Goal: Task Accomplishment & Management: Manage account settings

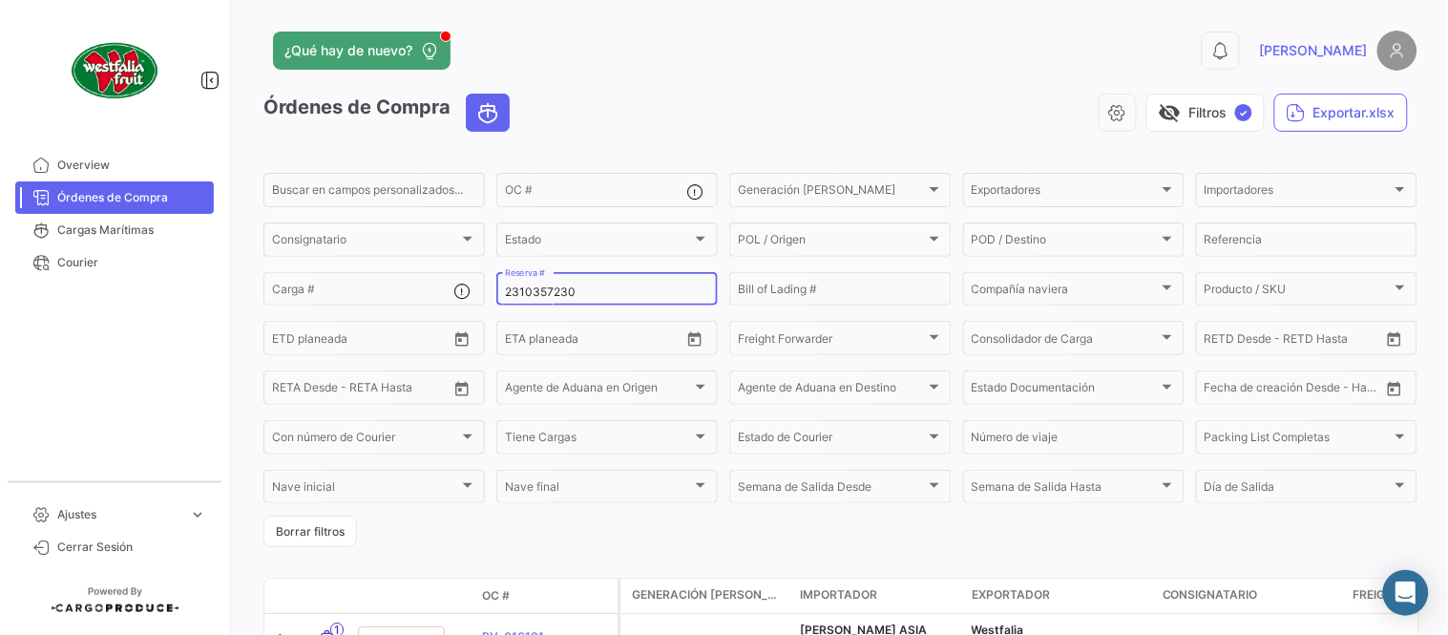
click at [553, 292] on input "2310357230" at bounding box center [607, 291] width 204 height 13
paste input "642569824"
type input "6425698240"
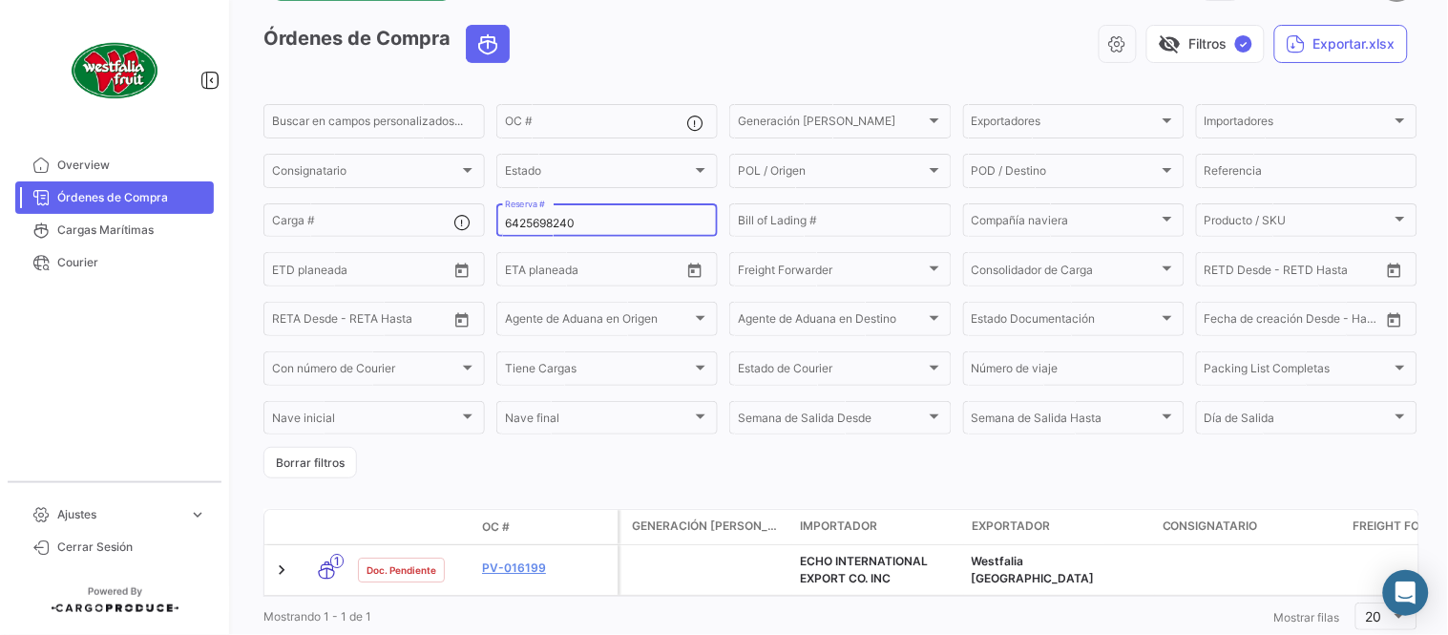
scroll to position [130, 0]
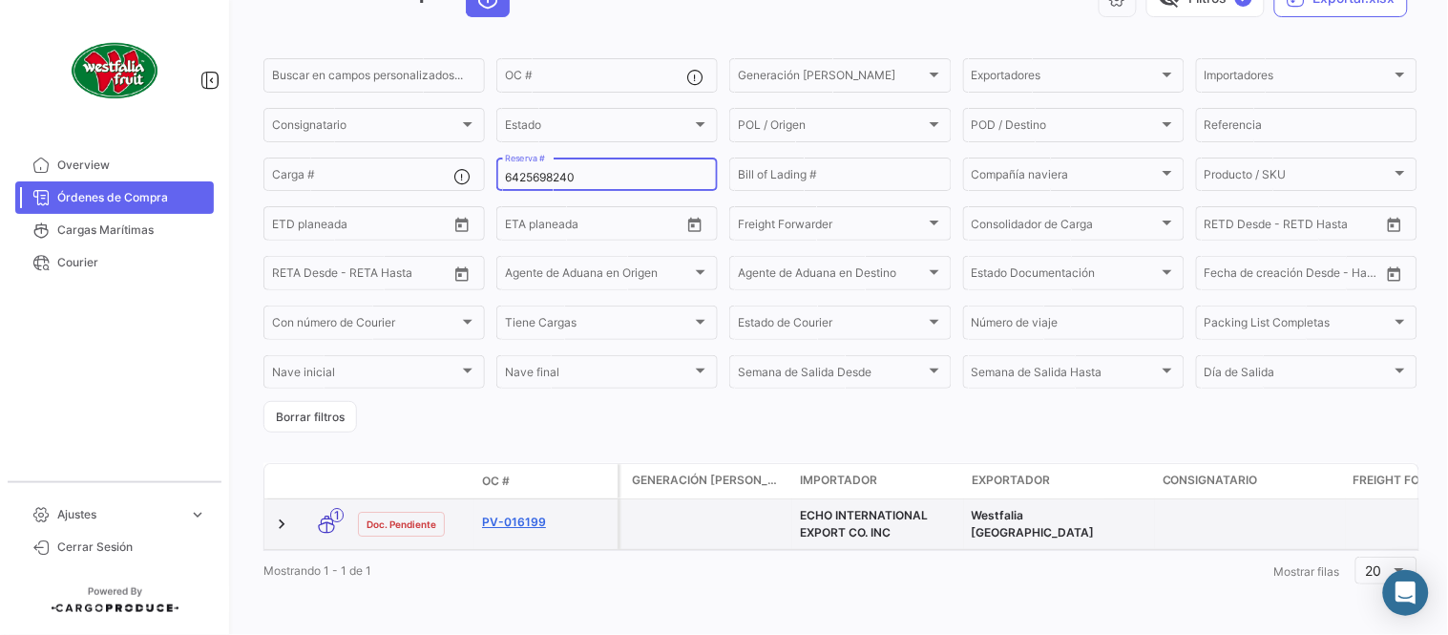
click at [521, 513] on link "PV-016199" at bounding box center [546, 521] width 128 height 17
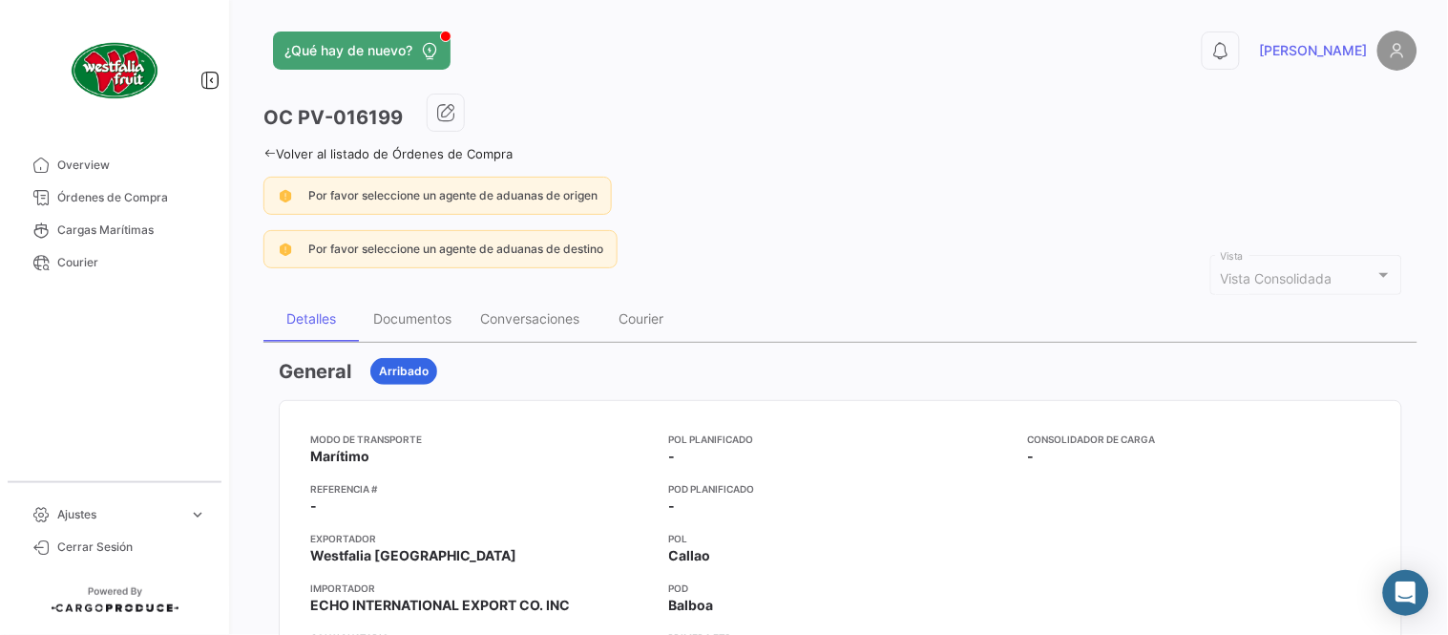
click at [421, 319] on div "Documentos" at bounding box center [412, 318] width 78 height 16
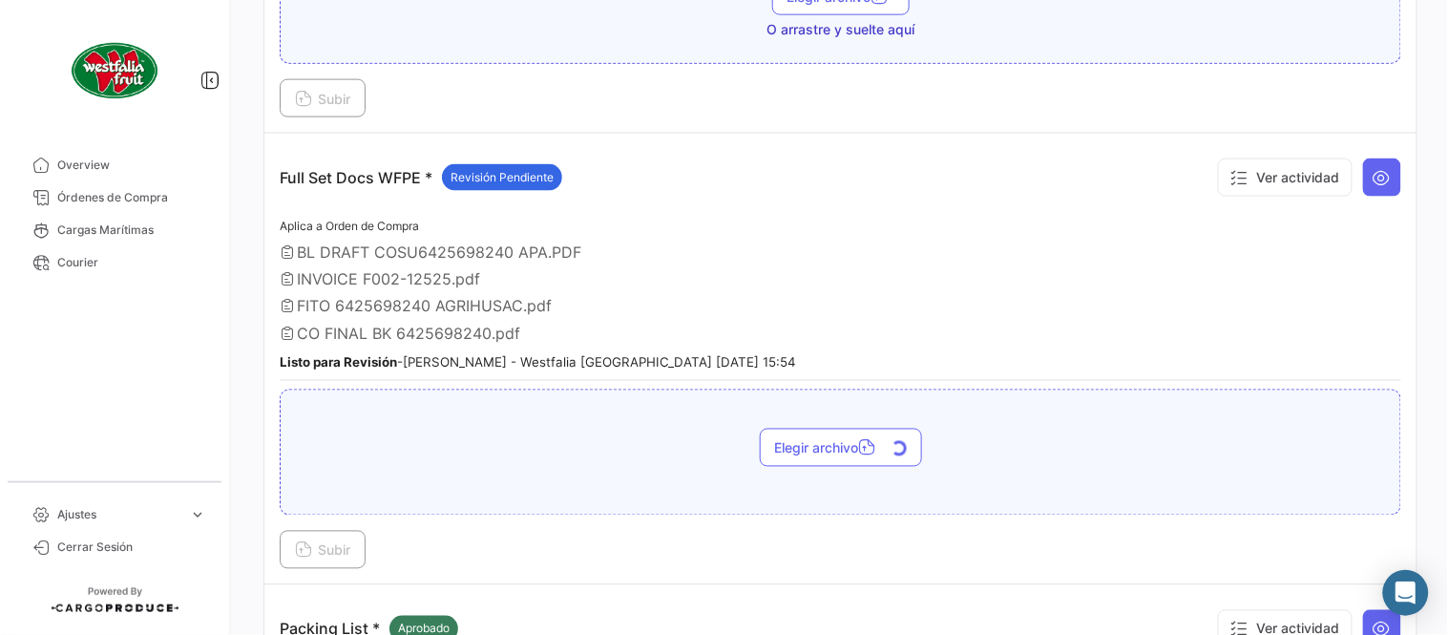
scroll to position [740, 0]
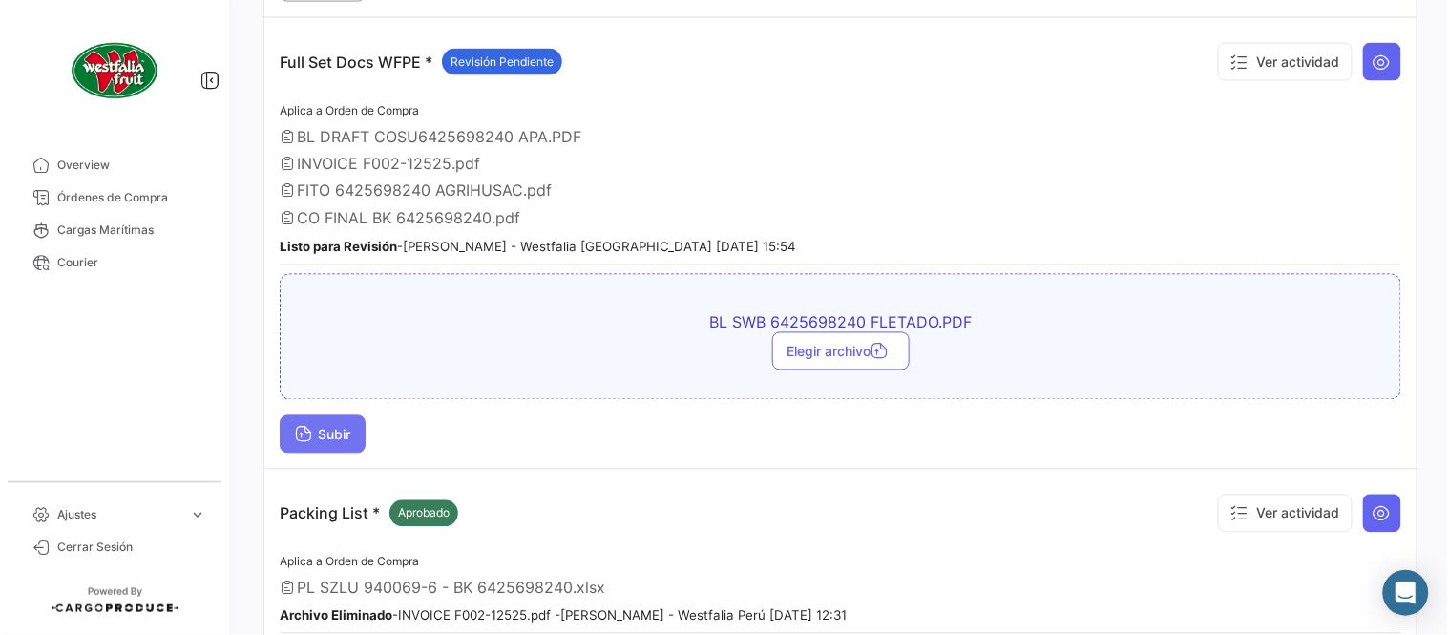
click at [338, 432] on span "Subir" at bounding box center [322, 435] width 55 height 16
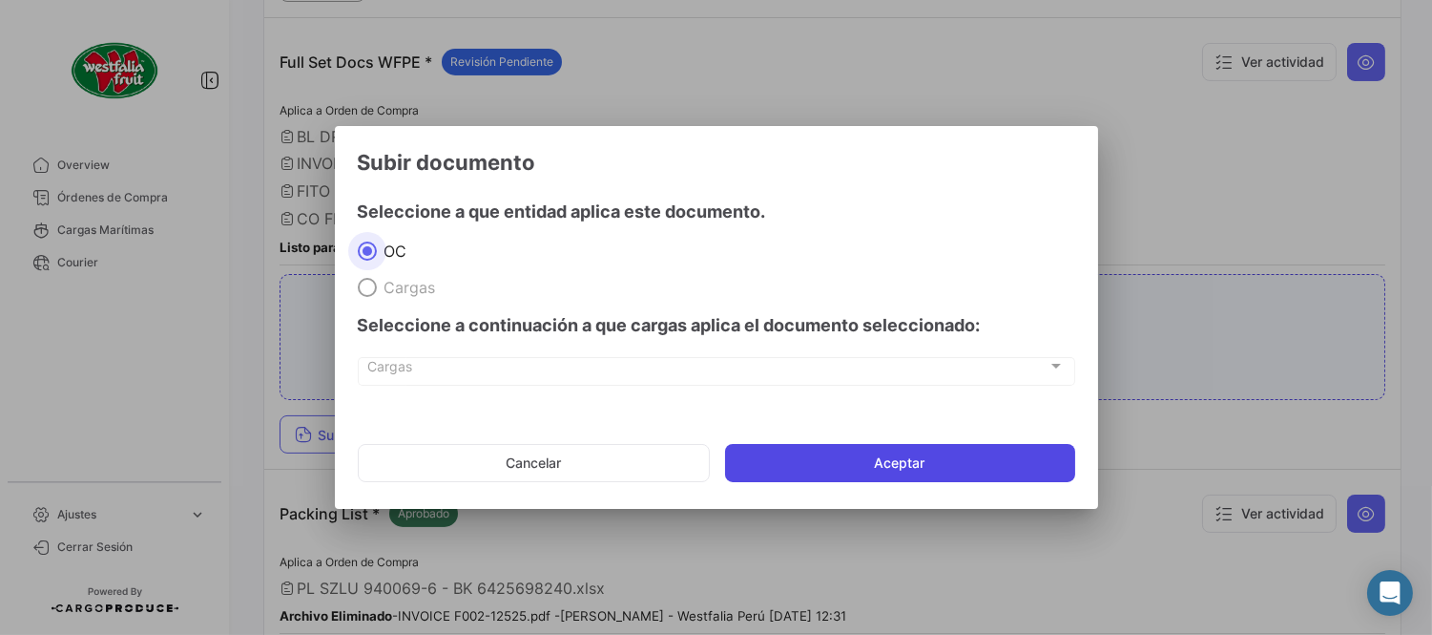
click at [863, 453] on button "Aceptar" at bounding box center [900, 463] width 350 height 38
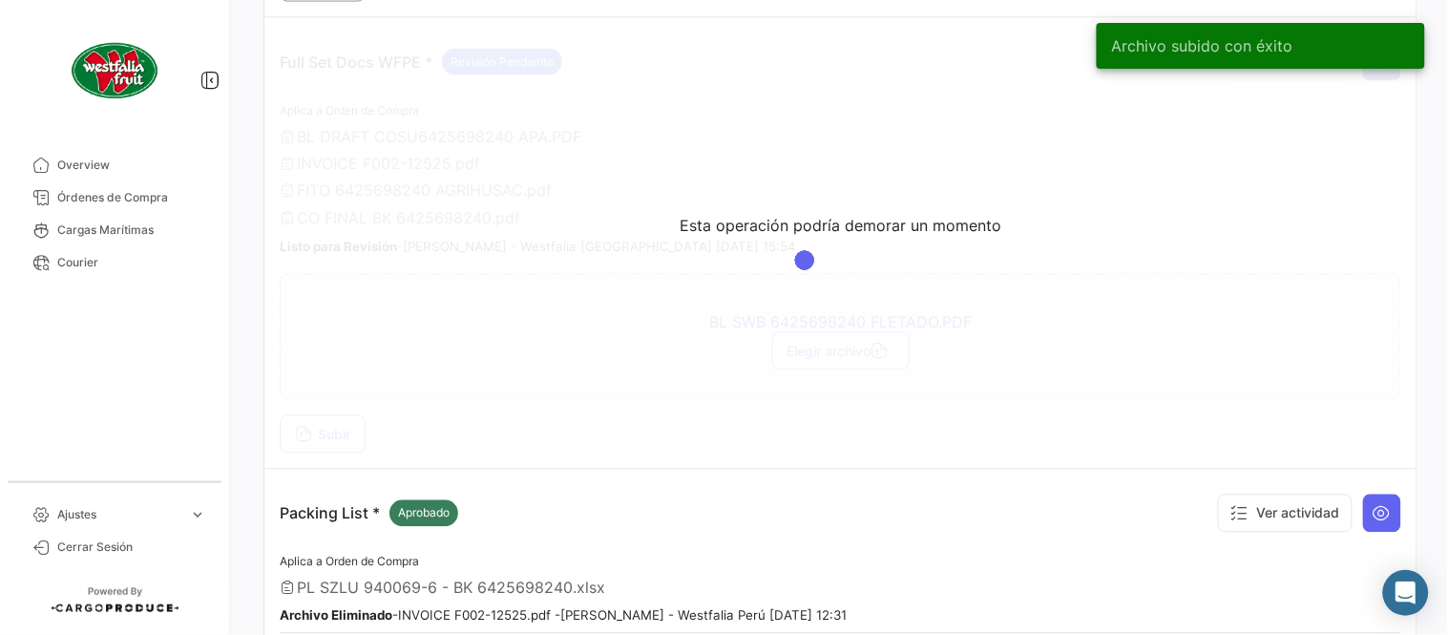
scroll to position [635, 0]
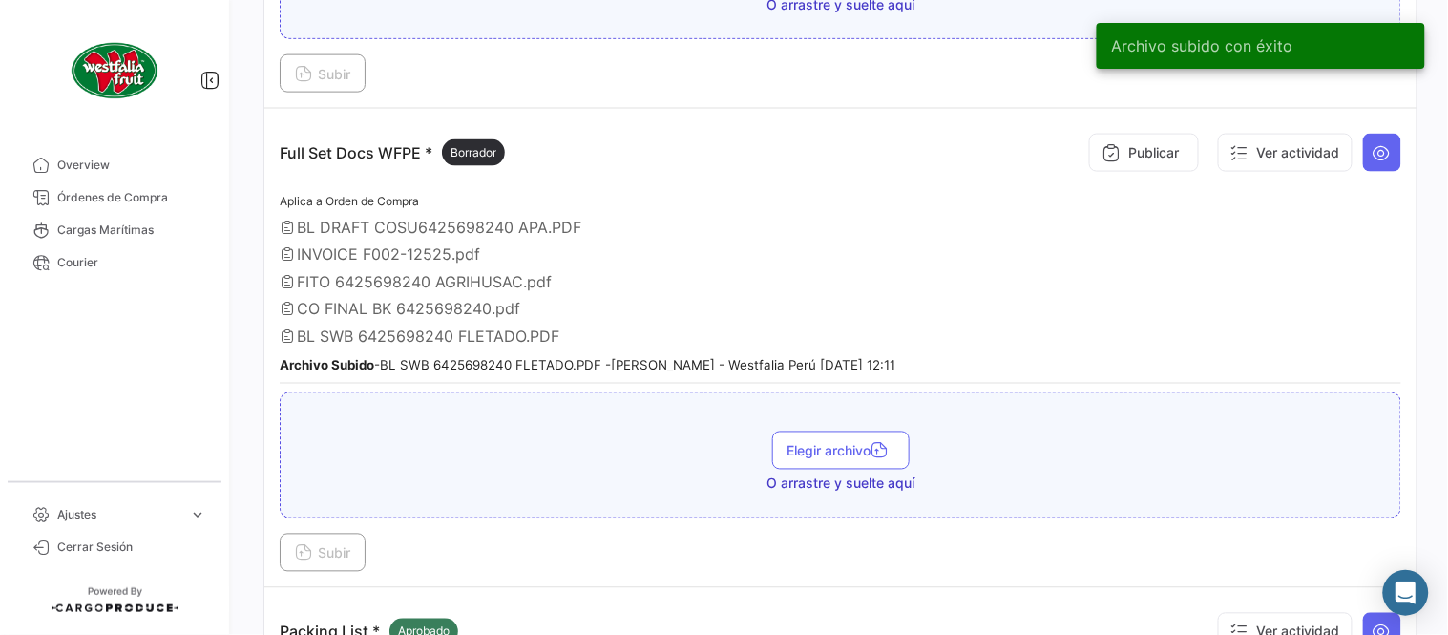
click at [1377, 168] on button at bounding box center [1382, 153] width 38 height 38
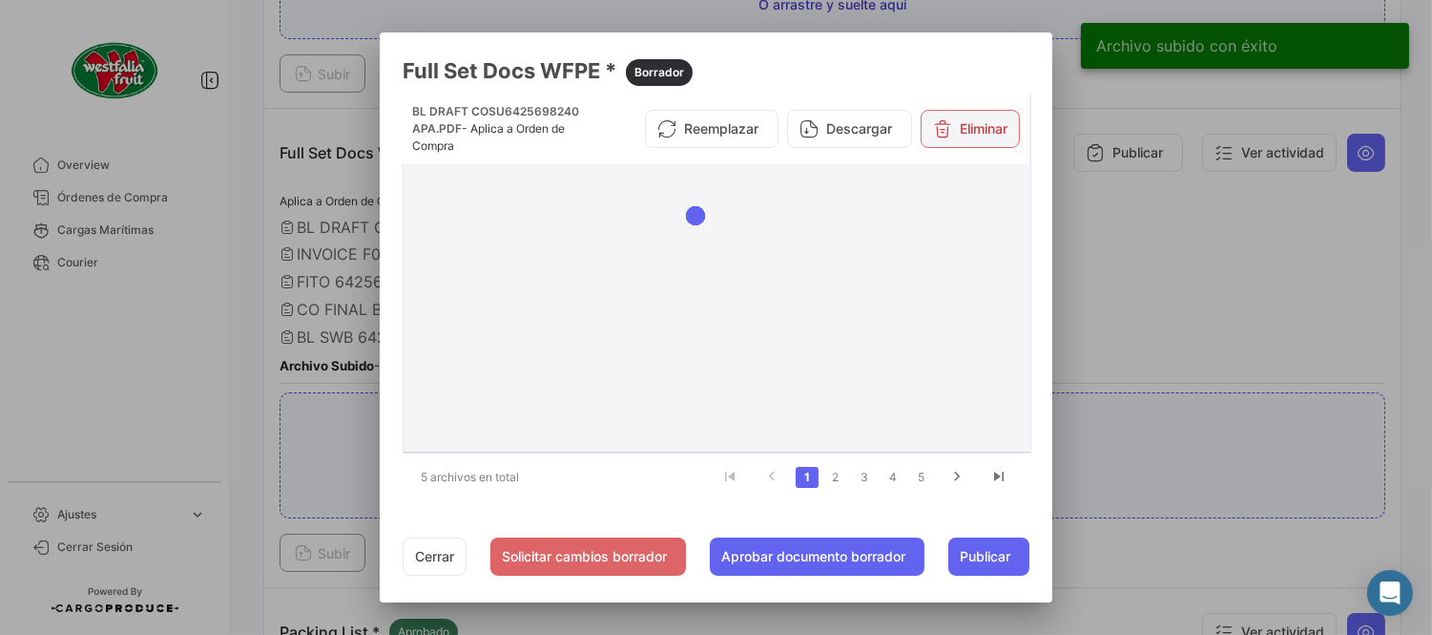
click at [973, 132] on button "Eliminar" at bounding box center [970, 129] width 99 height 38
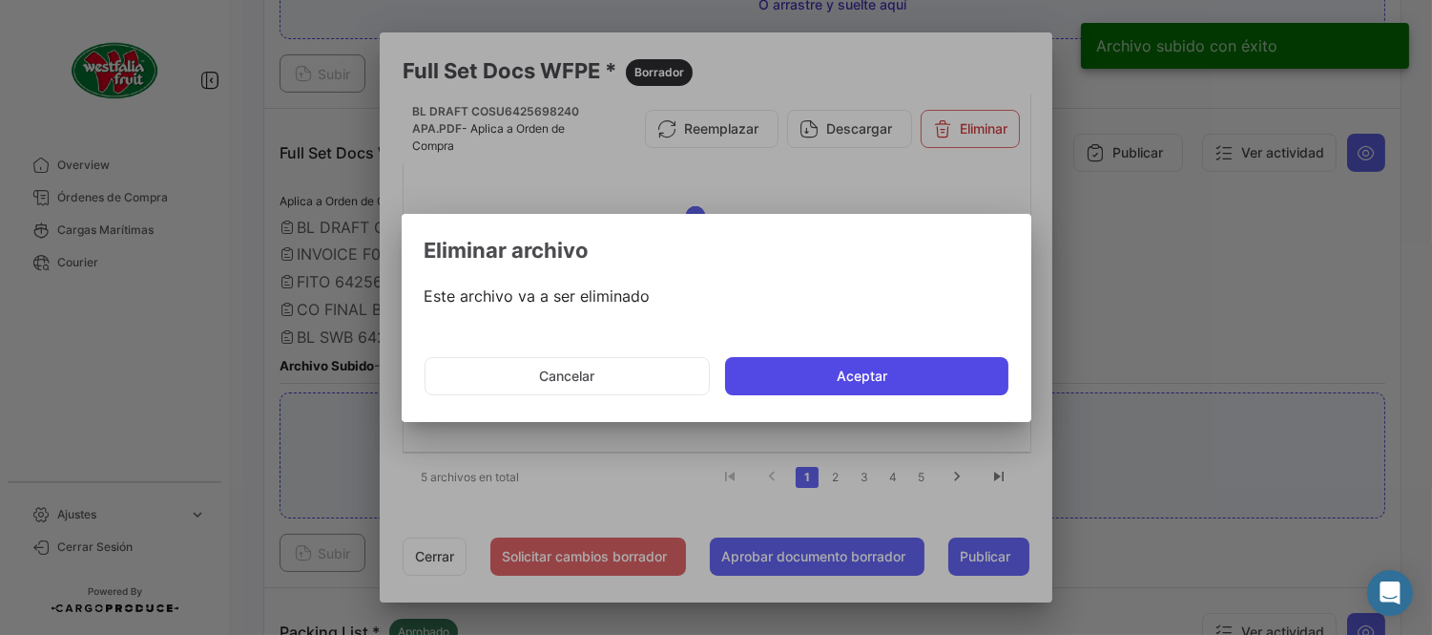
drag, startPoint x: 802, startPoint y: 391, endPoint x: 812, endPoint y: 396, distance: 11.5
click at [802, 392] on button "Aceptar" at bounding box center [866, 376] width 283 height 38
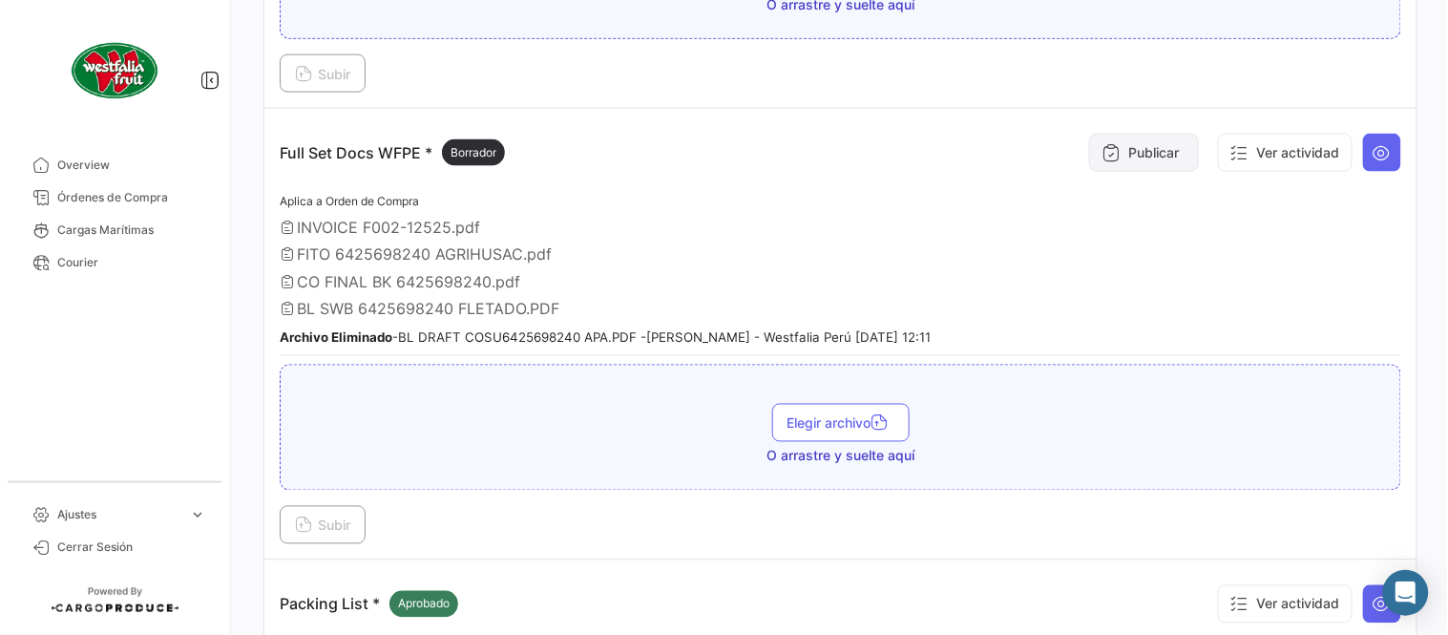
click at [1170, 158] on button "Publicar" at bounding box center [1144, 153] width 110 height 38
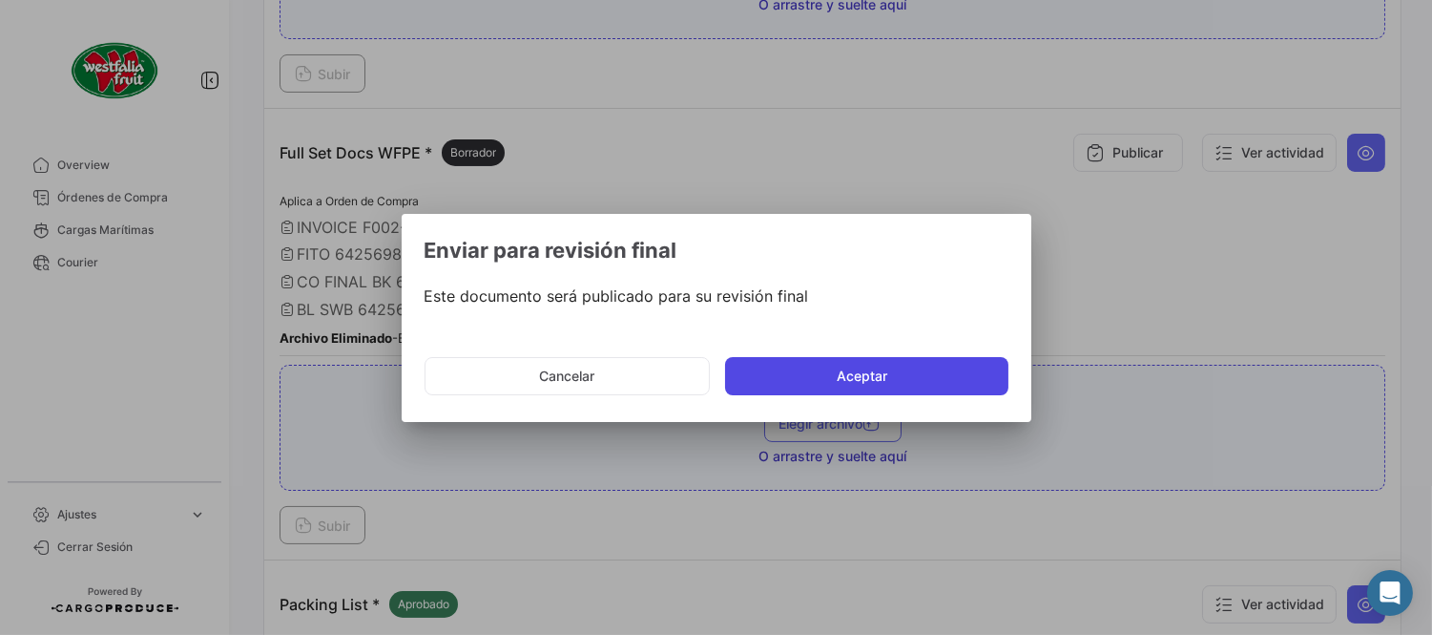
drag, startPoint x: 946, startPoint y: 353, endPoint x: 954, endPoint y: 363, distance: 12.8
click at [946, 354] on mat-dialog-actions "Cancelar Aceptar" at bounding box center [717, 376] width 584 height 65
click at [955, 365] on button "Aceptar" at bounding box center [866, 376] width 283 height 38
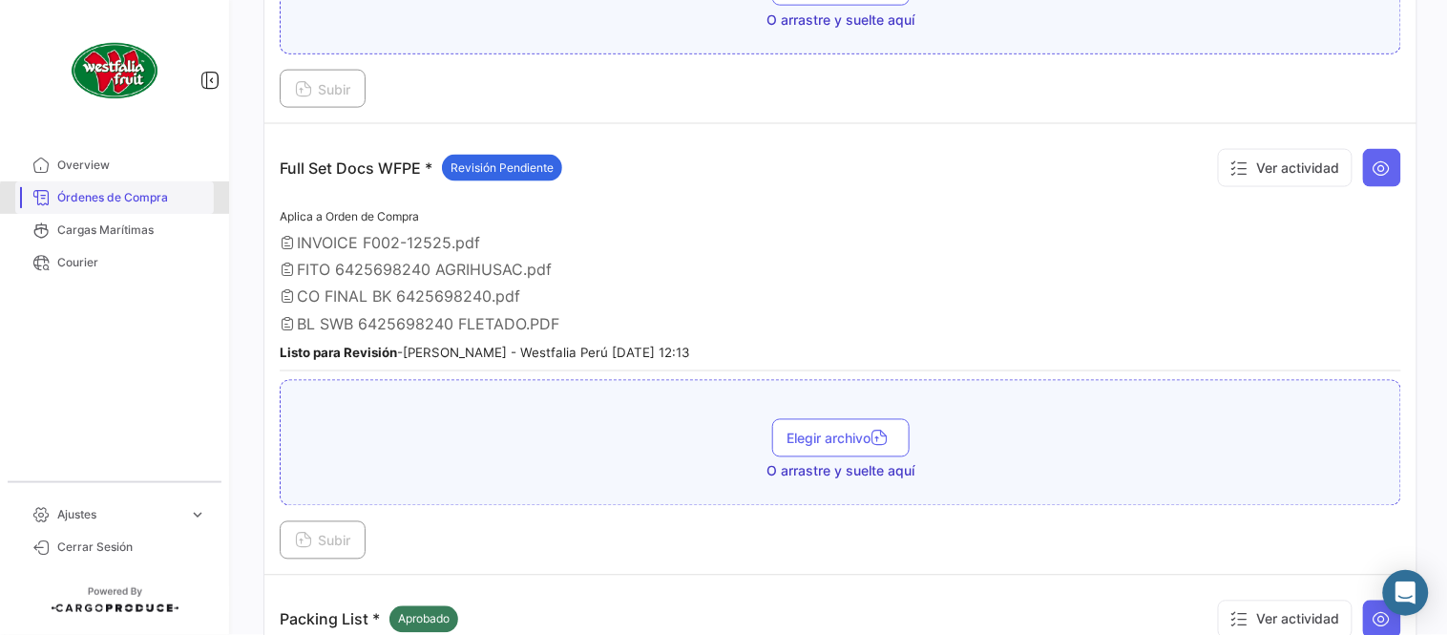
click at [151, 201] on span "Órdenes de Compra" at bounding box center [131, 197] width 149 height 17
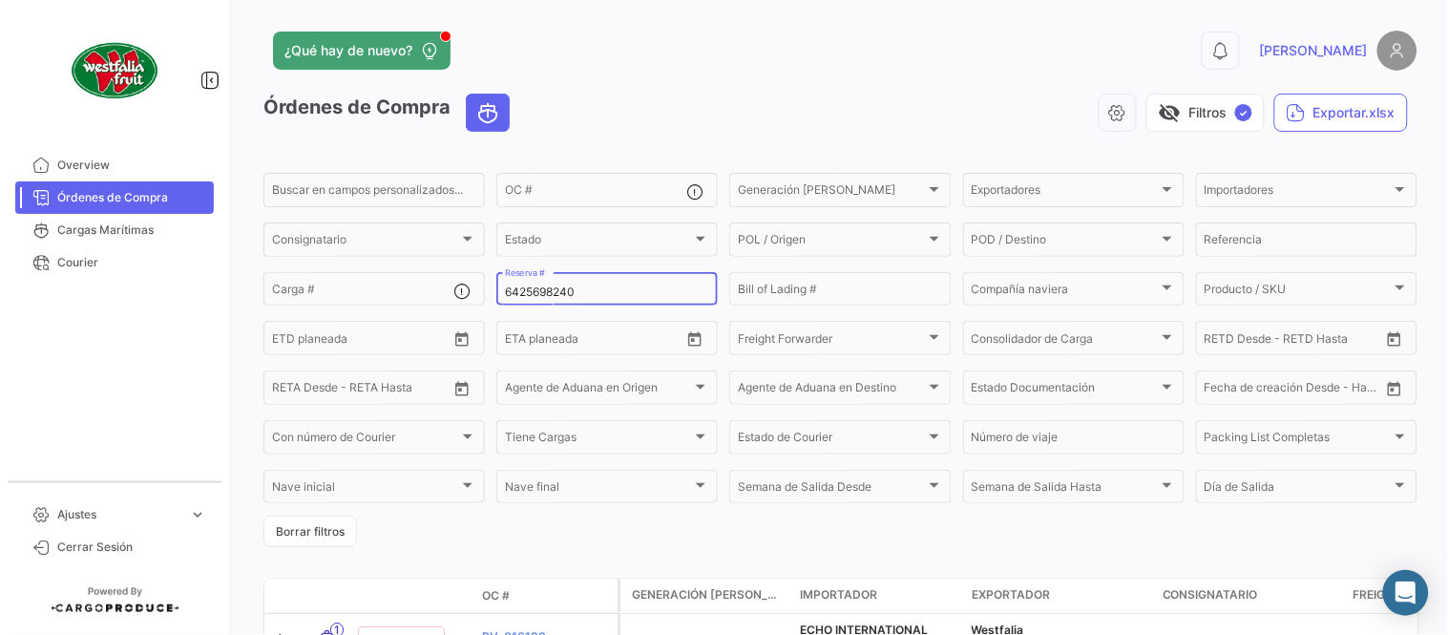
click at [535, 296] on input "6425698240" at bounding box center [607, 291] width 204 height 13
paste input "PER8691735A"
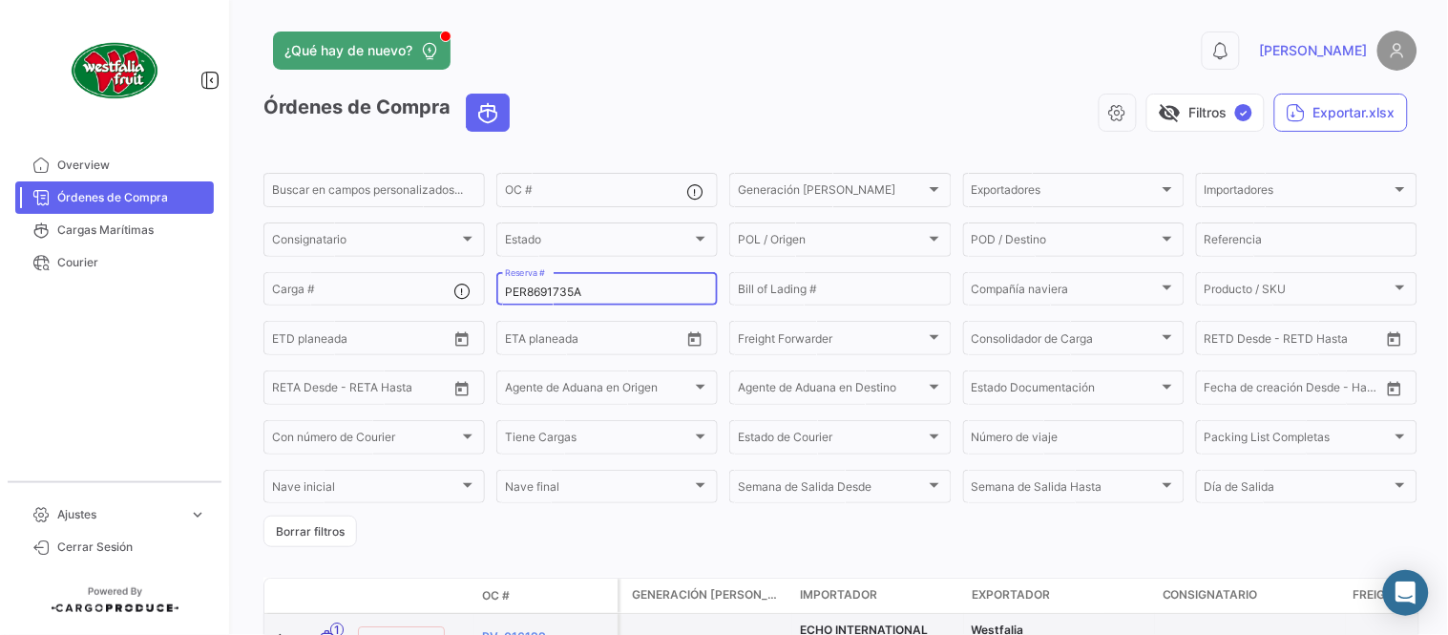
type input "PER8691735A"
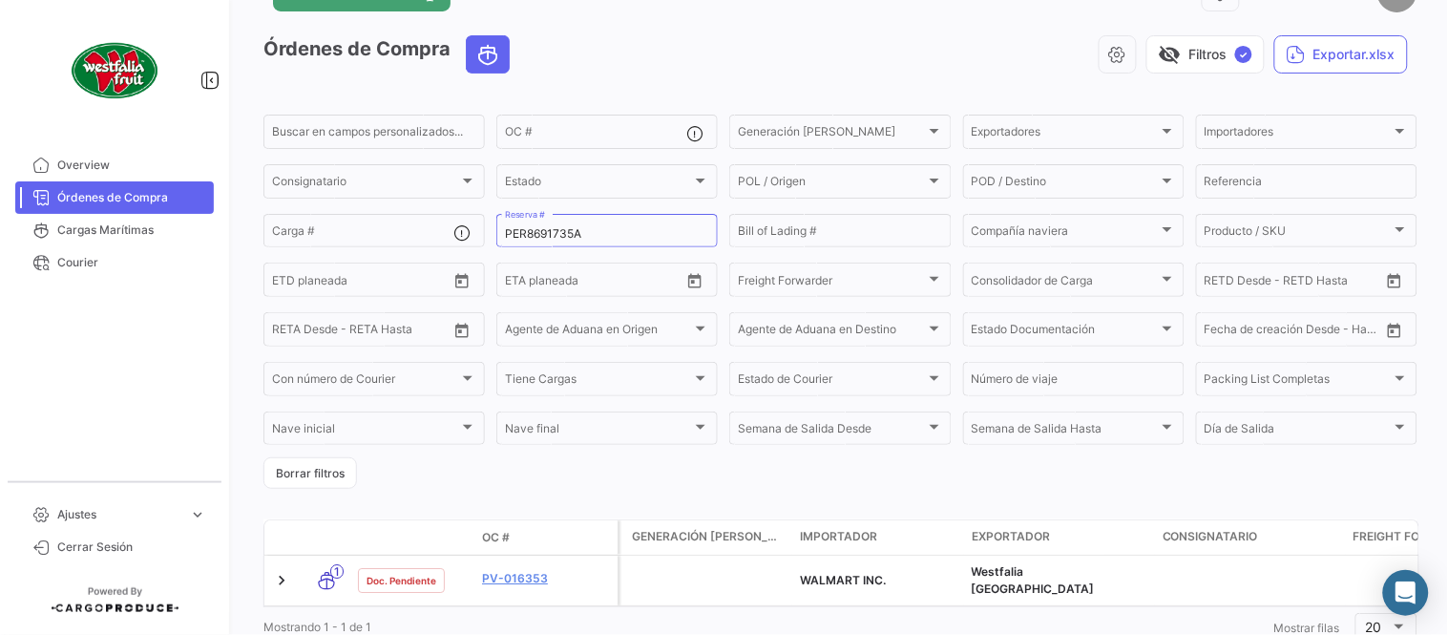
scroll to position [106, 0]
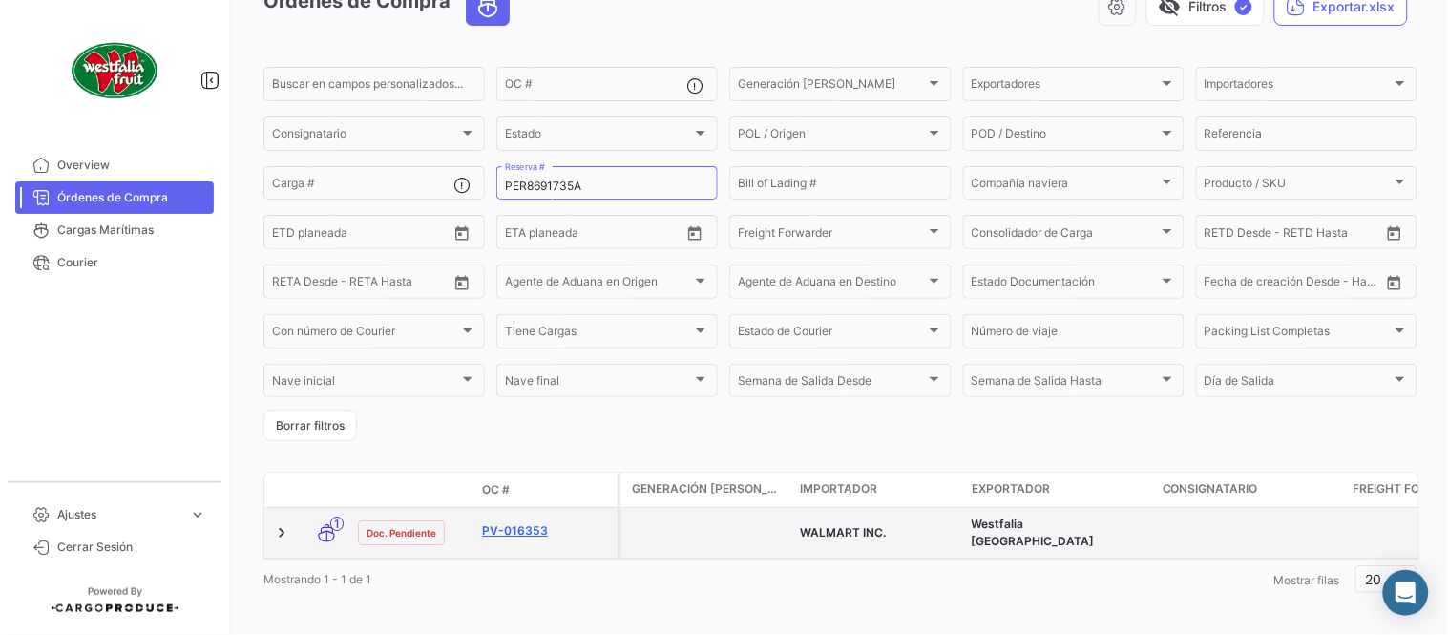
click at [520, 528] on link "PV-016353" at bounding box center [546, 530] width 128 height 17
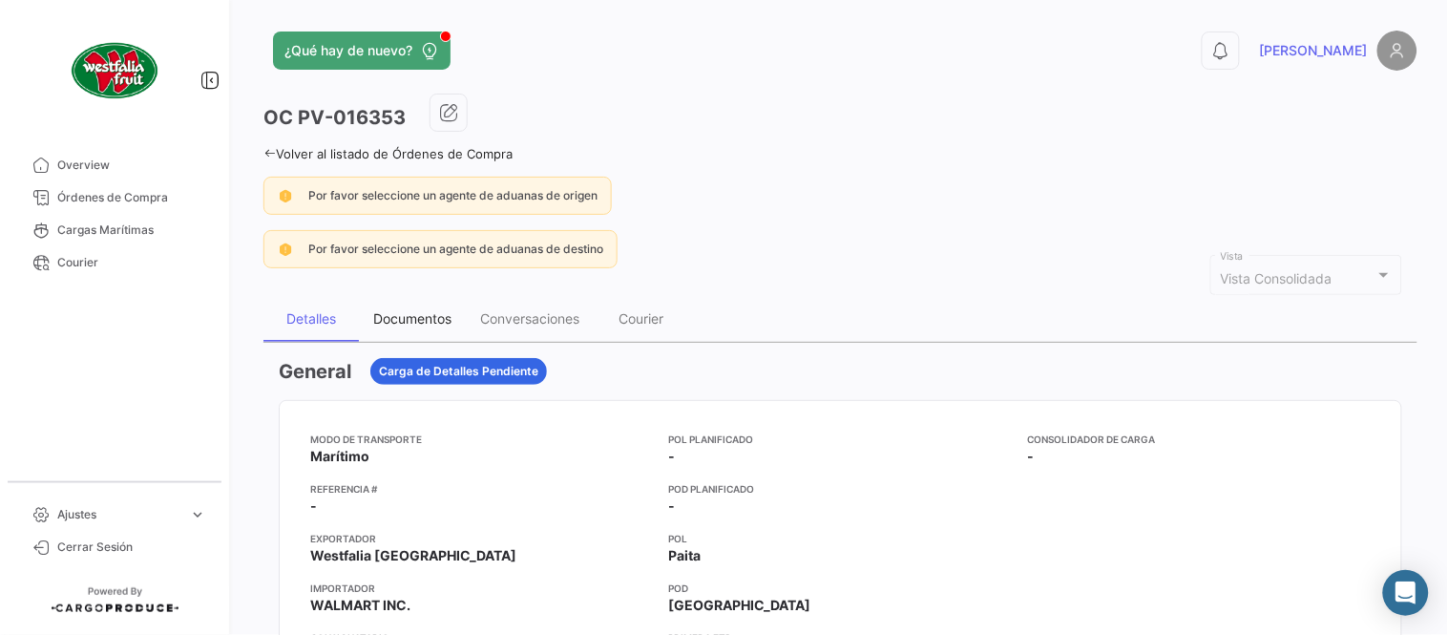
click at [395, 316] on div "Documentos" at bounding box center [412, 318] width 78 height 16
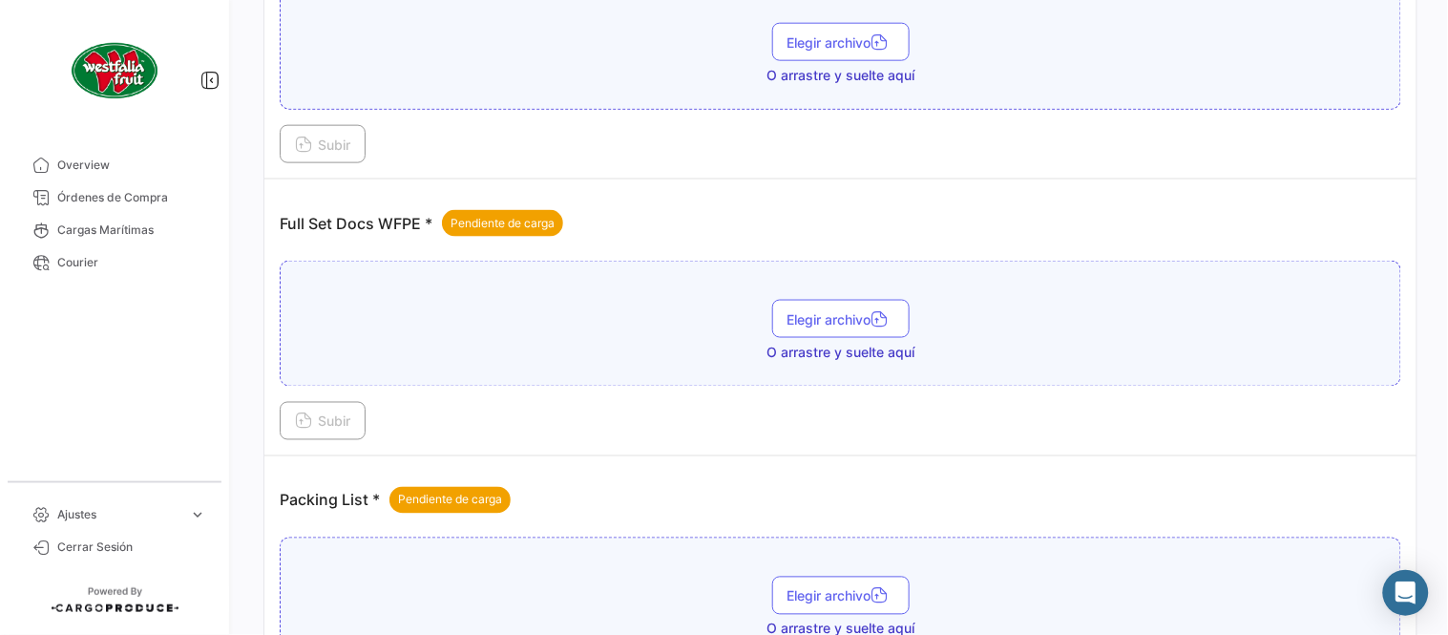
scroll to position [769, 0]
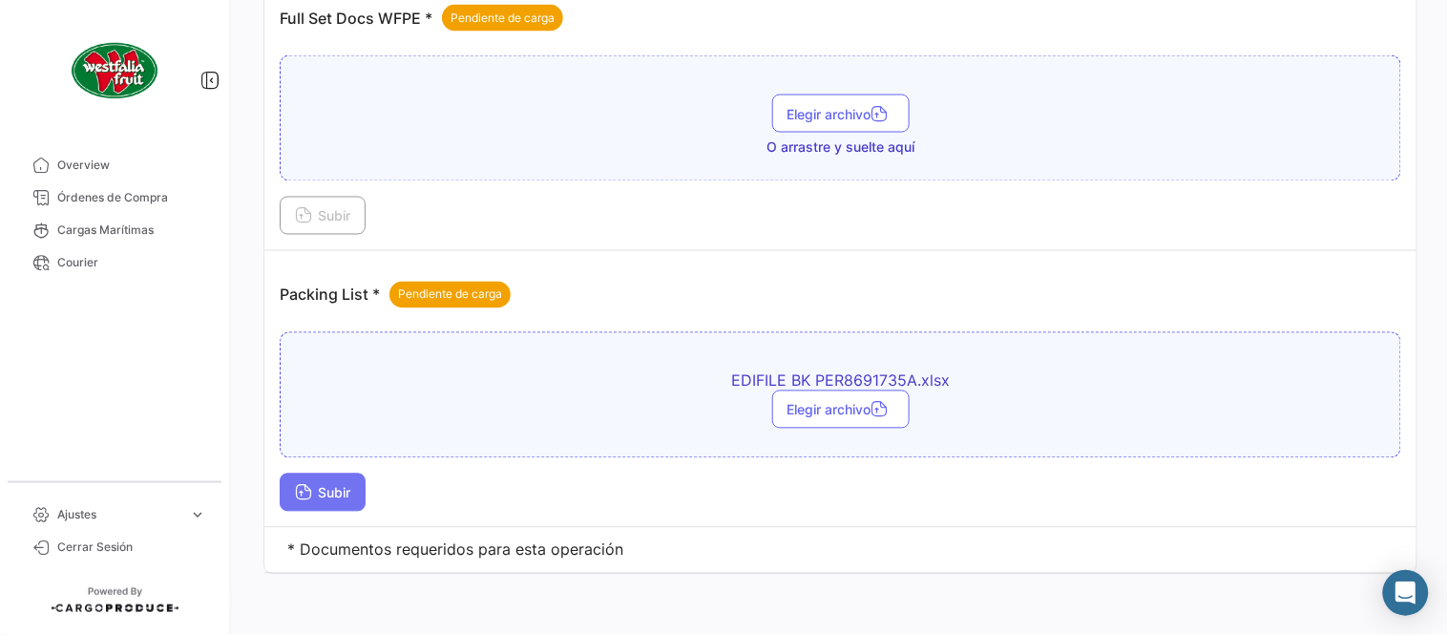
click at [350, 494] on span "Subir" at bounding box center [322, 493] width 55 height 16
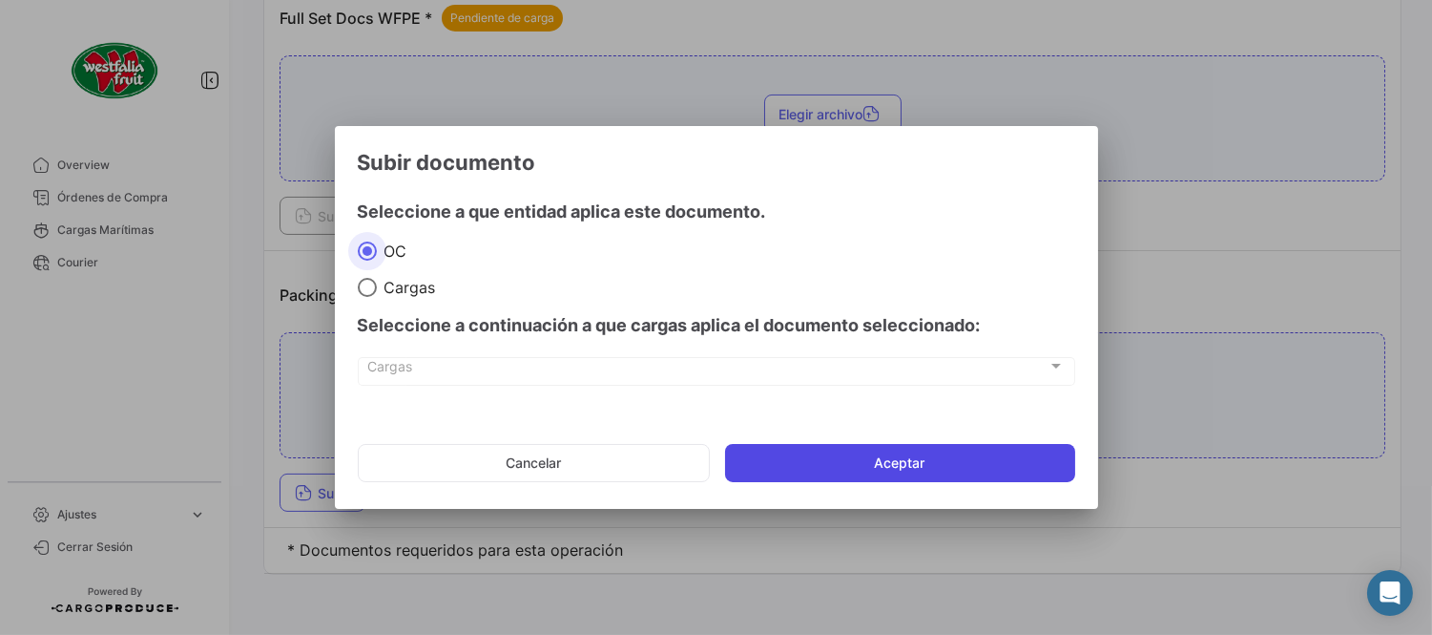
click at [948, 464] on button "Aceptar" at bounding box center [900, 463] width 350 height 38
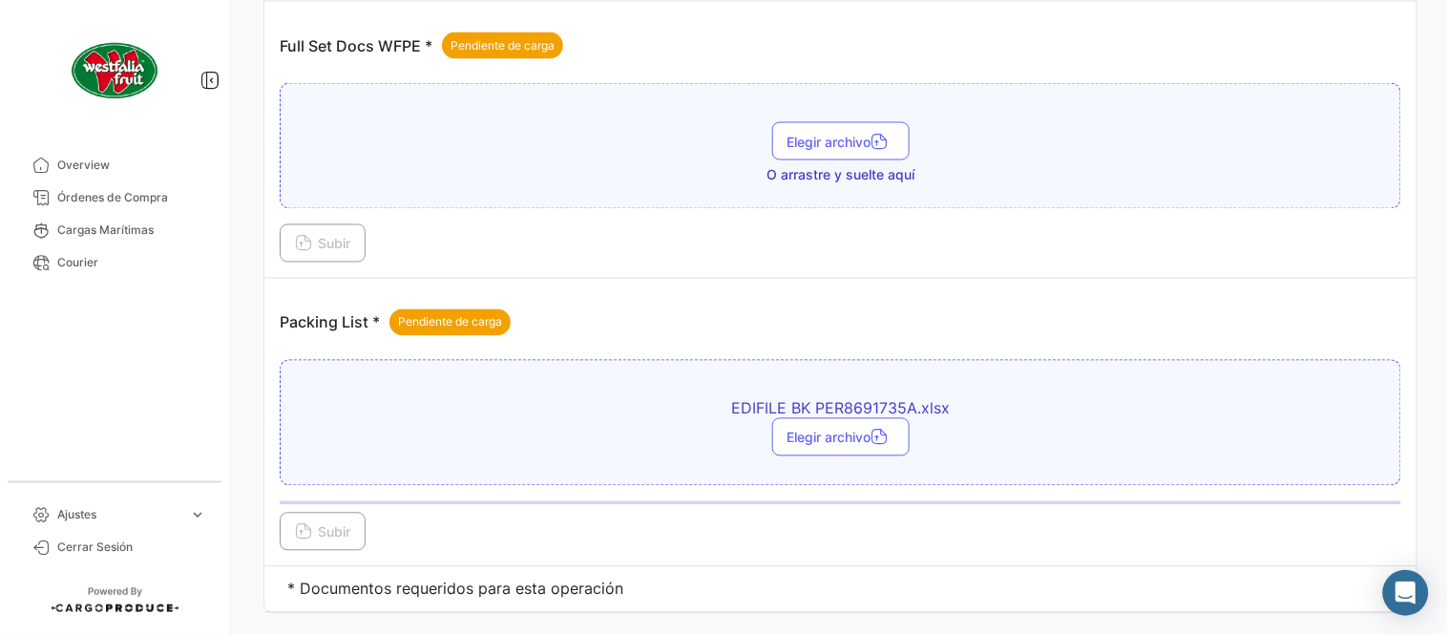
scroll to position [663, 0]
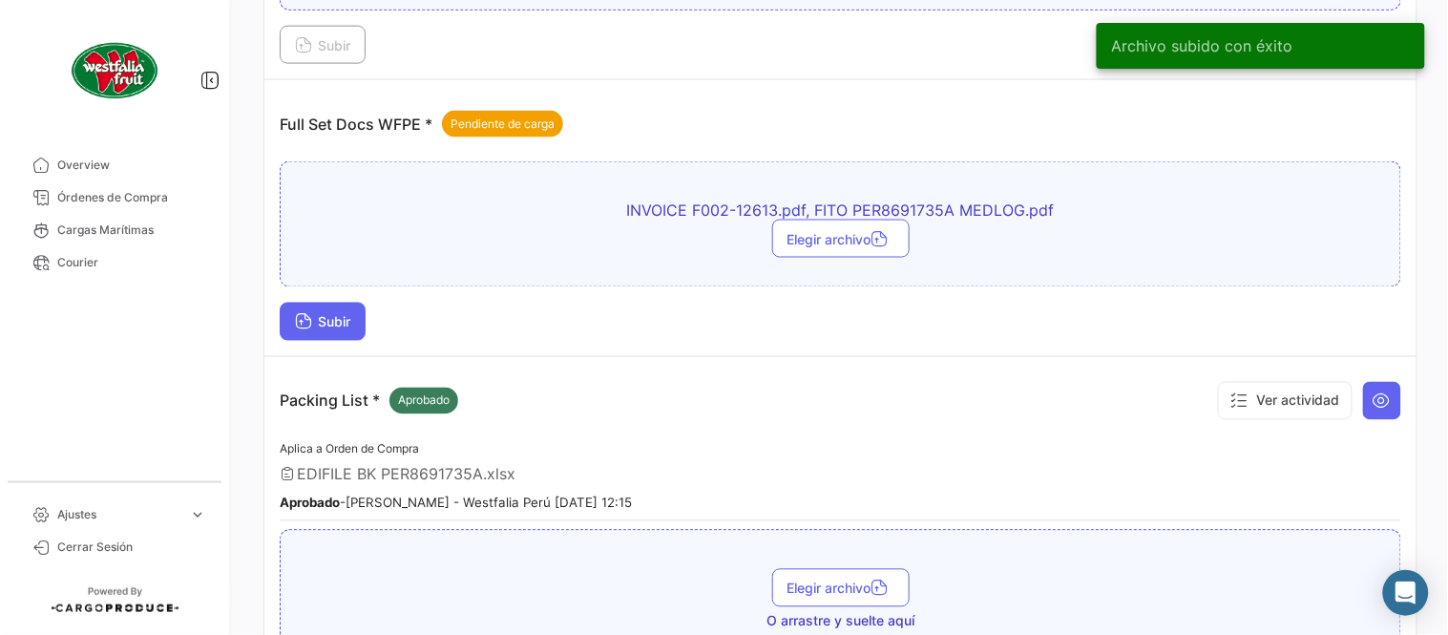
click at [346, 319] on span "Subir" at bounding box center [322, 322] width 55 height 16
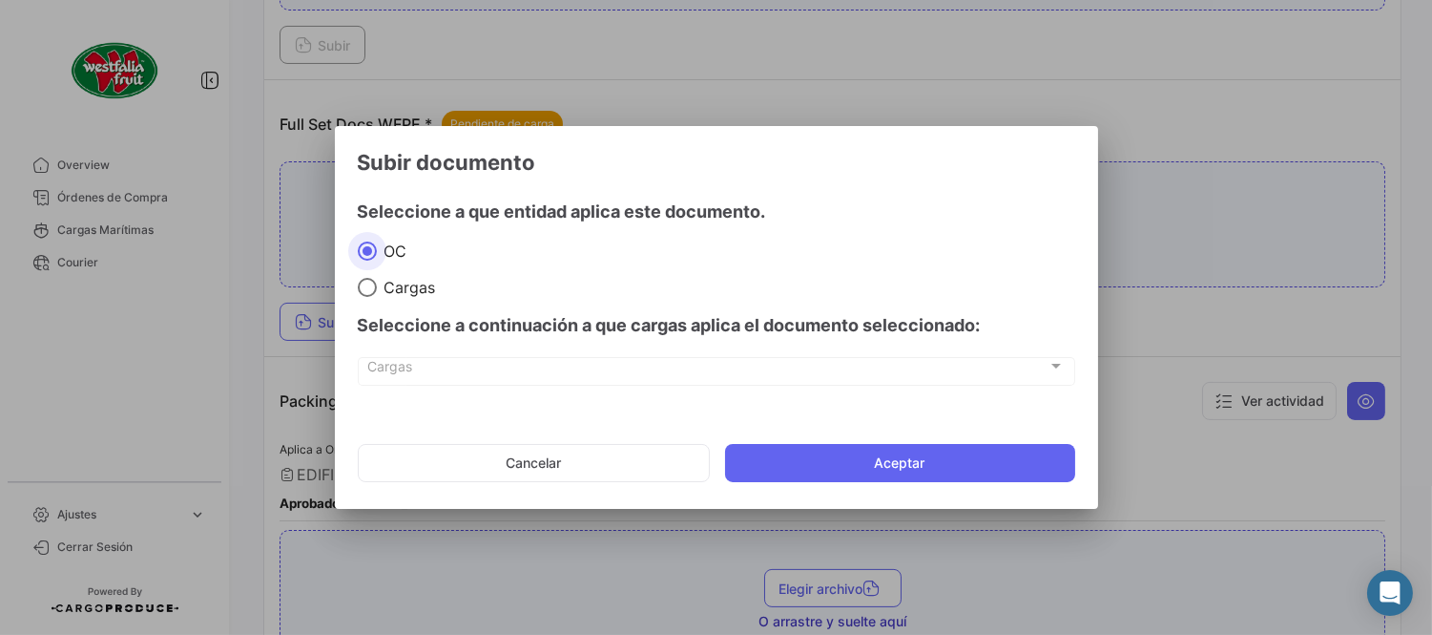
click at [938, 433] on mat-dialog-actions "Cancelar Aceptar" at bounding box center [717, 462] width 718 height 65
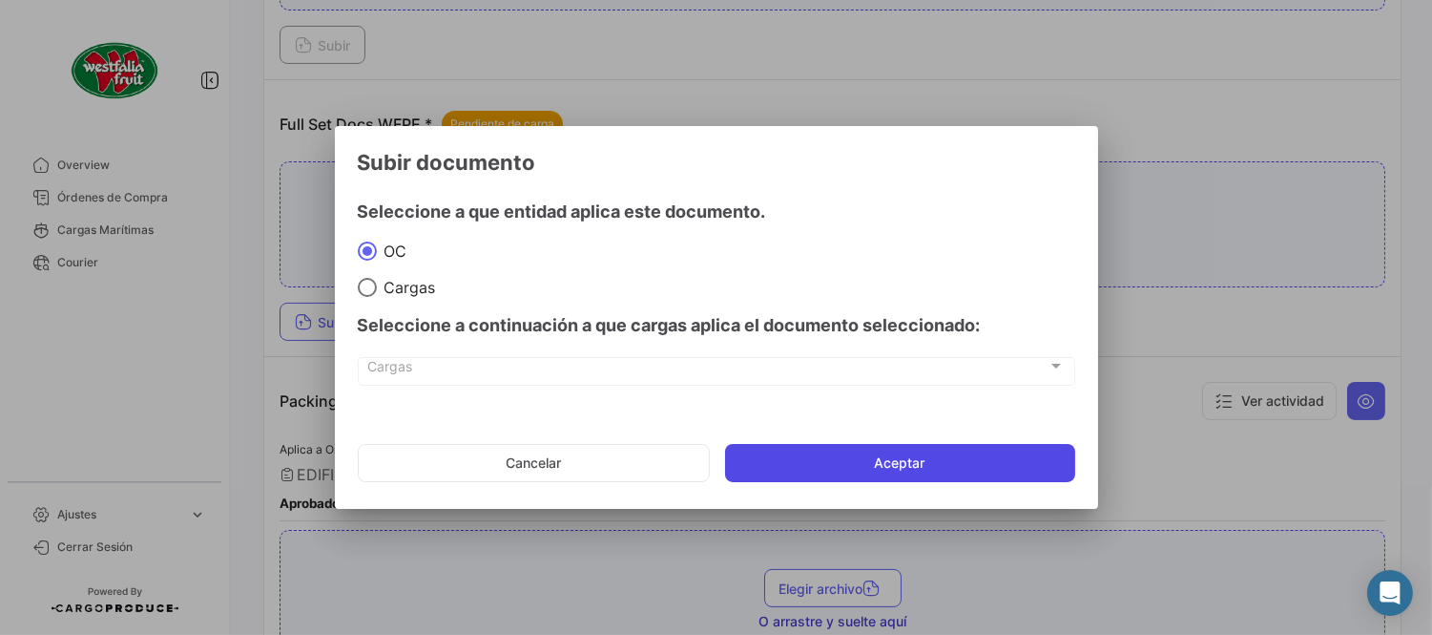
click at [959, 463] on button "Aceptar" at bounding box center [900, 463] width 350 height 38
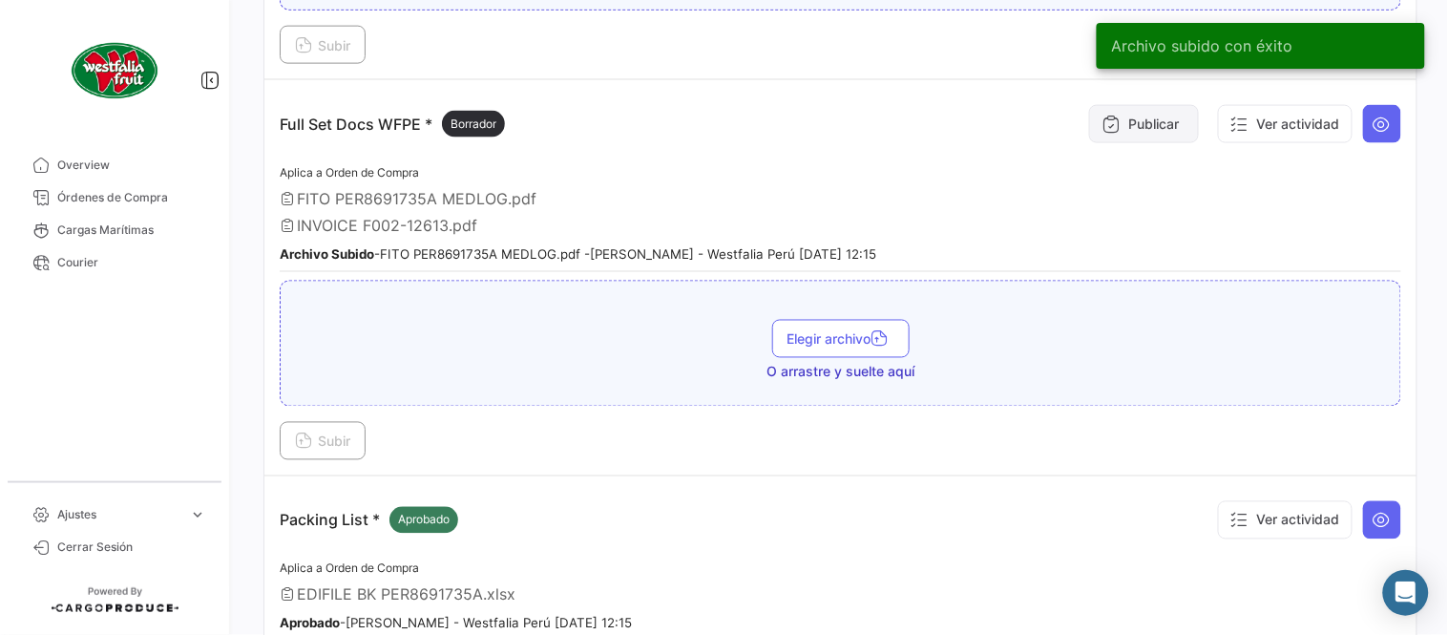
click at [1121, 113] on button "Publicar" at bounding box center [1144, 124] width 110 height 38
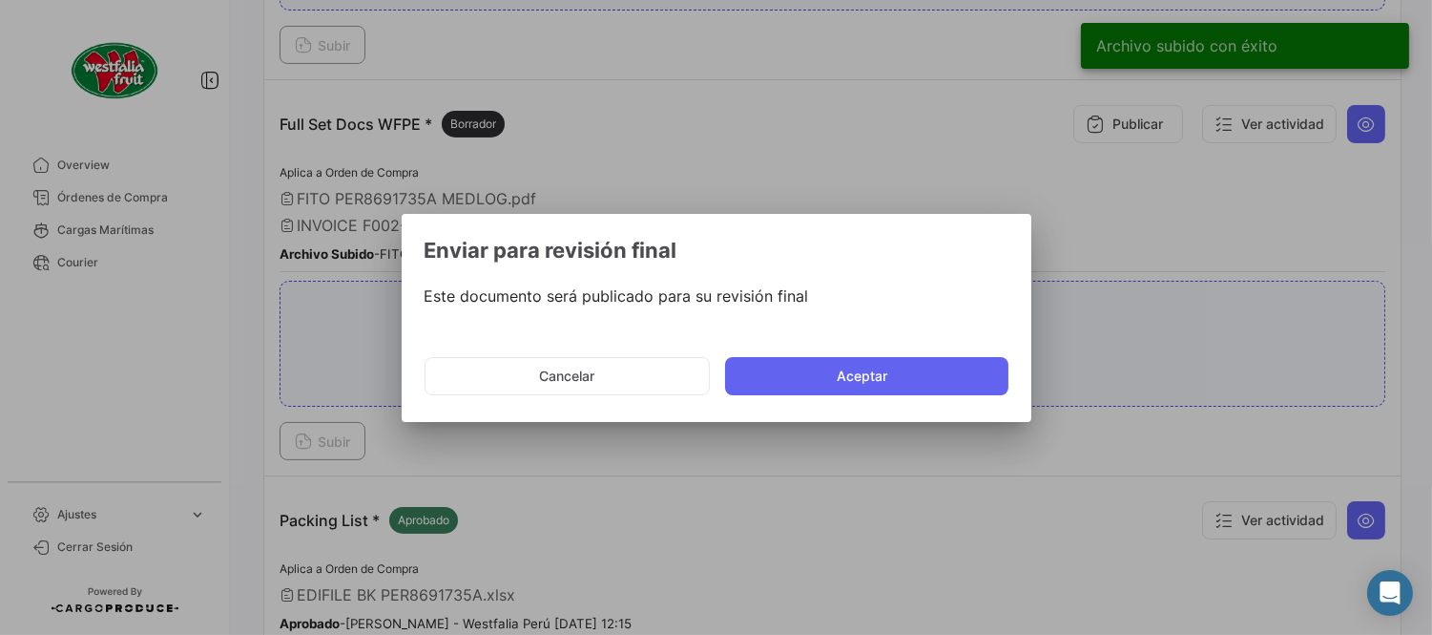
click at [931, 406] on mat-dialog-actions "Cancelar Aceptar" at bounding box center [717, 376] width 584 height 65
click at [924, 385] on button "Aceptar" at bounding box center [866, 376] width 283 height 38
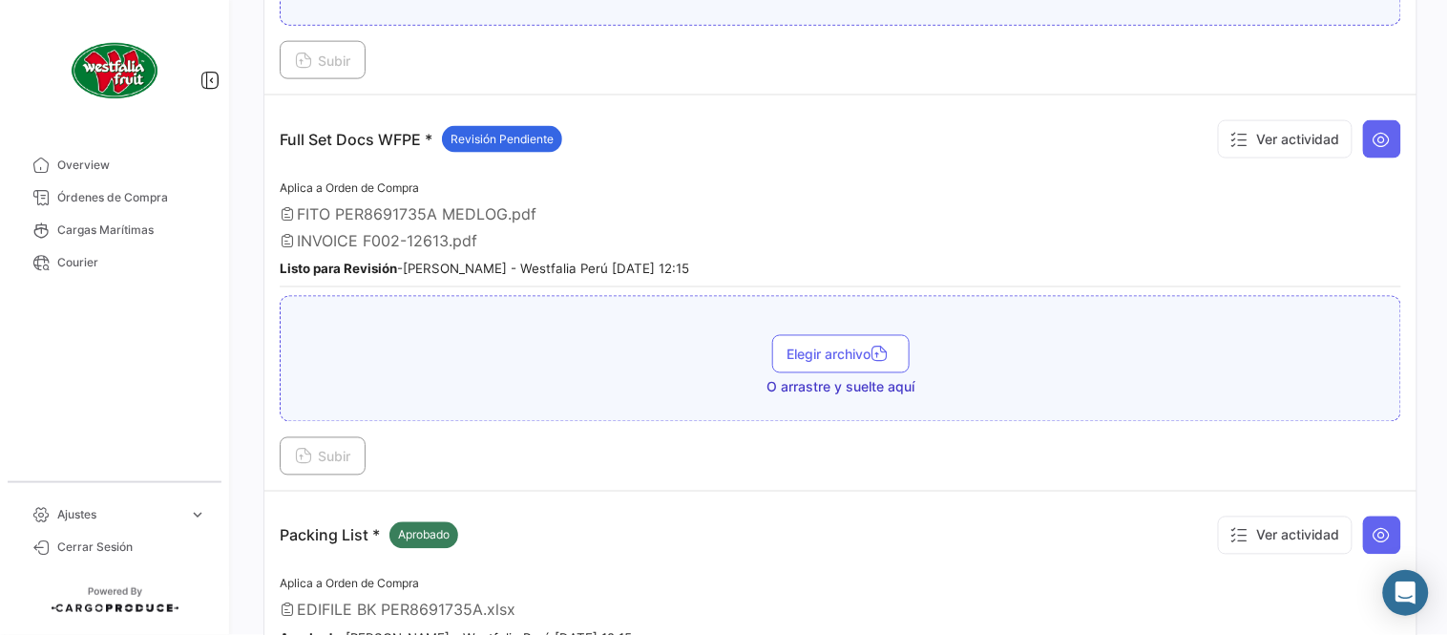
drag, startPoint x: 184, startPoint y: 206, endPoint x: 232, endPoint y: 205, distance: 47.7
click at [184, 206] on link "Órdenes de Compra" at bounding box center [114, 197] width 198 height 32
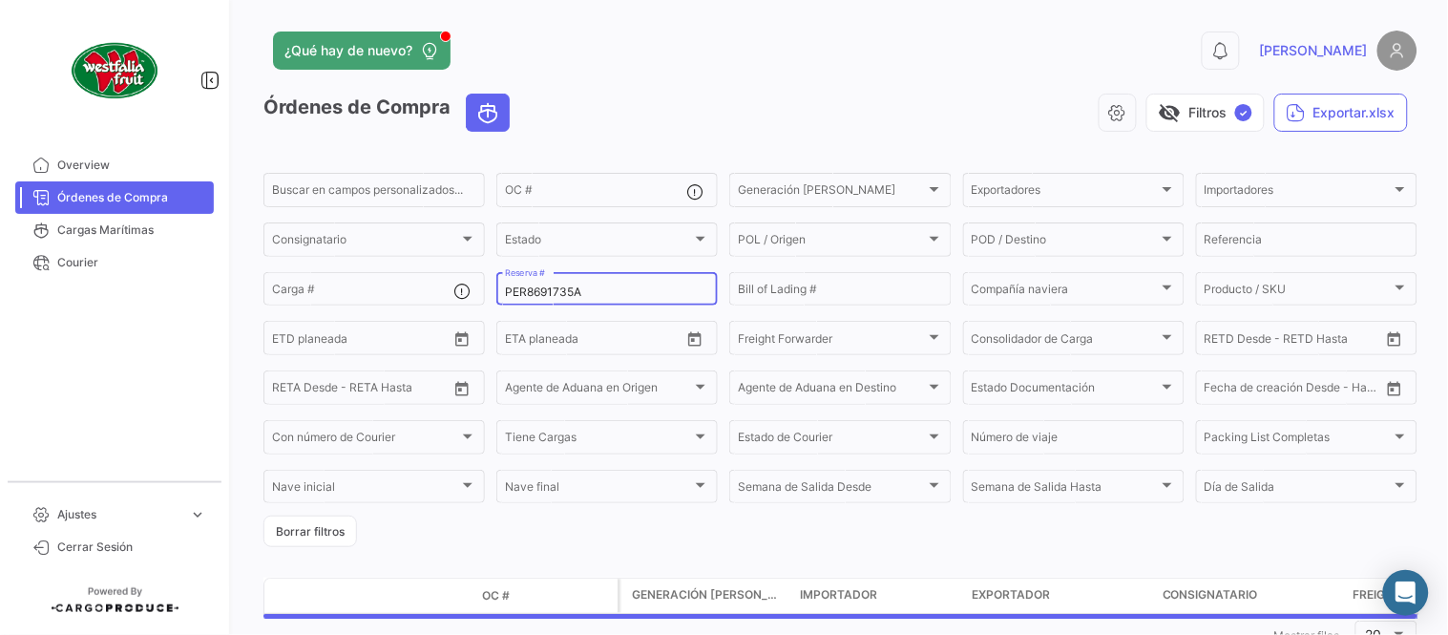
click at [587, 285] on input "PER8691735A" at bounding box center [607, 291] width 204 height 13
paste input "59014988"
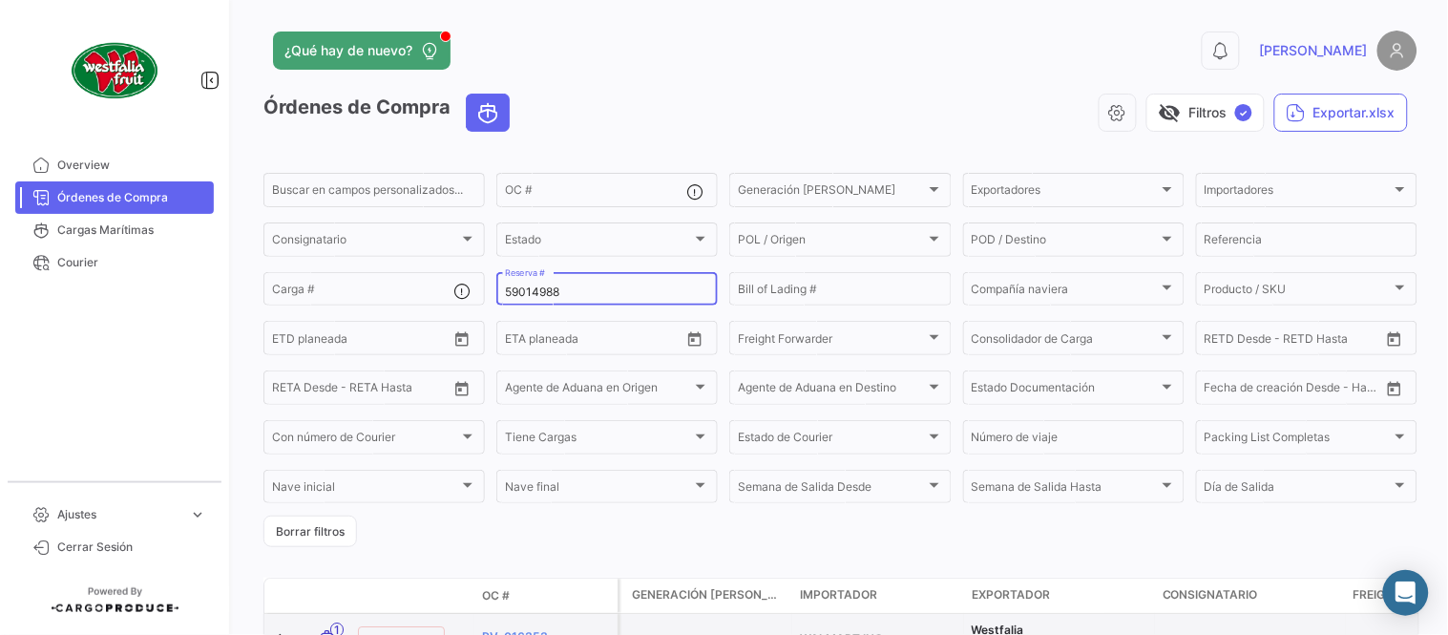
type input "59014988"
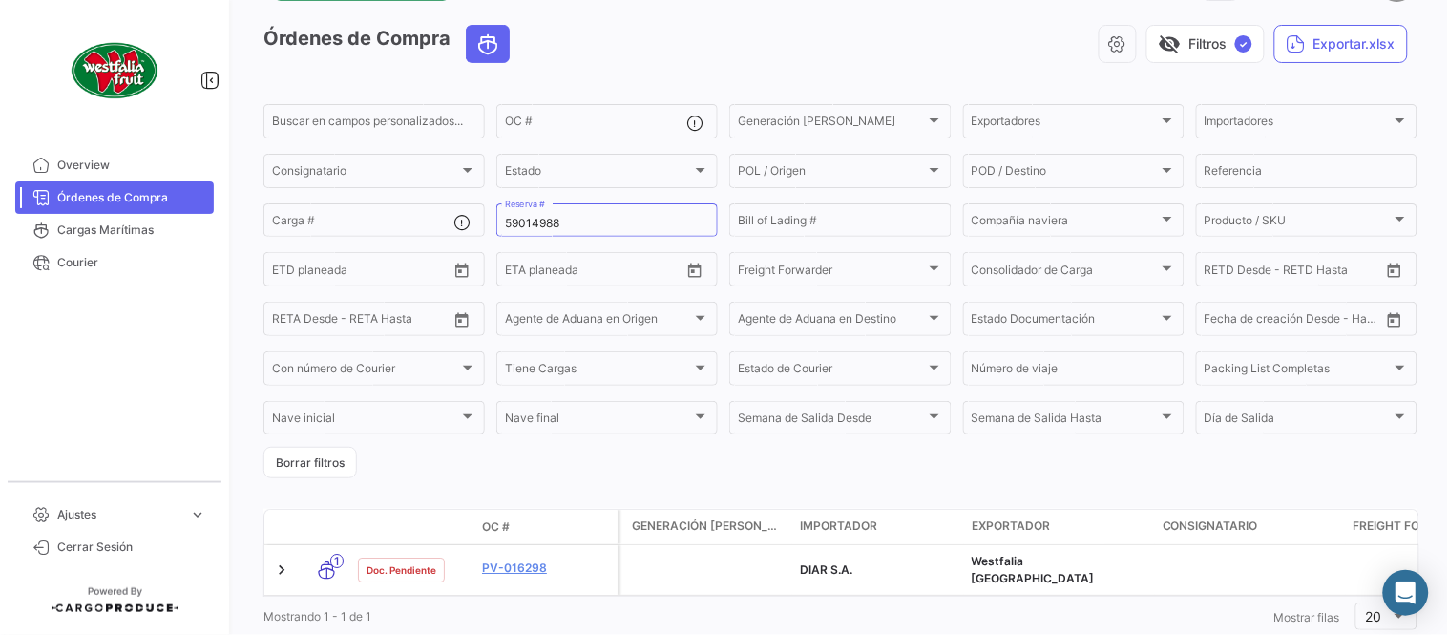
scroll to position [122, 0]
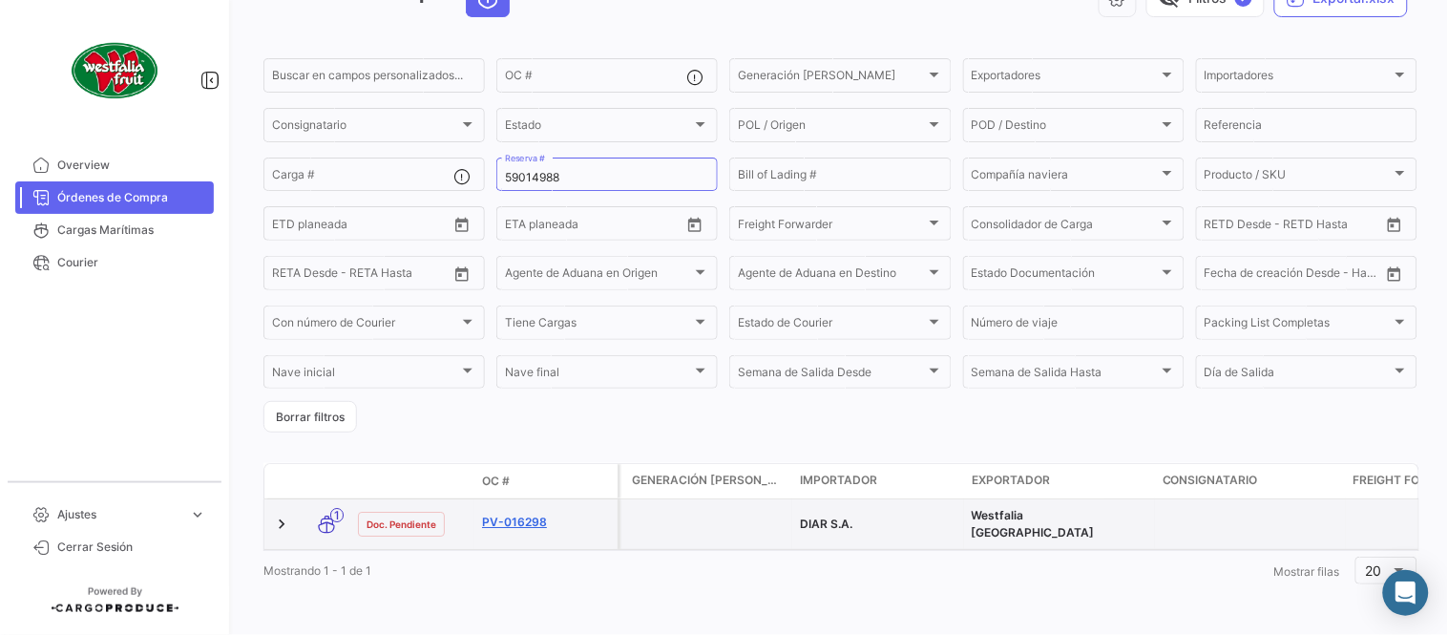
click at [520, 513] on link "PV-016298" at bounding box center [546, 521] width 128 height 17
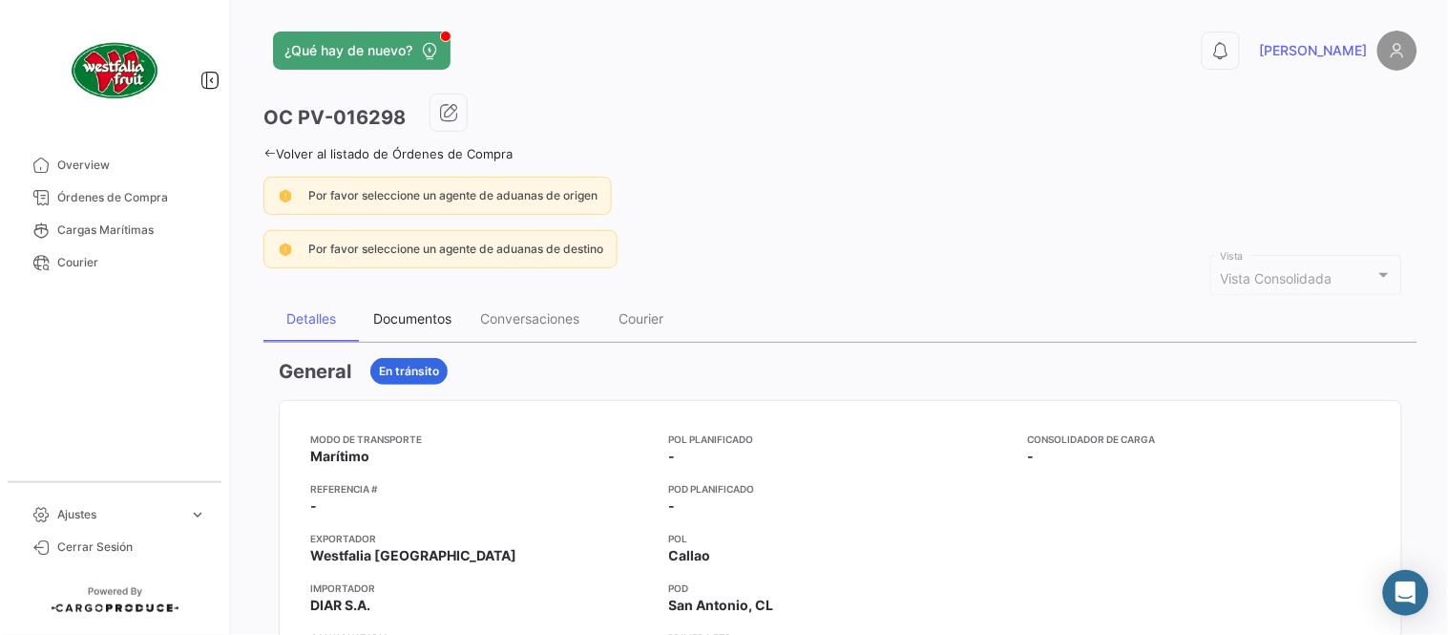
click at [413, 296] on div "Documentos" at bounding box center [412, 319] width 107 height 46
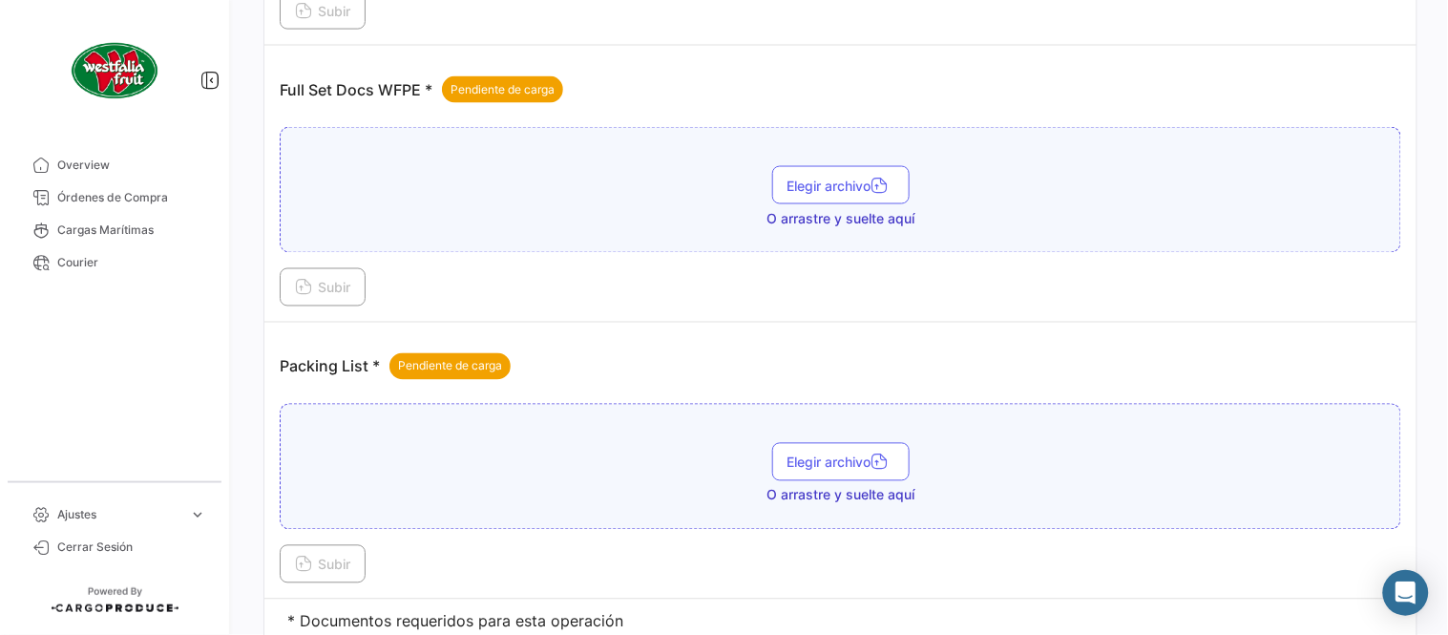
scroll to position [663, 0]
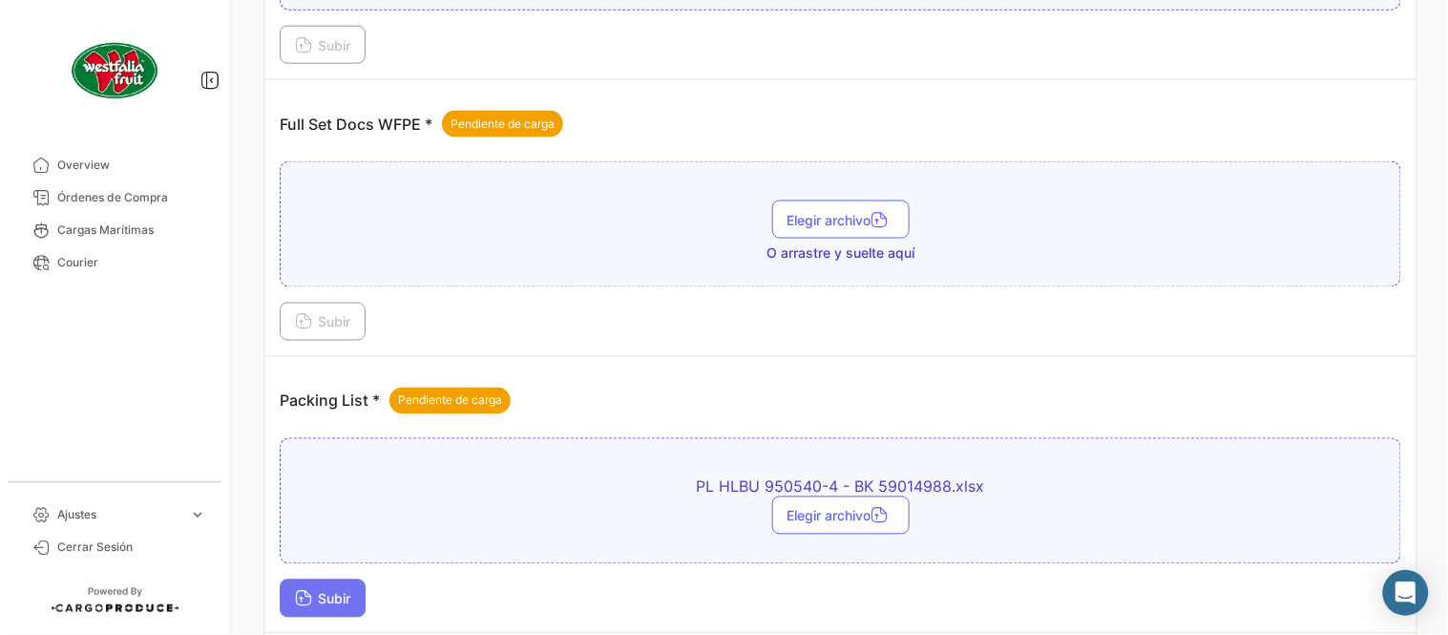
click at [315, 595] on span "Subir" at bounding box center [322, 599] width 55 height 16
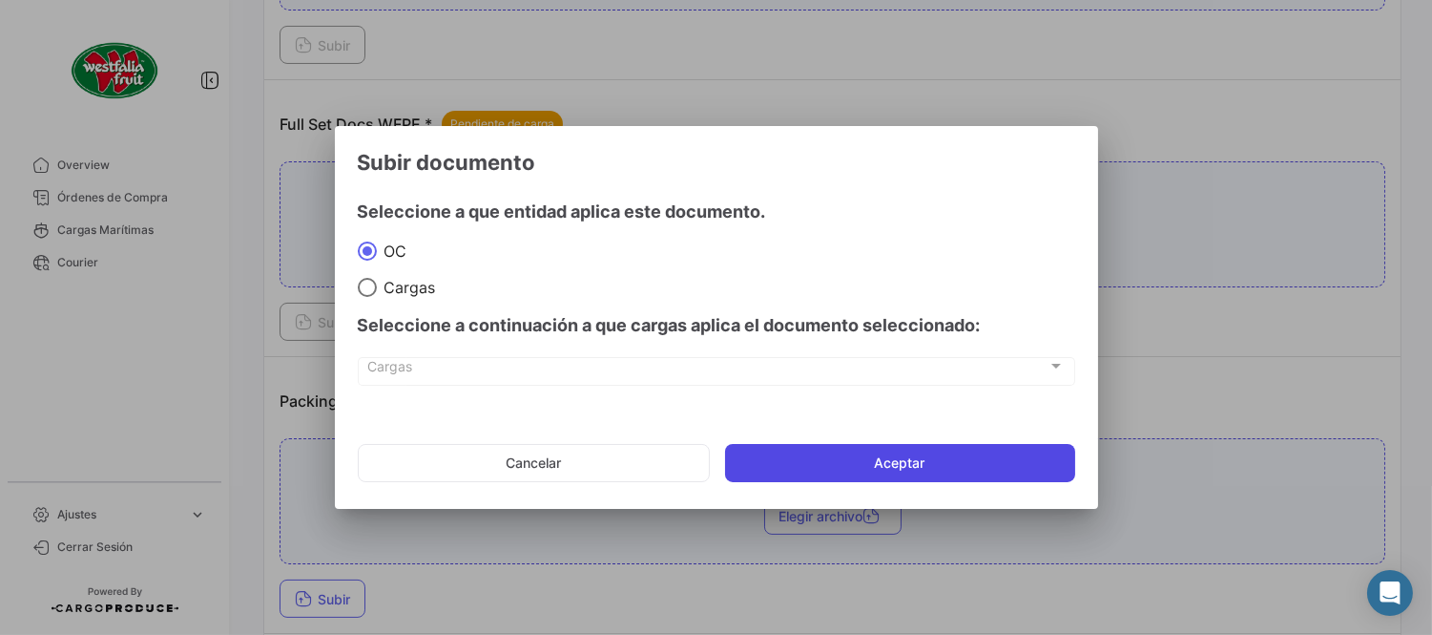
click at [864, 466] on button "Aceptar" at bounding box center [900, 463] width 350 height 38
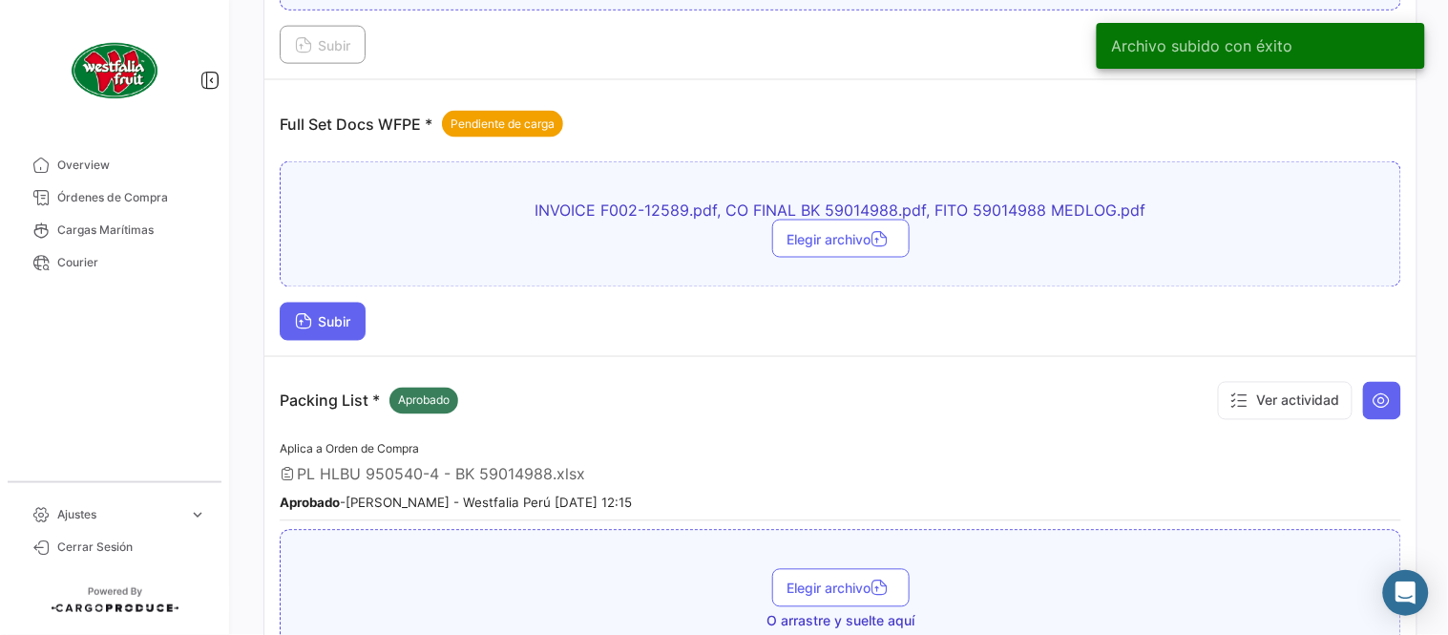
click at [350, 327] on span "Subir" at bounding box center [322, 322] width 55 height 16
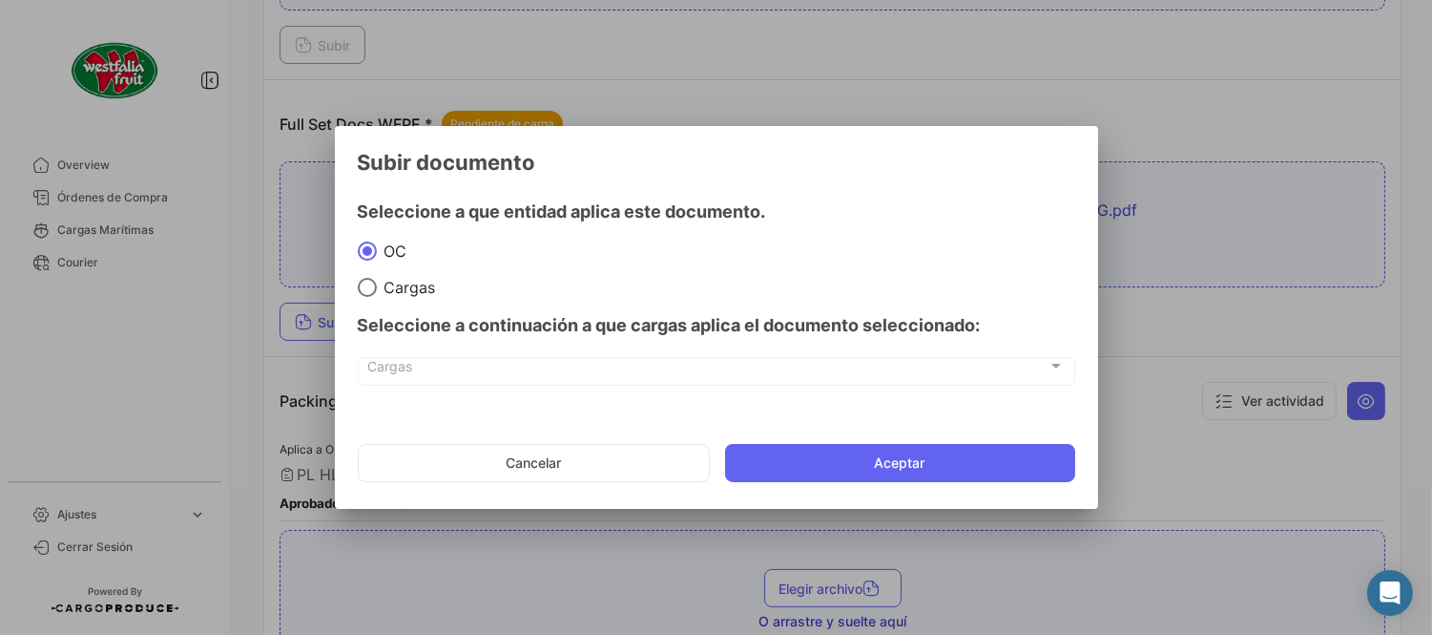
drag, startPoint x: 908, startPoint y: 451, endPoint x: 916, endPoint y: 439, distance: 14.6
click at [910, 452] on button "Aceptar" at bounding box center [900, 463] width 350 height 38
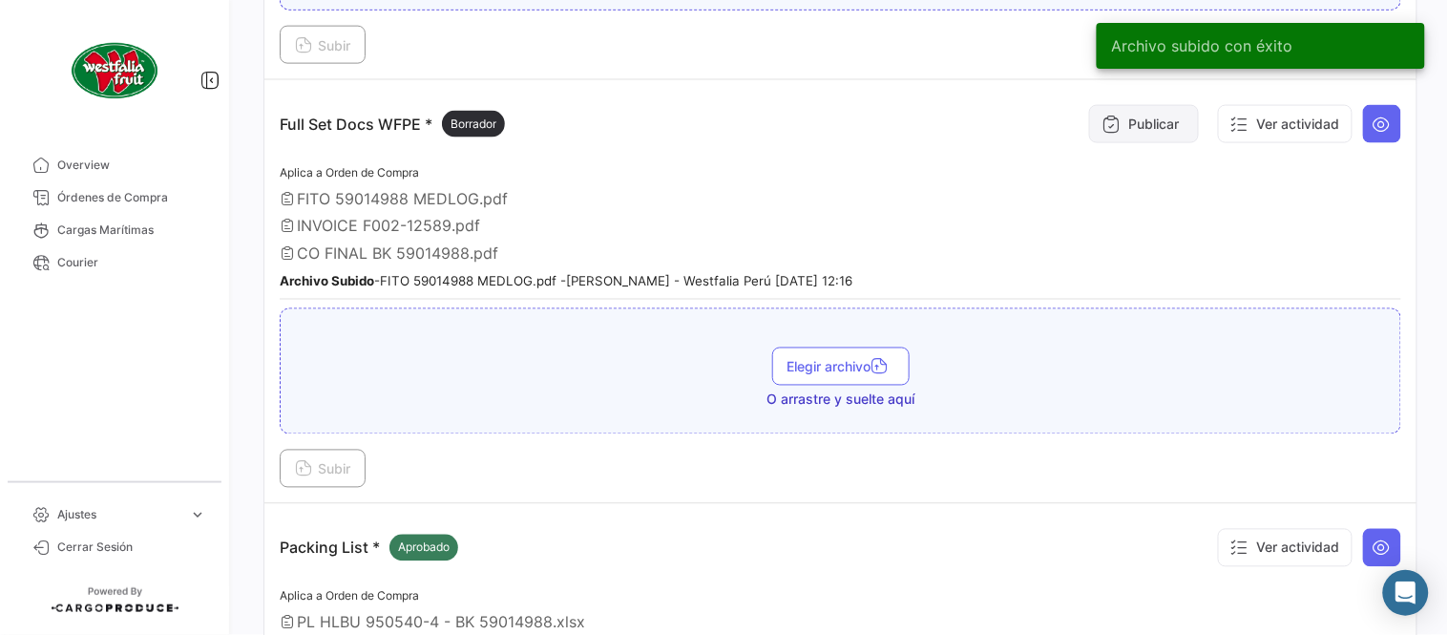
click at [1097, 112] on button "Publicar" at bounding box center [1144, 124] width 110 height 38
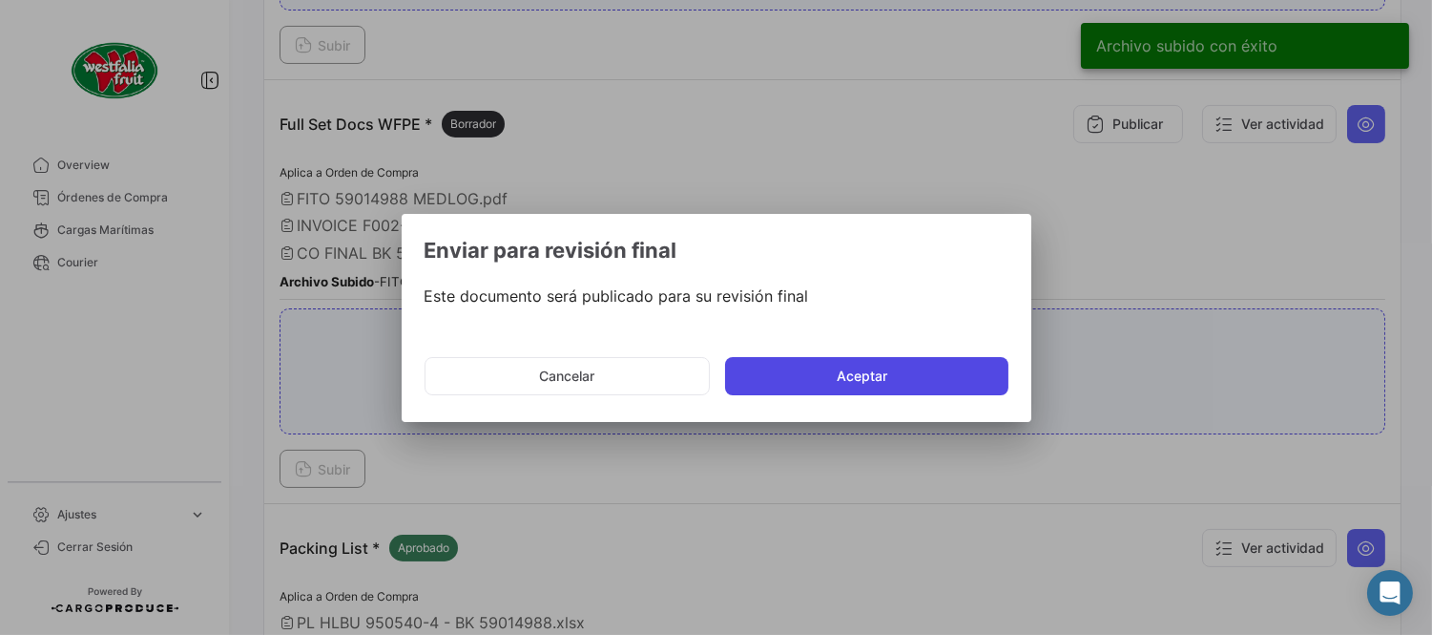
click at [878, 384] on button "Aceptar" at bounding box center [866, 376] width 283 height 38
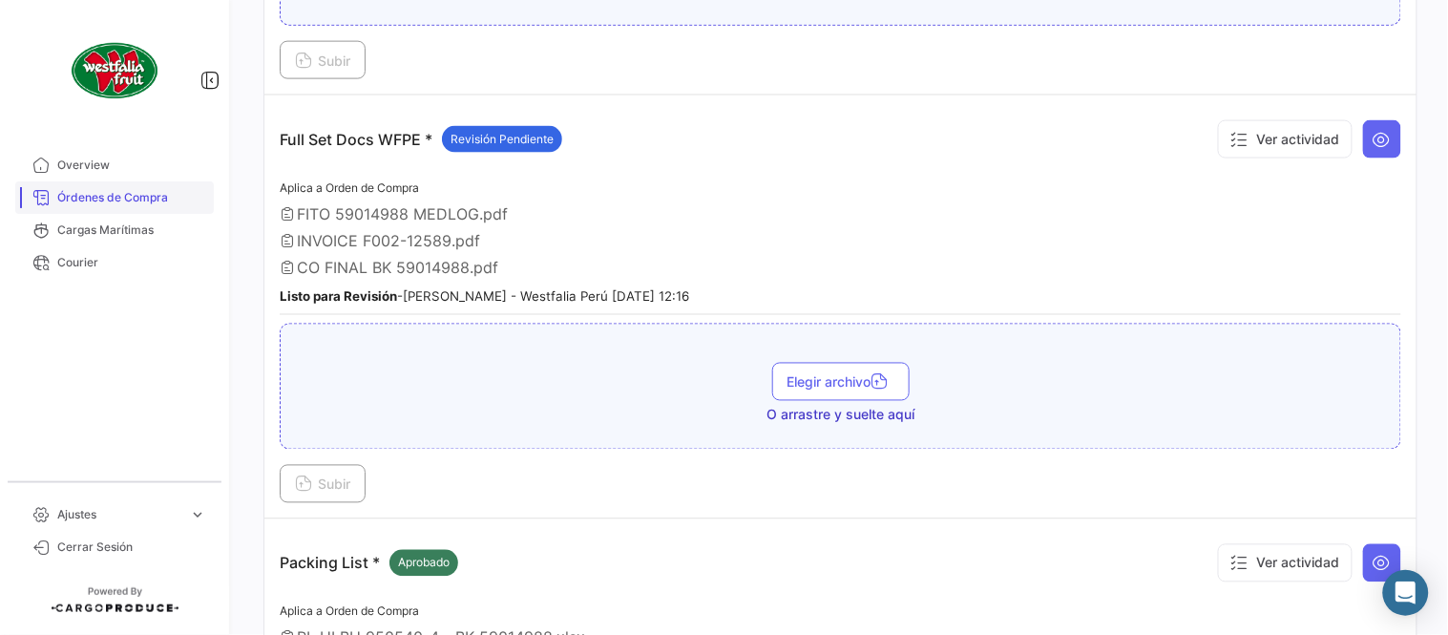
click at [95, 198] on span "Órdenes de Compra" at bounding box center [131, 197] width 149 height 17
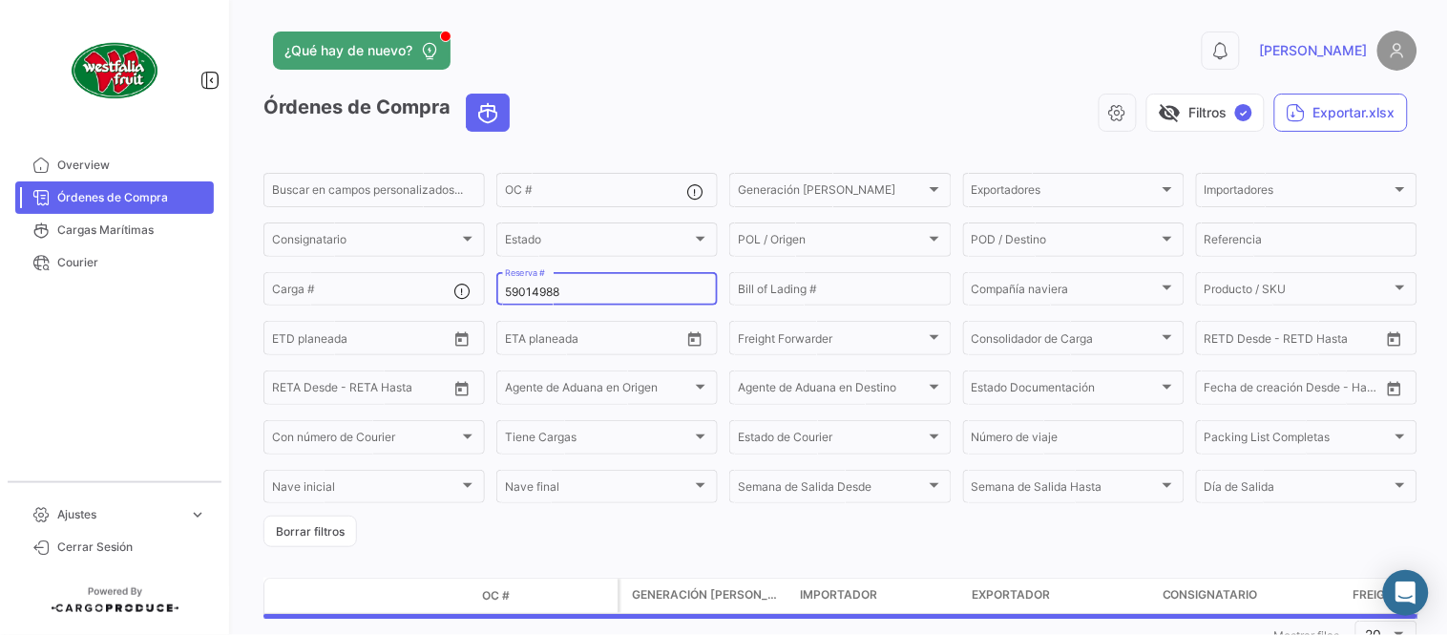
click at [551, 293] on input "59014988" at bounding box center [607, 291] width 204 height 13
paste input "13753407"
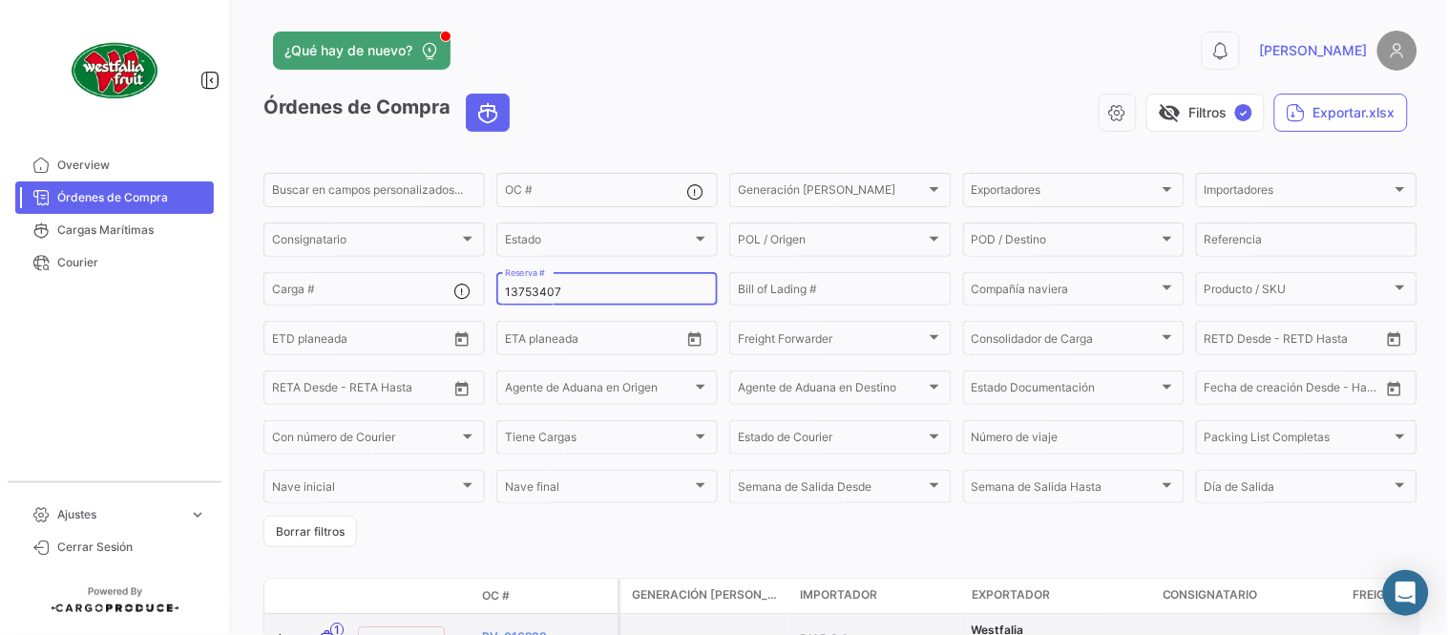
type input "13753407"
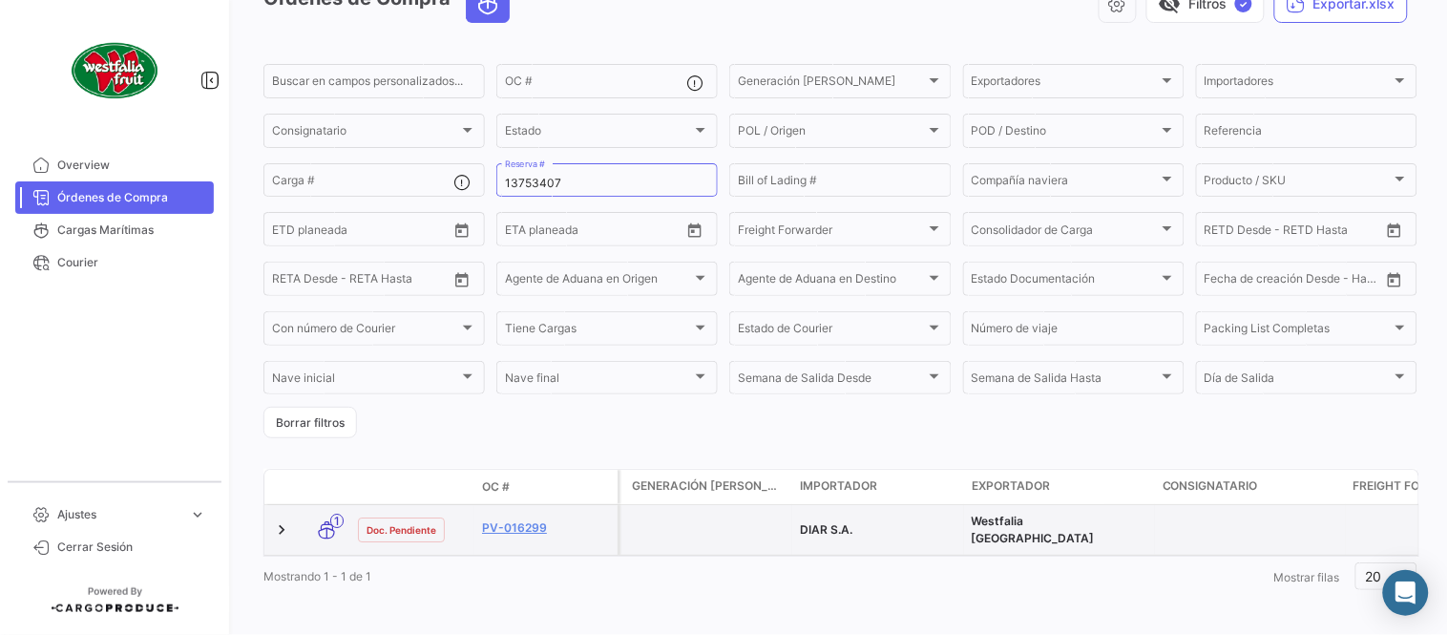
scroll to position [122, 0]
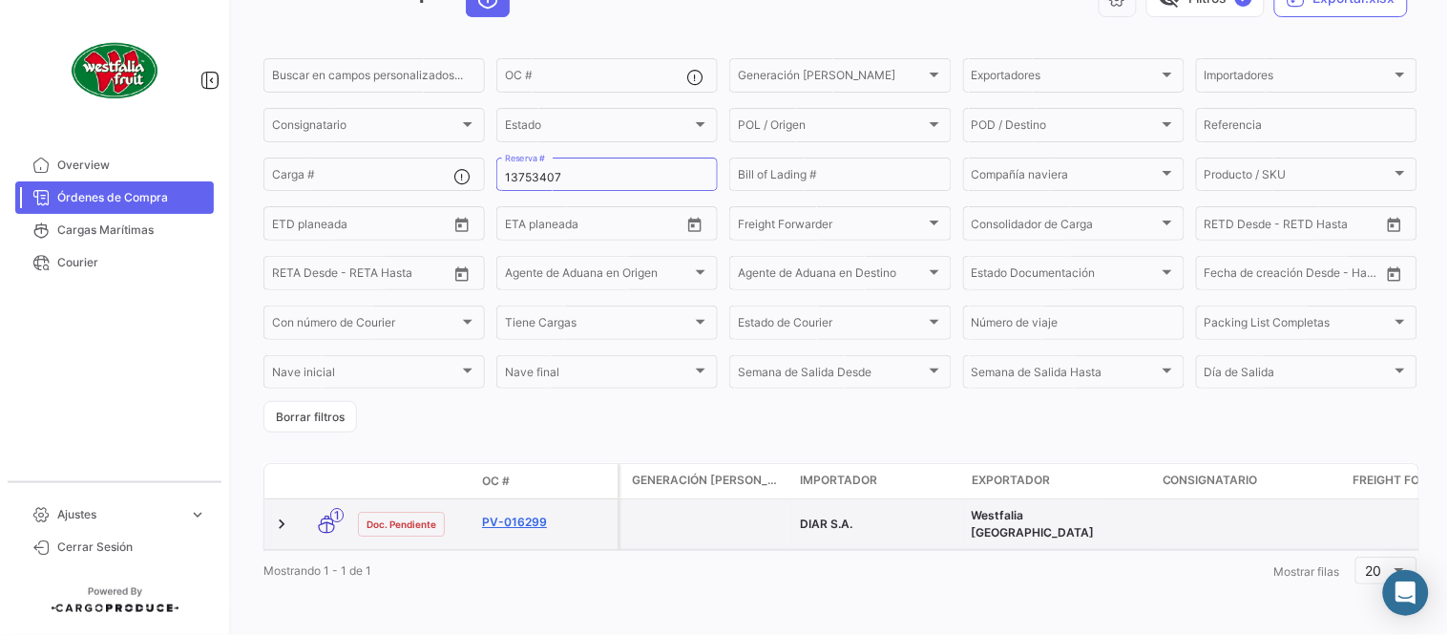
click at [517, 515] on link "PV-016299" at bounding box center [546, 521] width 128 height 17
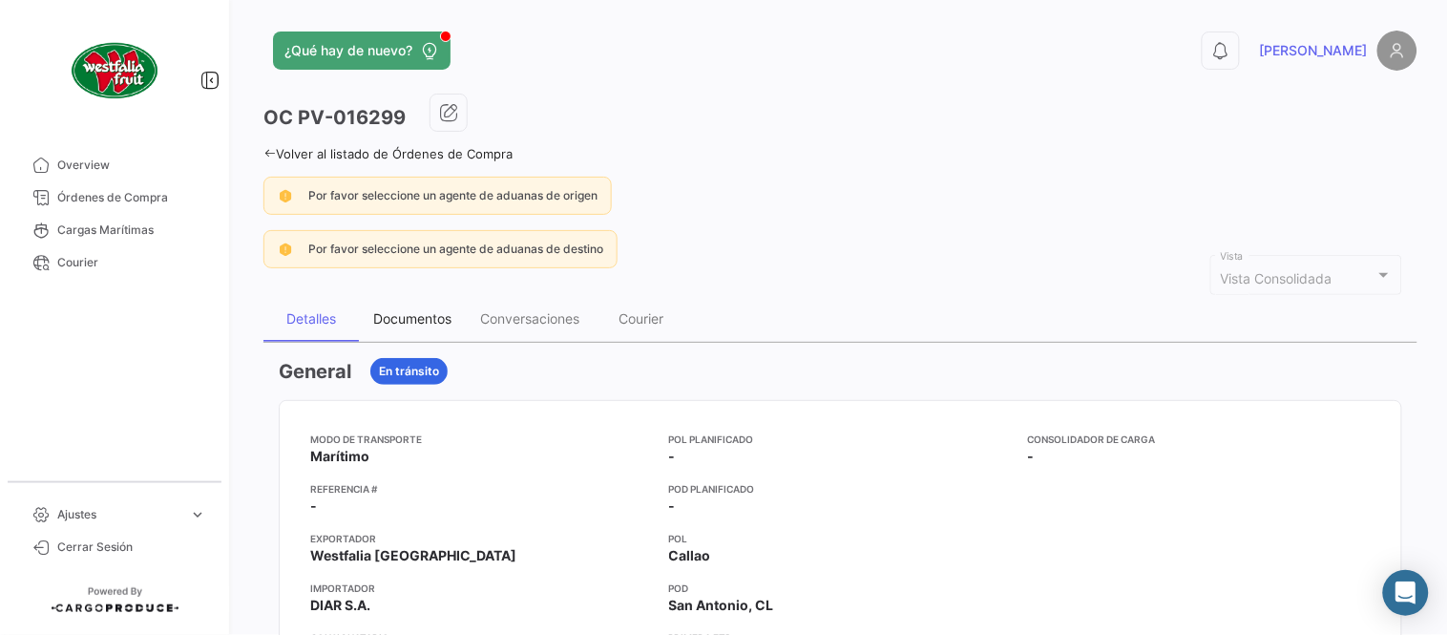
click at [425, 326] on div "Documentos" at bounding box center [412, 319] width 107 height 46
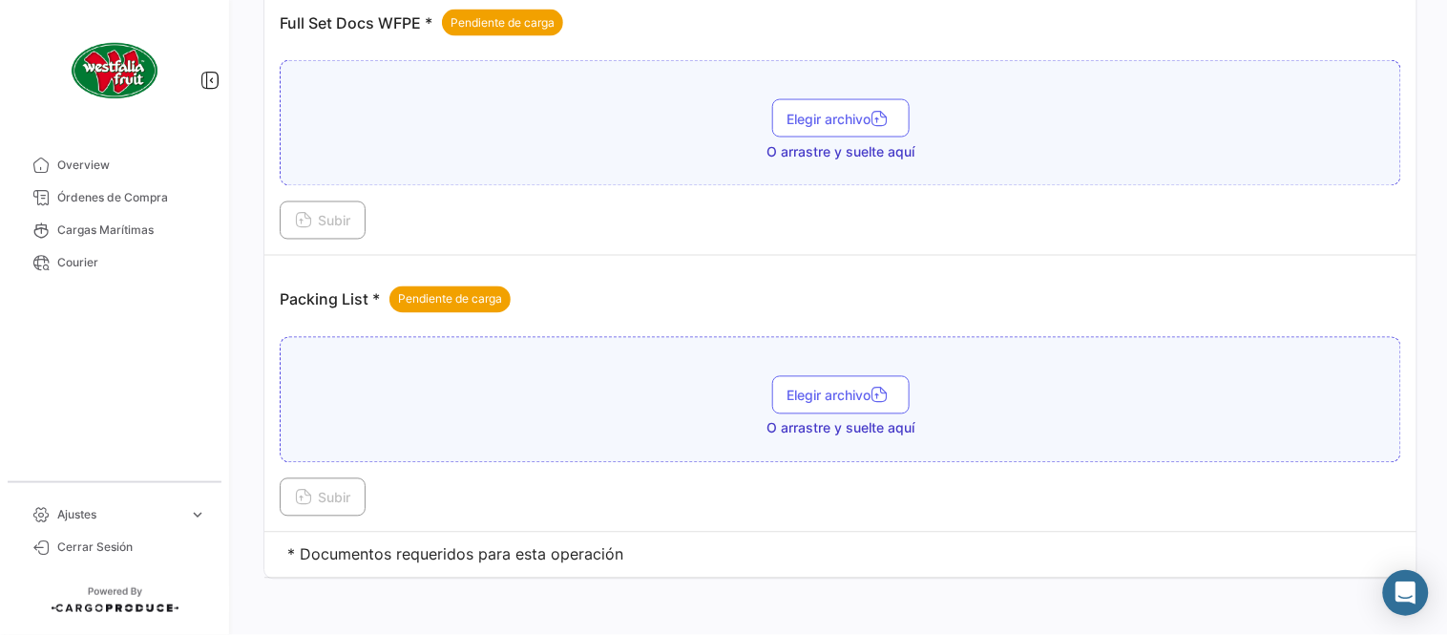
scroll to position [769, 0]
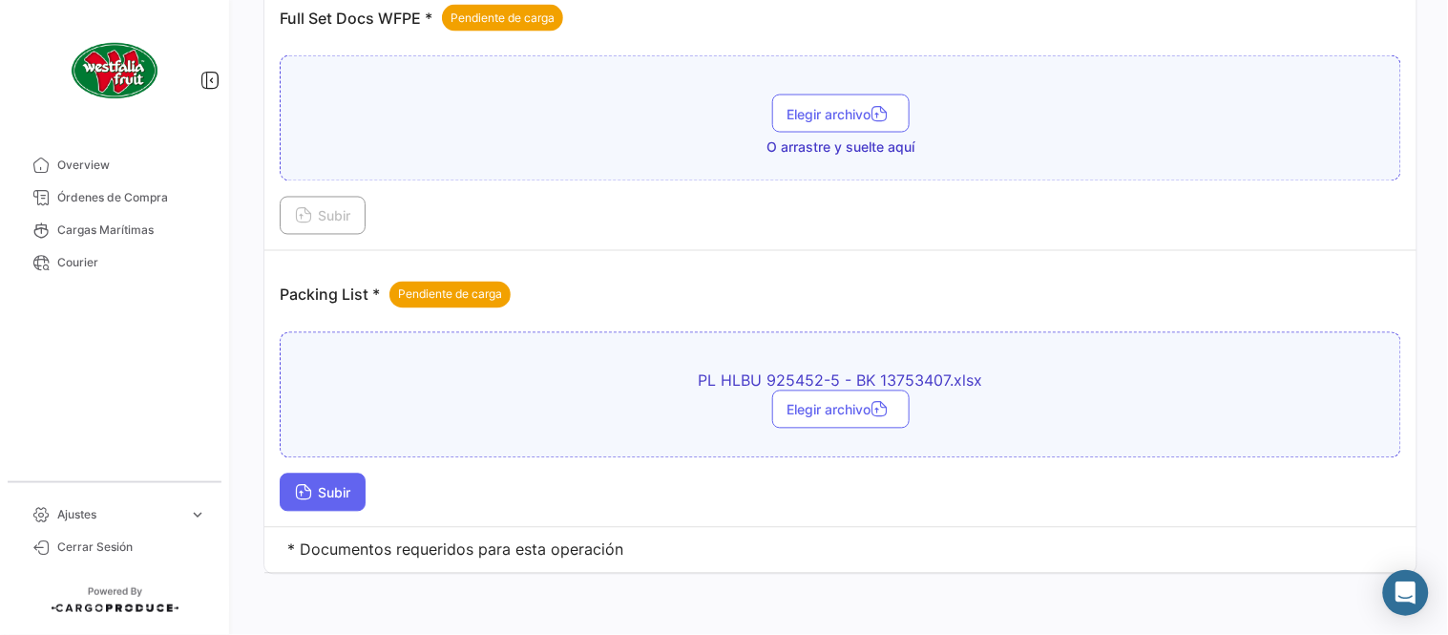
click at [321, 492] on span "Subir" at bounding box center [322, 493] width 55 height 16
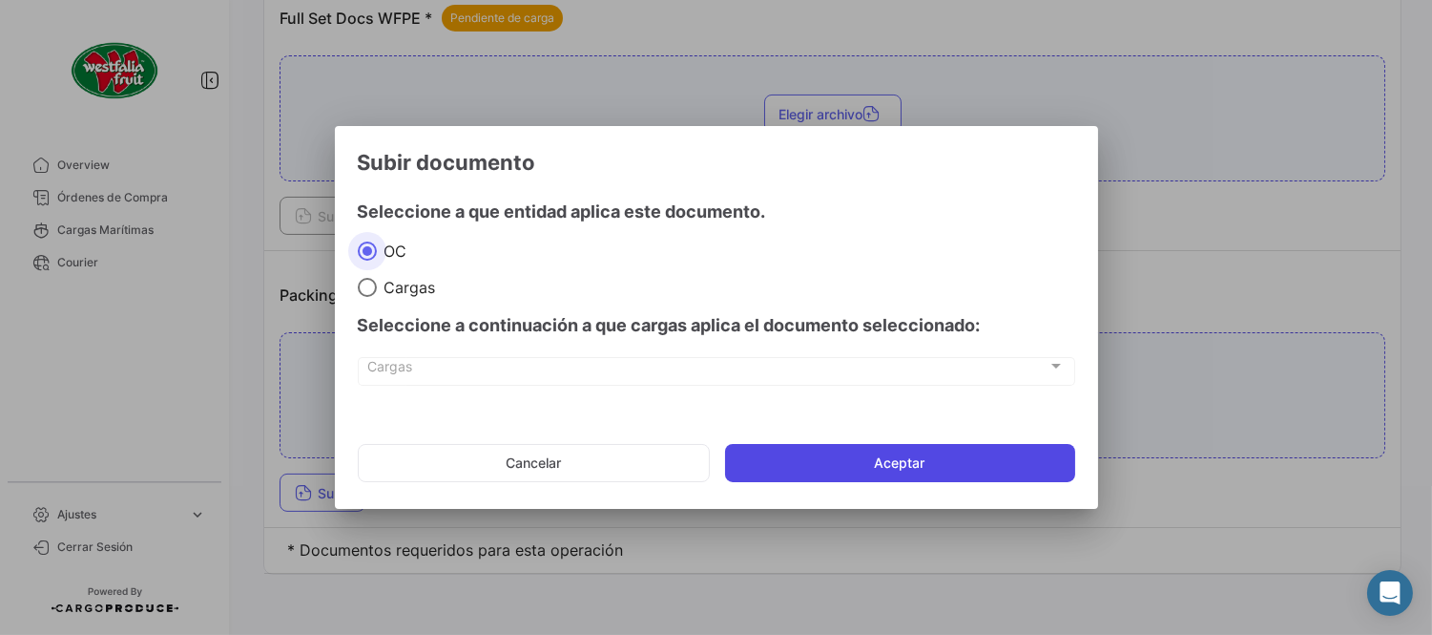
drag, startPoint x: 844, startPoint y: 451, endPoint x: 857, endPoint y: 459, distance: 14.6
click at [845, 451] on button "Aceptar" at bounding box center [900, 463] width 350 height 38
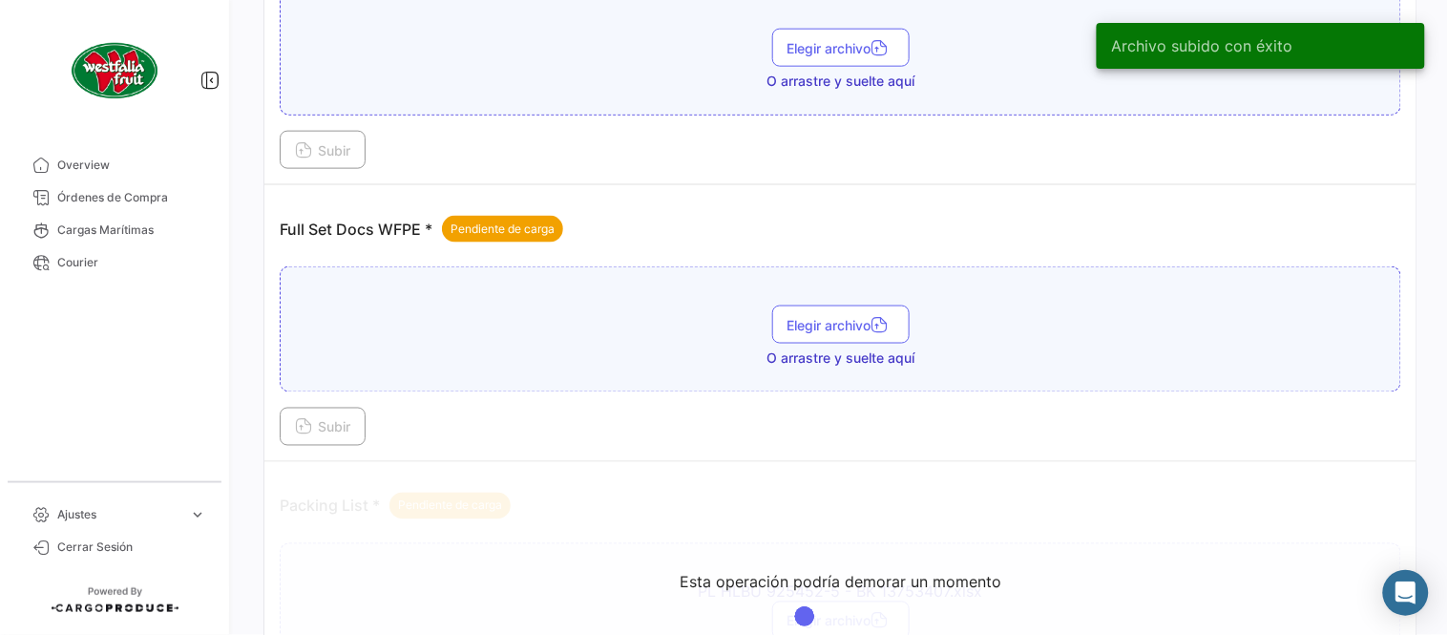
scroll to position [557, 0]
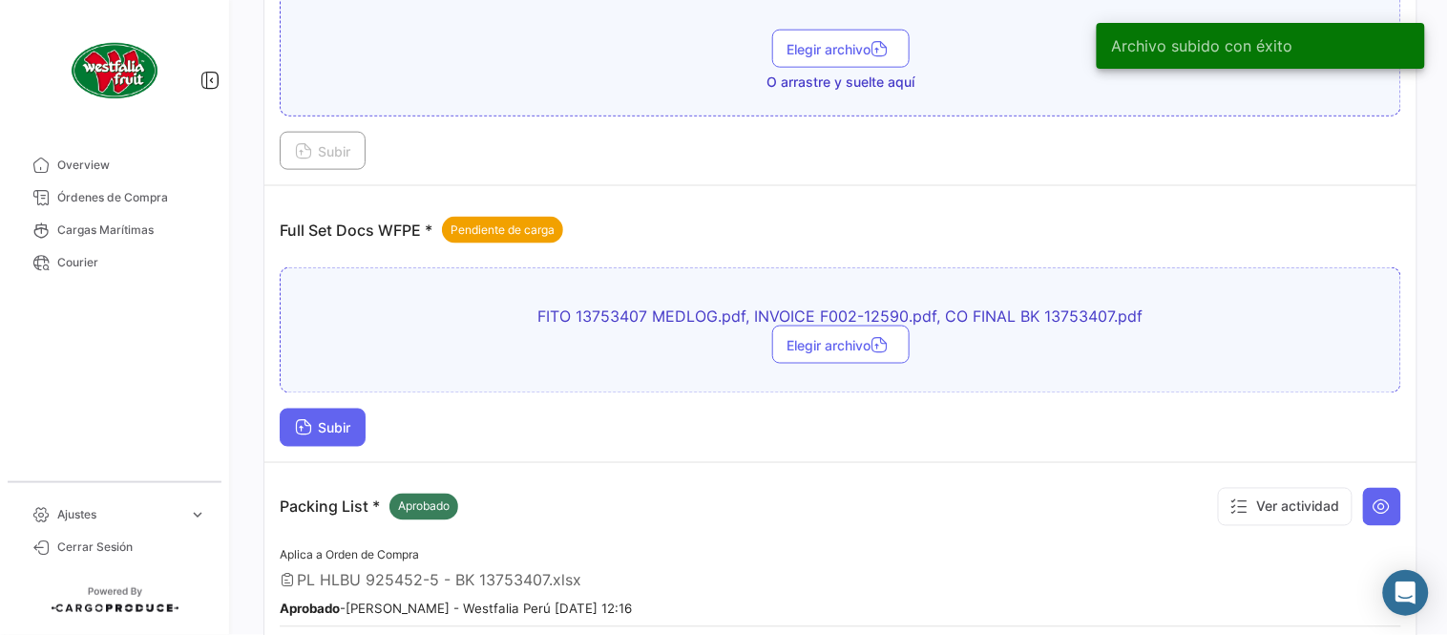
click at [349, 435] on button "Subir" at bounding box center [323, 427] width 86 height 38
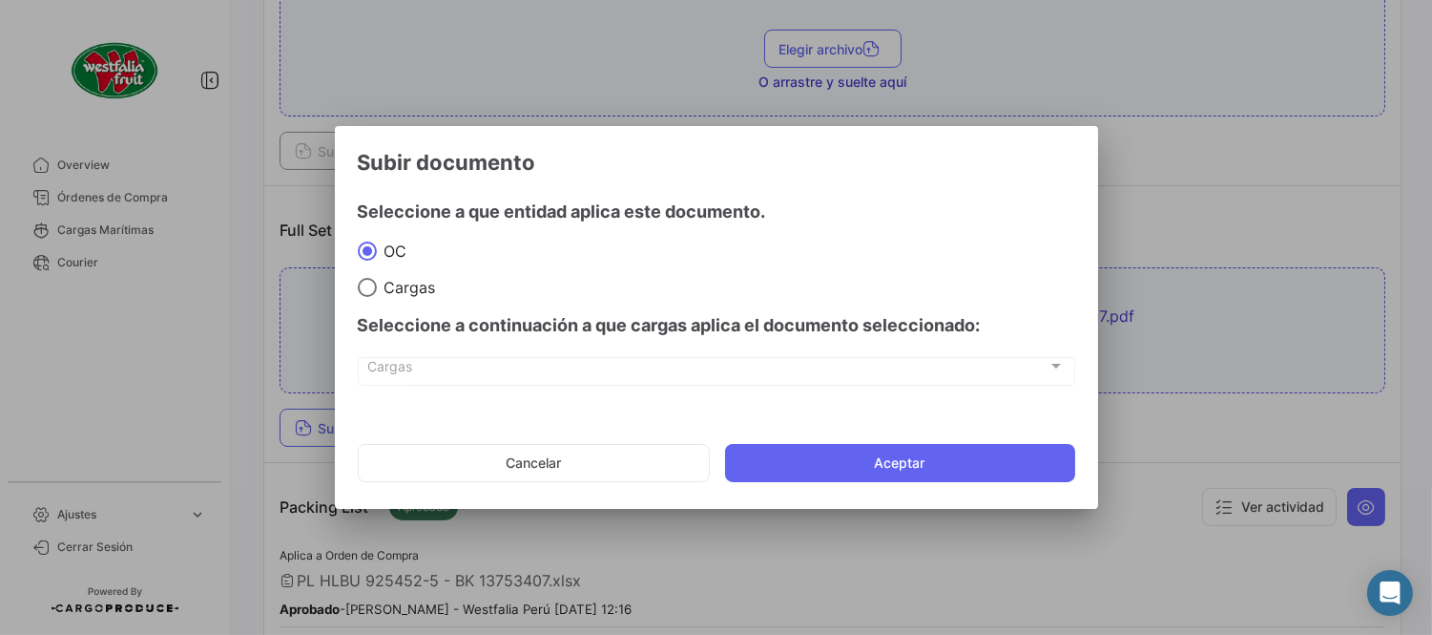
drag, startPoint x: 785, startPoint y: 465, endPoint x: 822, endPoint y: 482, distance: 40.1
click at [786, 471] on button "Aceptar" at bounding box center [900, 463] width 350 height 38
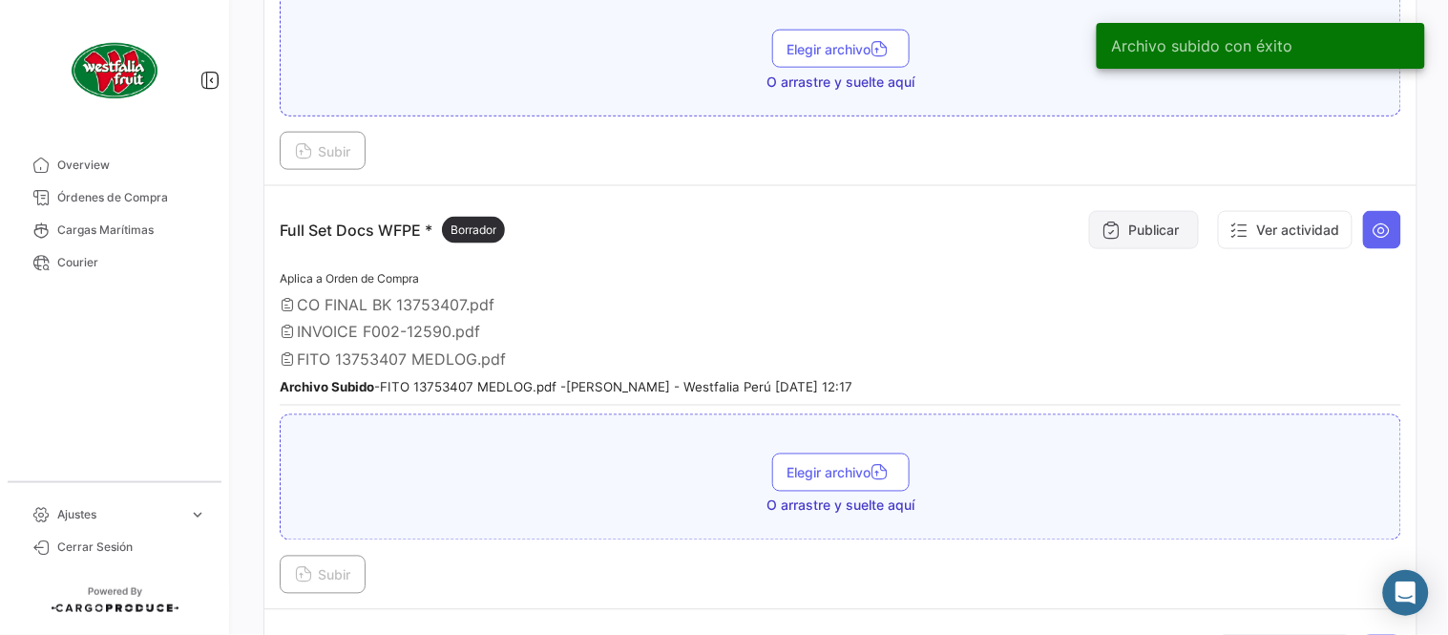
click at [1149, 239] on button "Publicar" at bounding box center [1144, 230] width 110 height 38
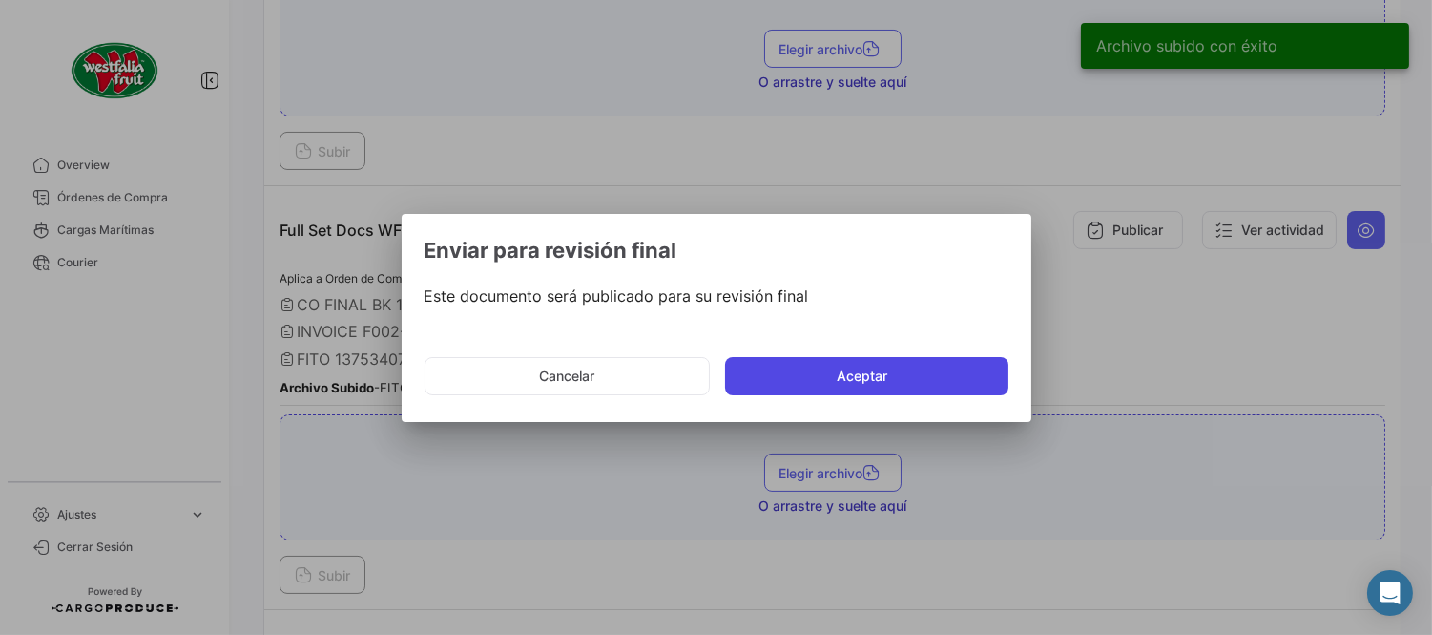
click at [856, 387] on button "Aceptar" at bounding box center [866, 376] width 283 height 38
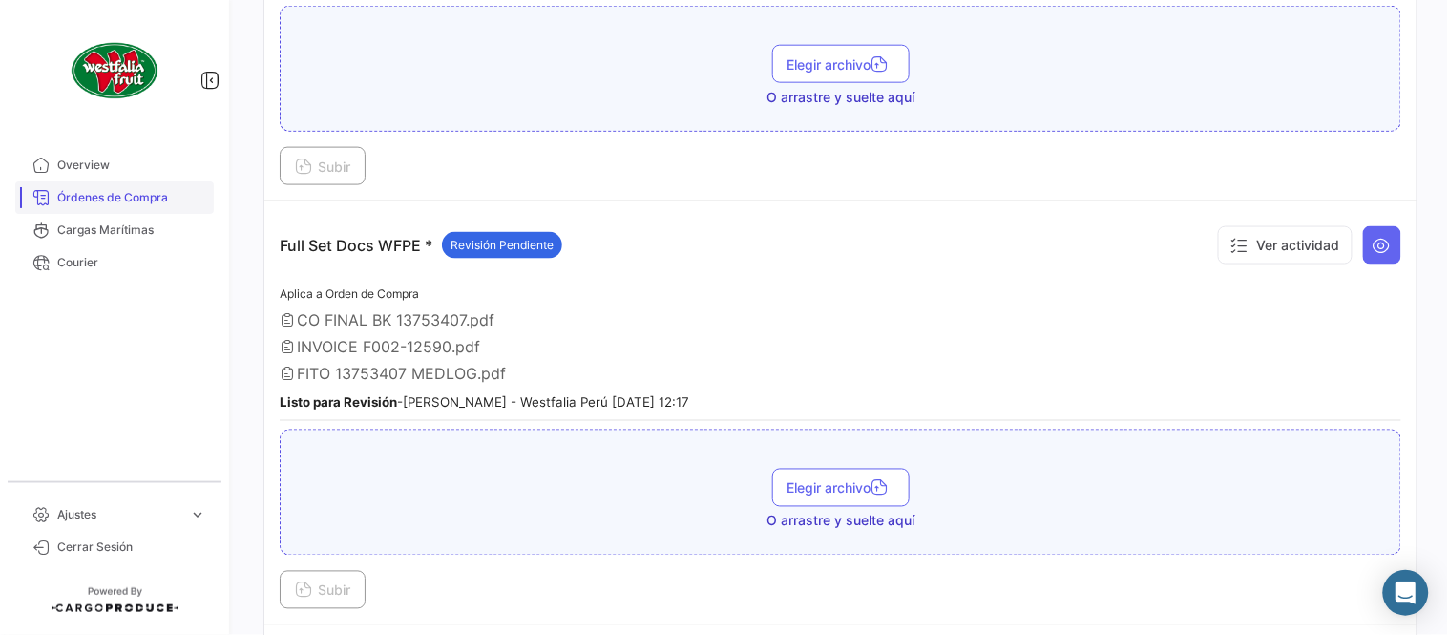
click at [115, 189] on span "Órdenes de Compra" at bounding box center [131, 197] width 149 height 17
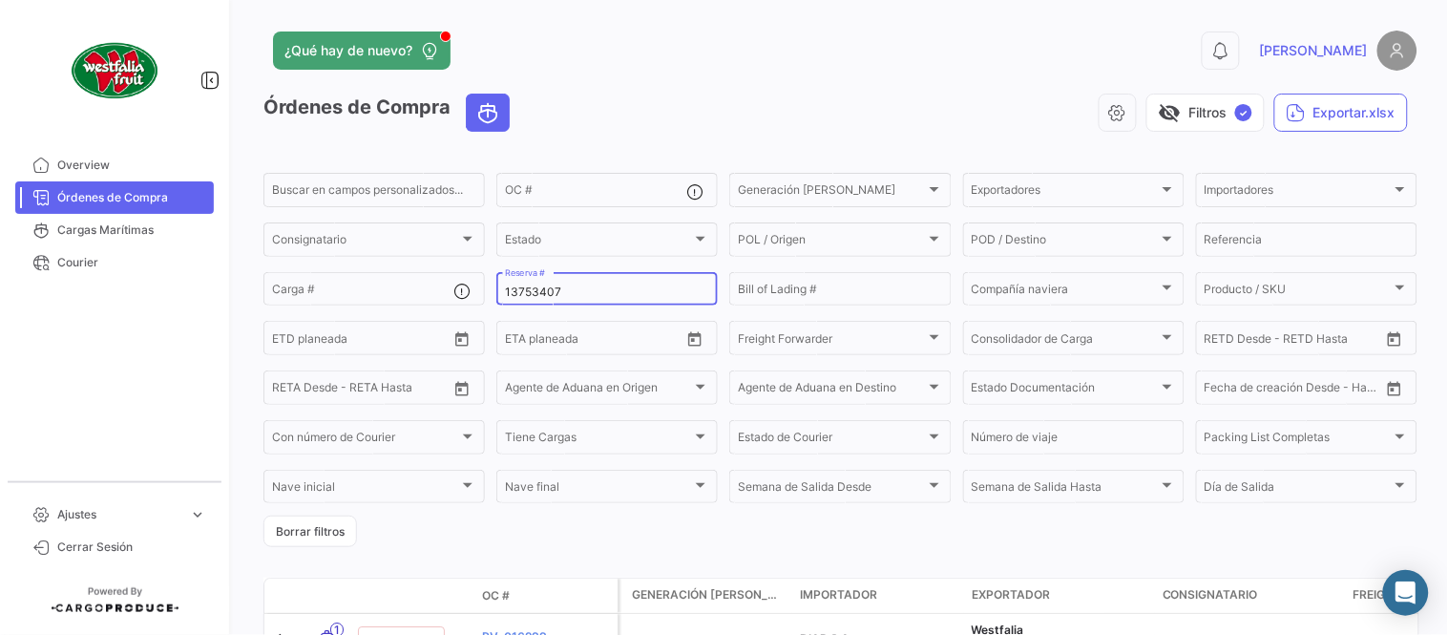
click at [522, 286] on input "13753407" at bounding box center [607, 291] width 204 height 13
paste input "90100965"
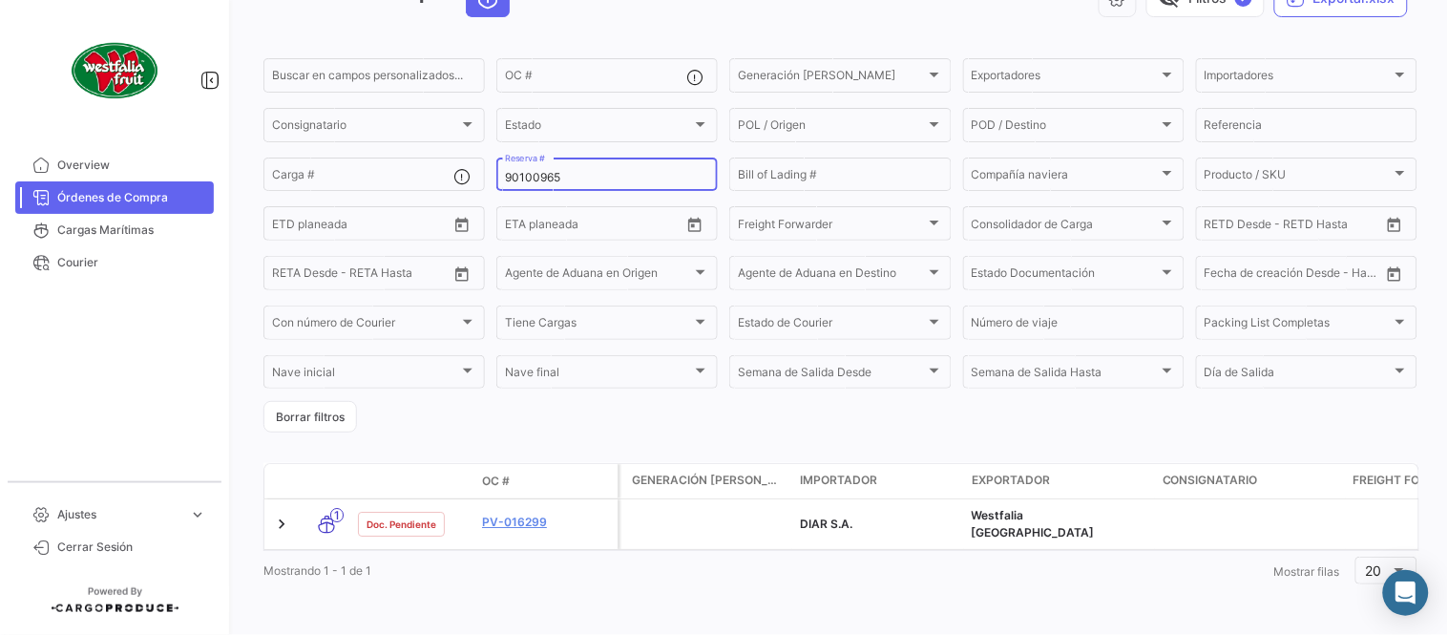
scroll to position [122, 0]
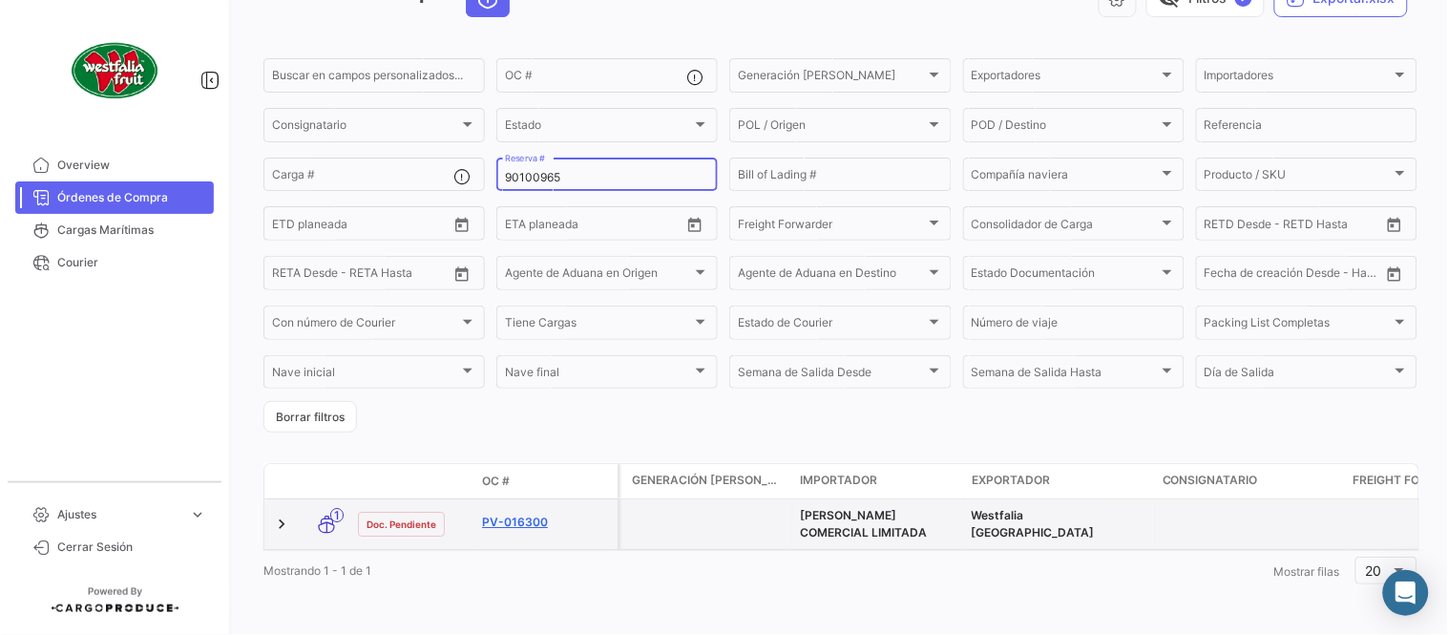
type input "90100965"
click at [517, 513] on link "PV-016300" at bounding box center [546, 521] width 128 height 17
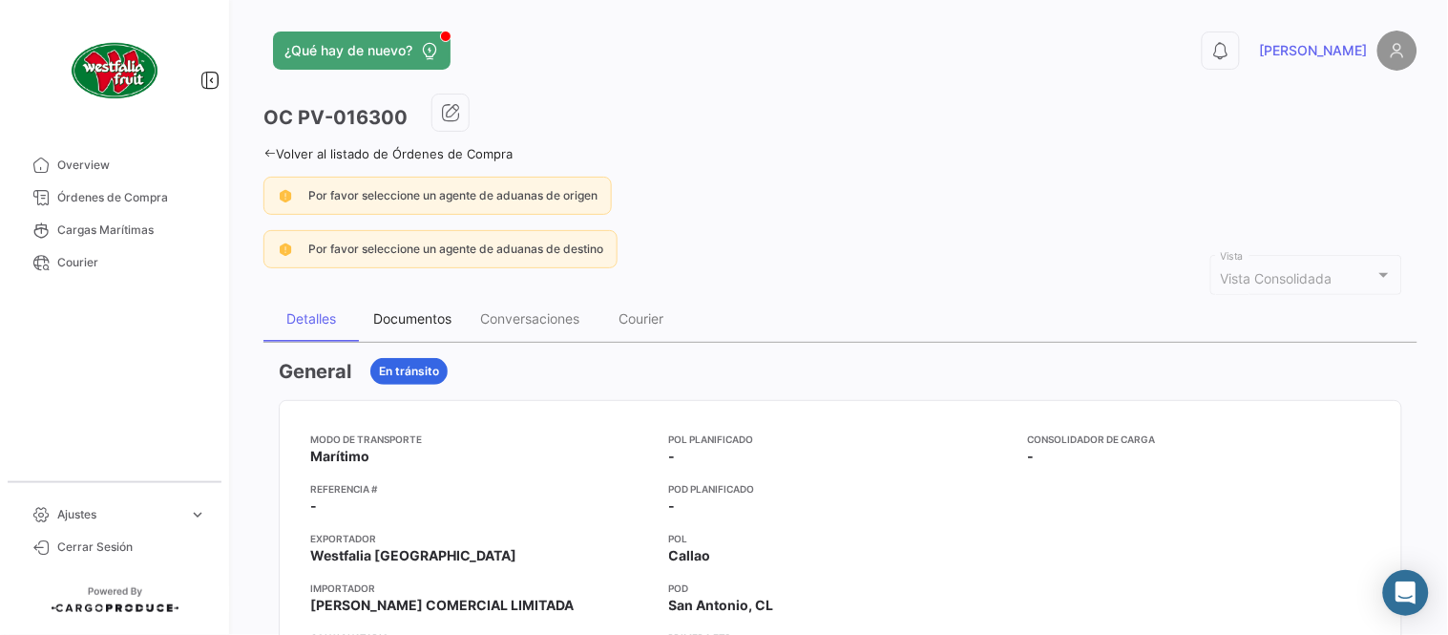
click at [430, 323] on div "Documentos" at bounding box center [412, 318] width 78 height 16
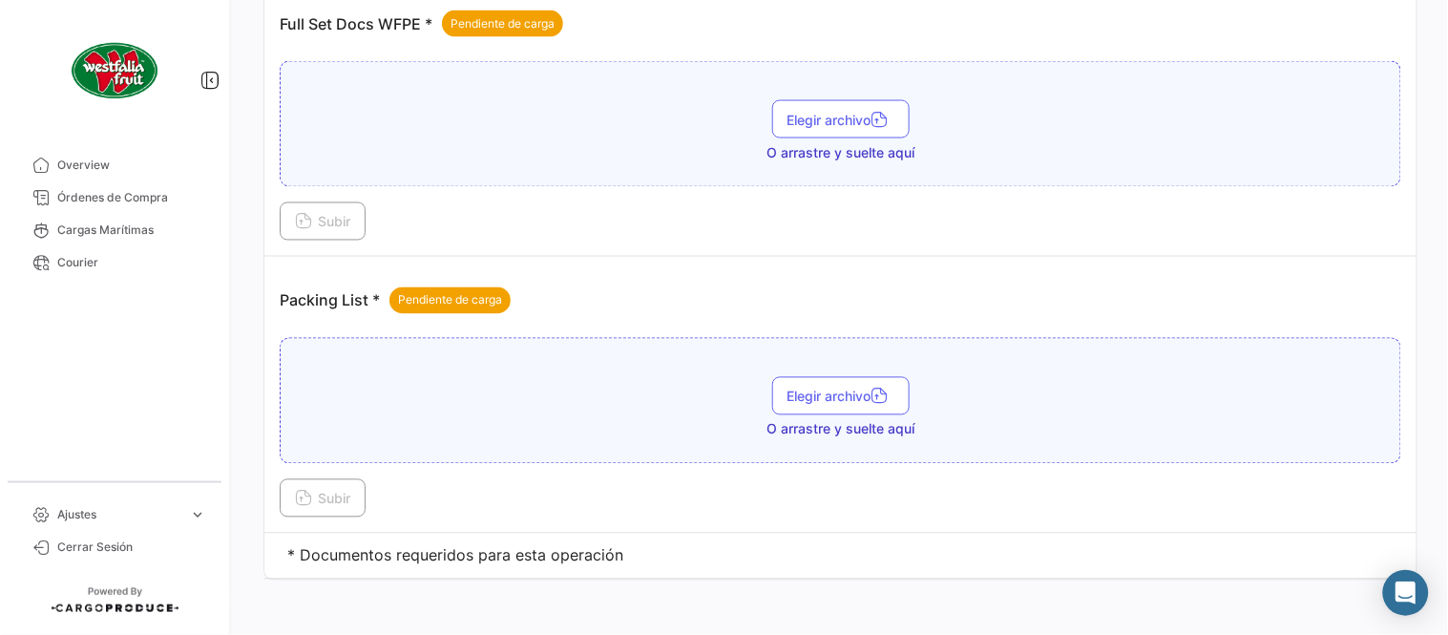
scroll to position [769, 0]
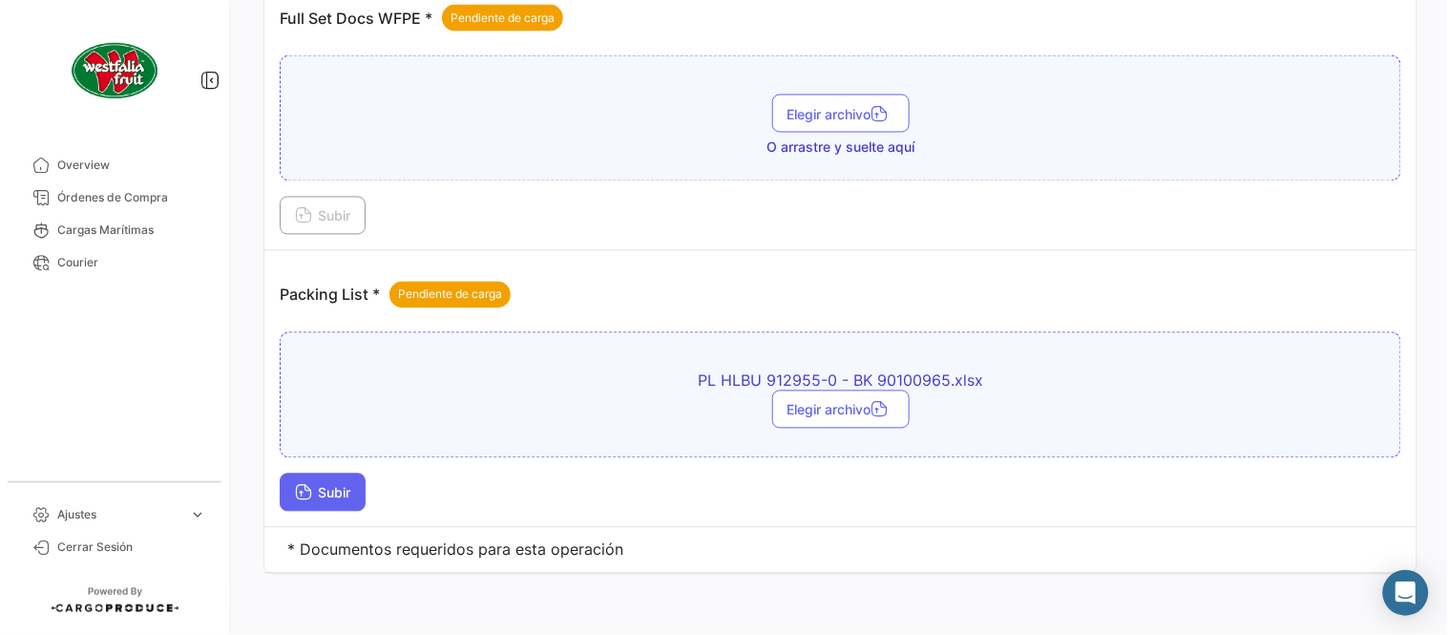
click at [336, 500] on button "Subir" at bounding box center [323, 492] width 86 height 38
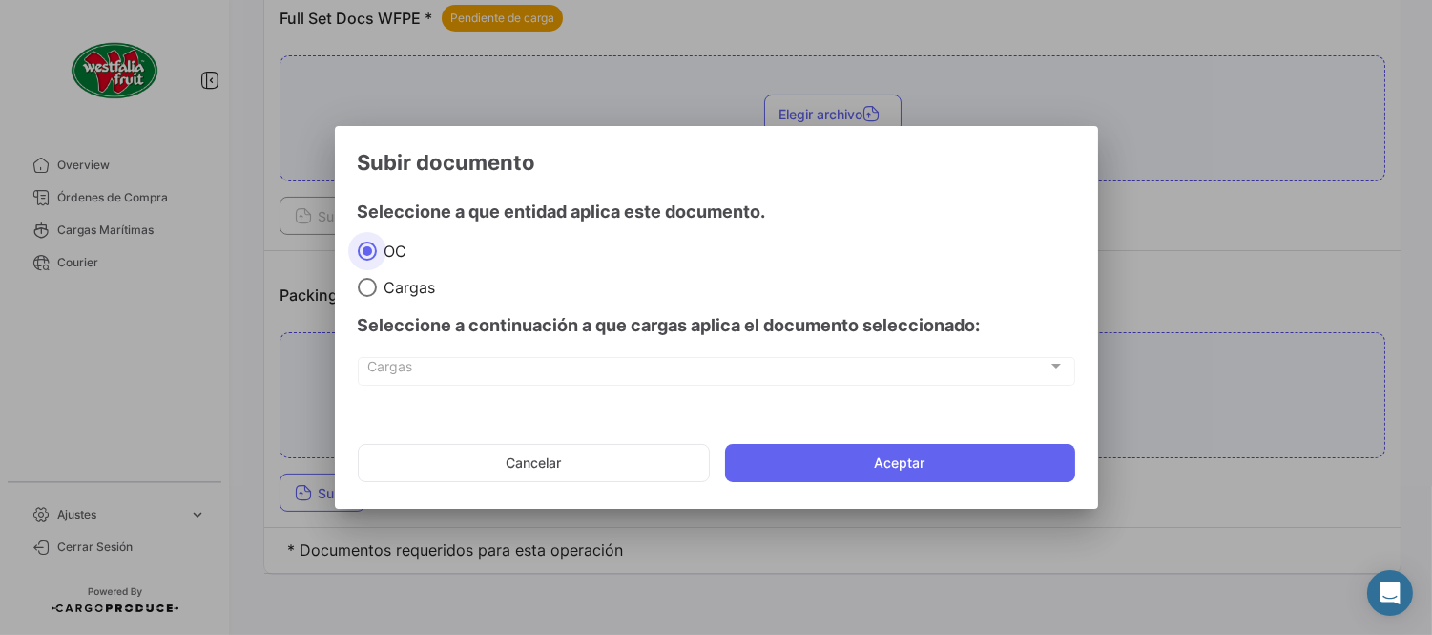
click at [777, 490] on mat-dialog-actions "Cancelar Aceptar" at bounding box center [717, 462] width 718 height 65
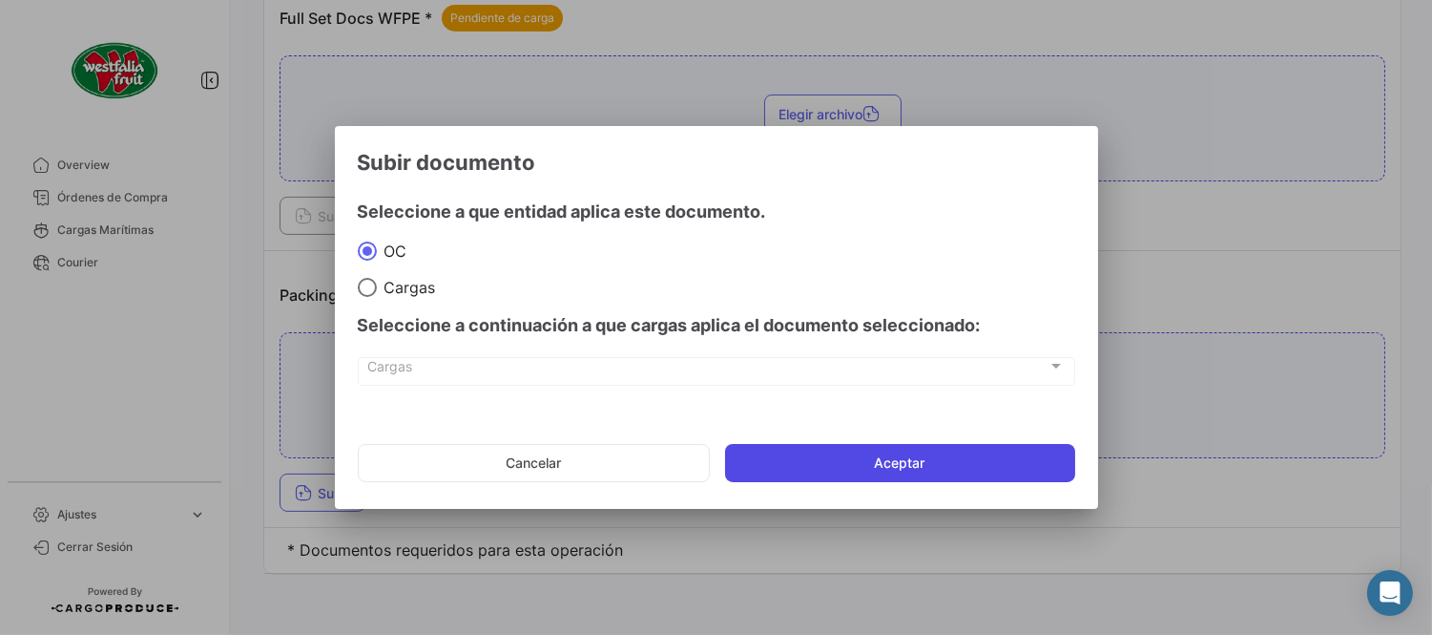
click at [780, 475] on button "Aceptar" at bounding box center [900, 463] width 350 height 38
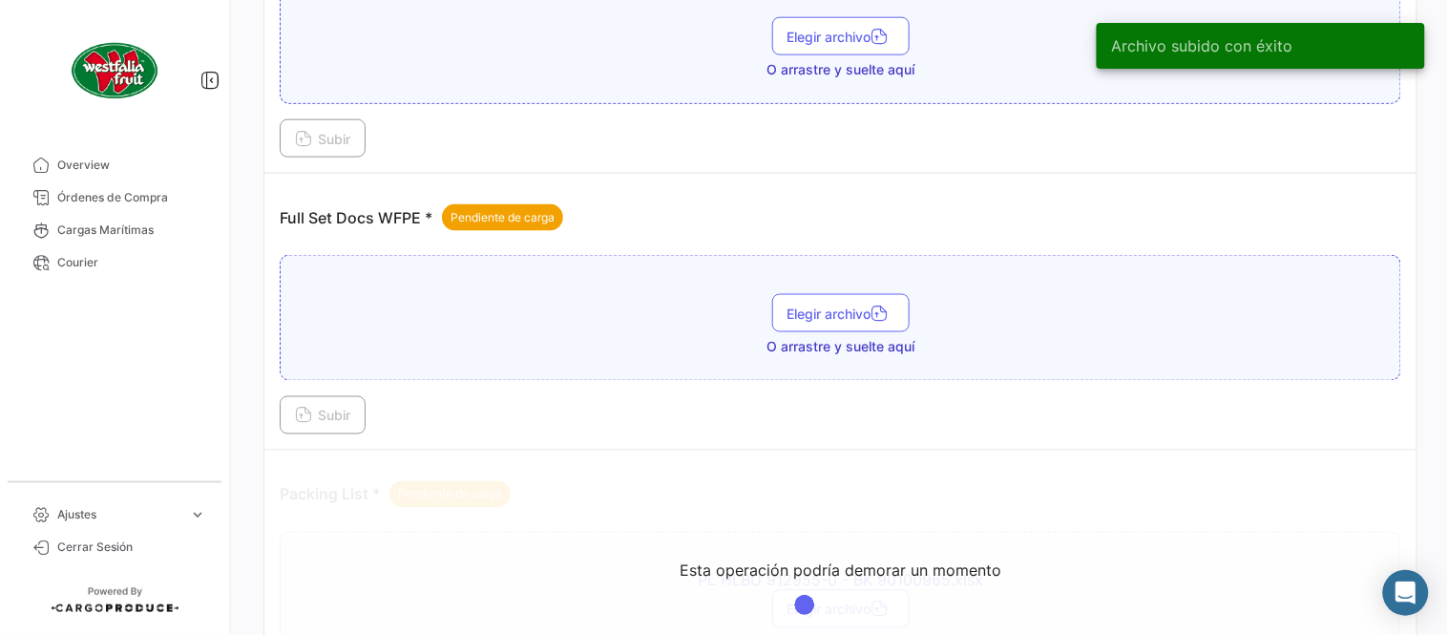
scroll to position [557, 0]
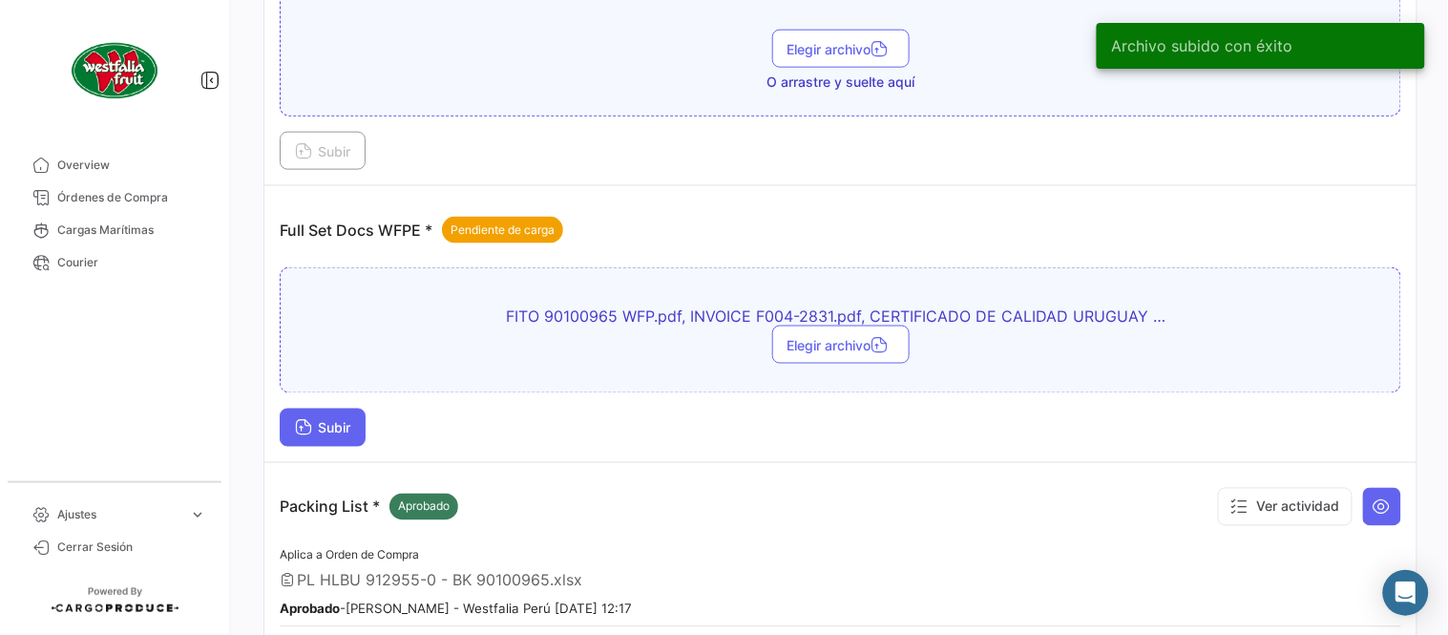
click at [341, 422] on span "Subir" at bounding box center [322, 428] width 55 height 16
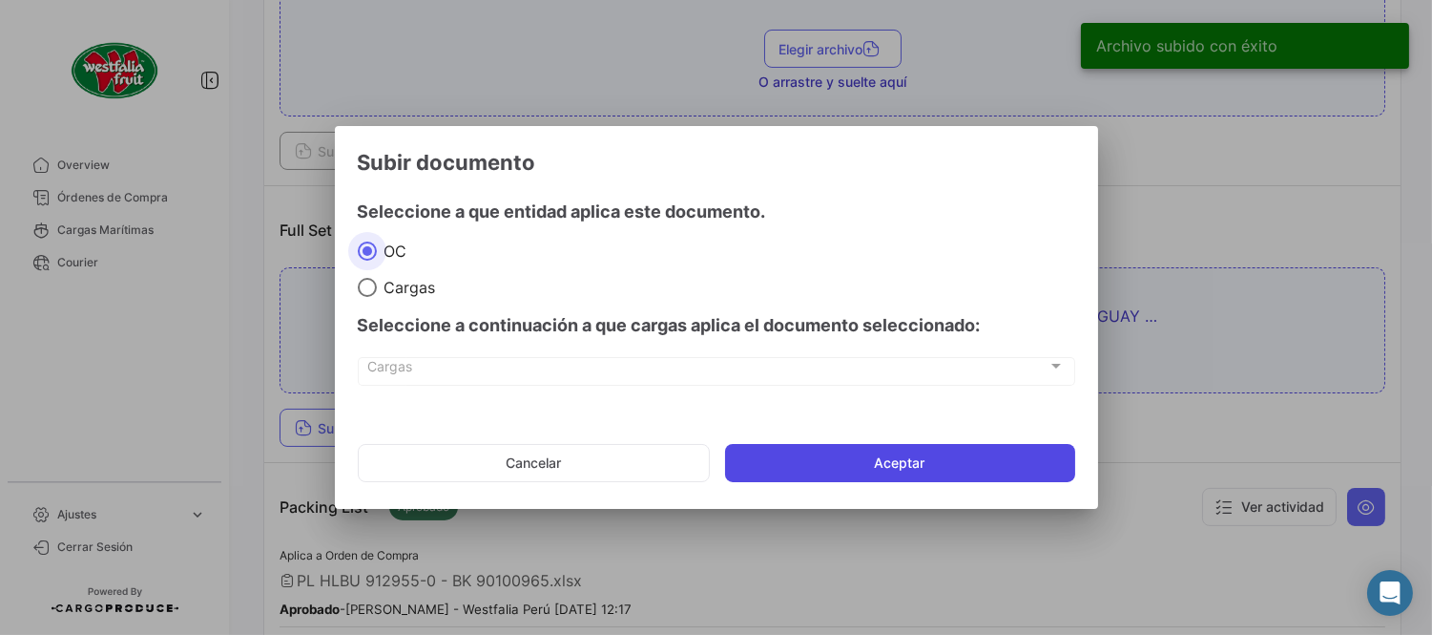
click at [802, 447] on button "Aceptar" at bounding box center [900, 463] width 350 height 38
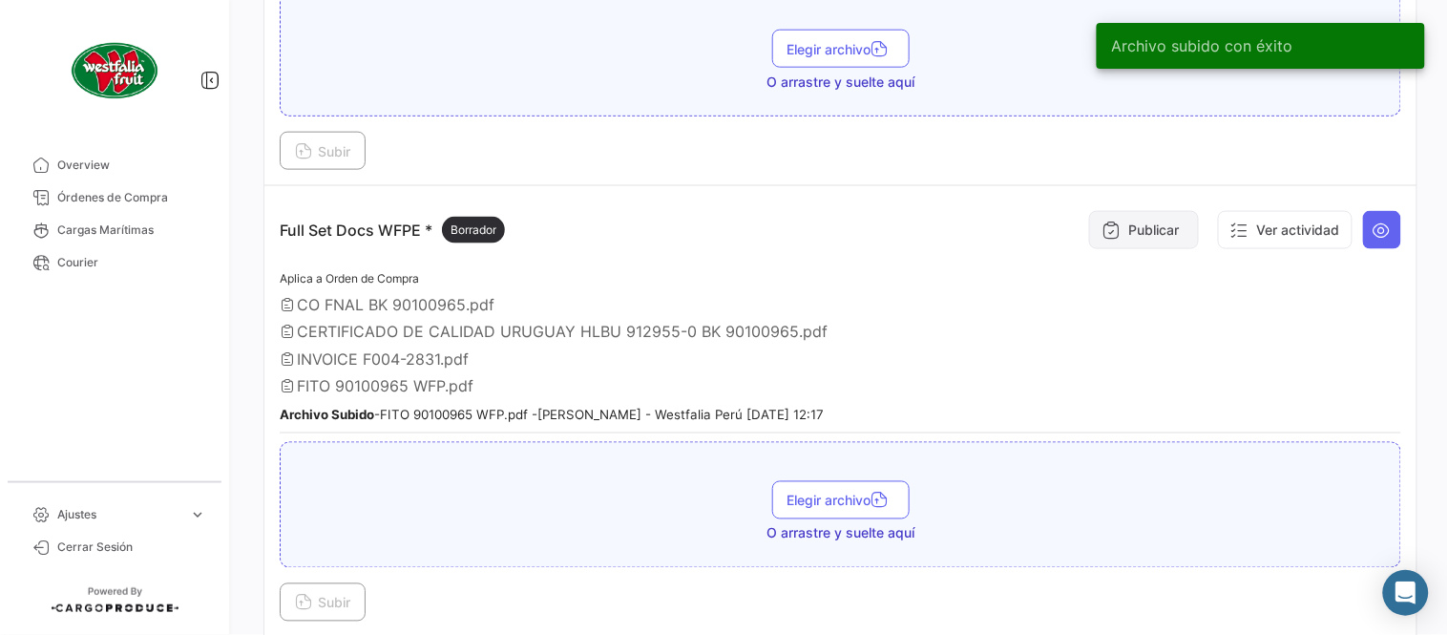
click at [1115, 231] on button "Publicar" at bounding box center [1144, 230] width 110 height 38
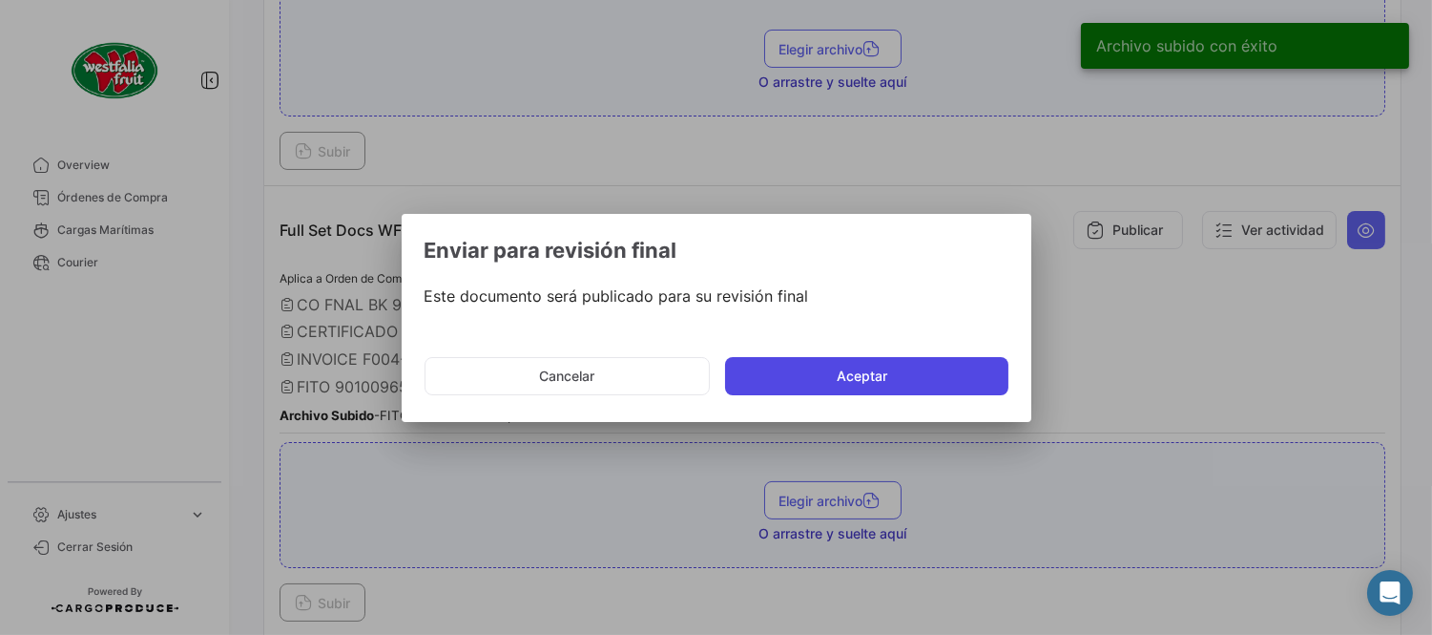
drag, startPoint x: 847, startPoint y: 377, endPoint x: 821, endPoint y: 364, distance: 29.9
click at [845, 378] on button "Aceptar" at bounding box center [866, 376] width 283 height 38
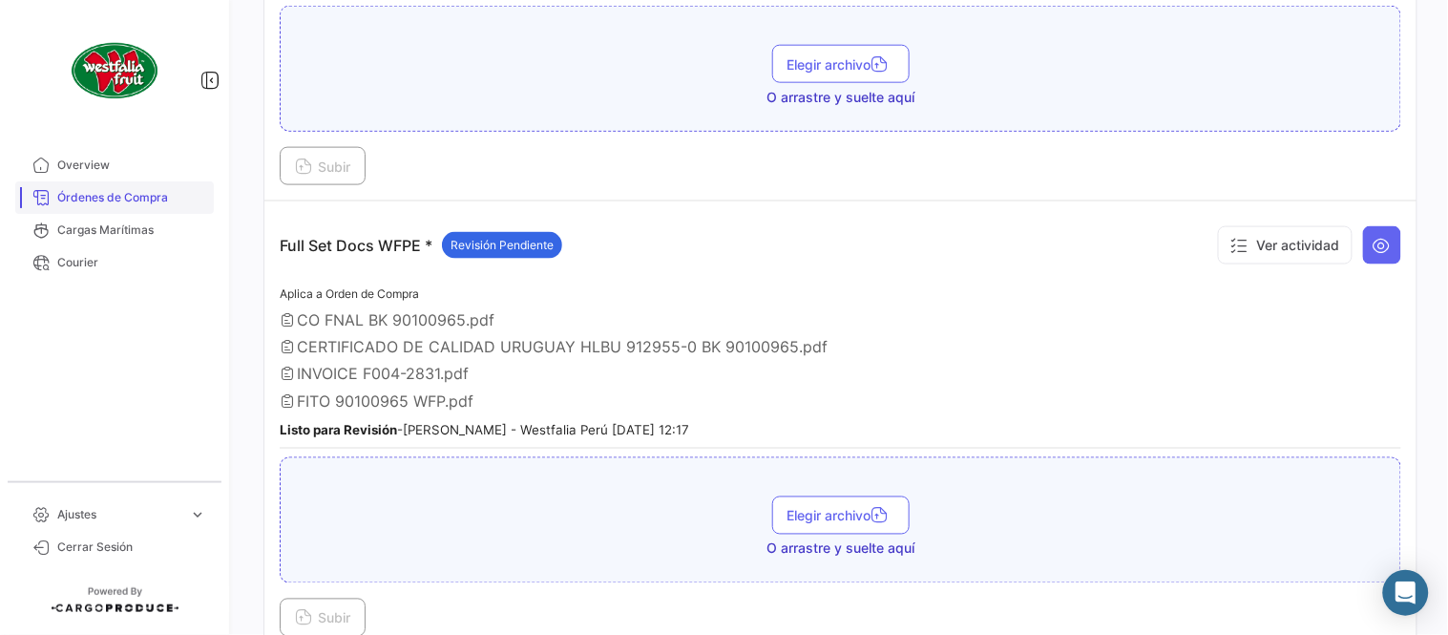
click at [146, 208] on link "Órdenes de Compra" at bounding box center [114, 197] width 198 height 32
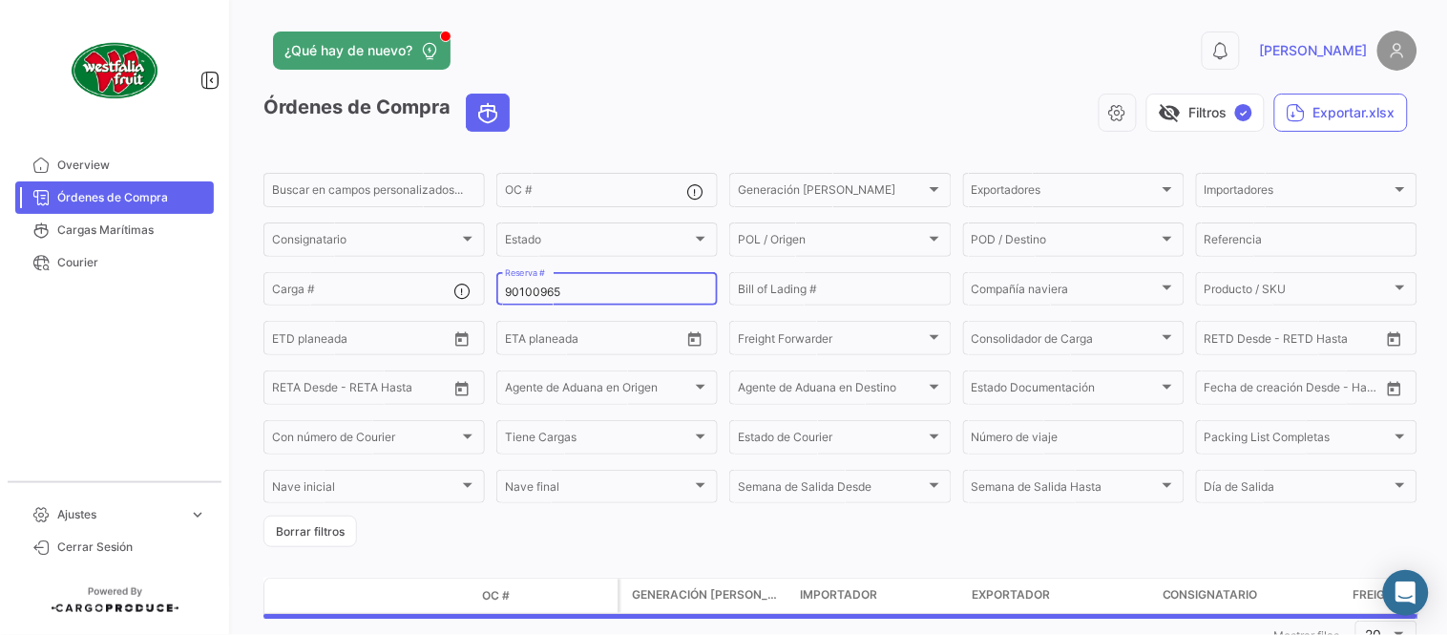
drag, startPoint x: 618, startPoint y: 302, endPoint x: 605, endPoint y: 298, distance: 14.2
click at [615, 302] on div "90100965 Reserva #" at bounding box center [607, 287] width 204 height 37
click at [603, 298] on input "90100965" at bounding box center [607, 291] width 204 height 13
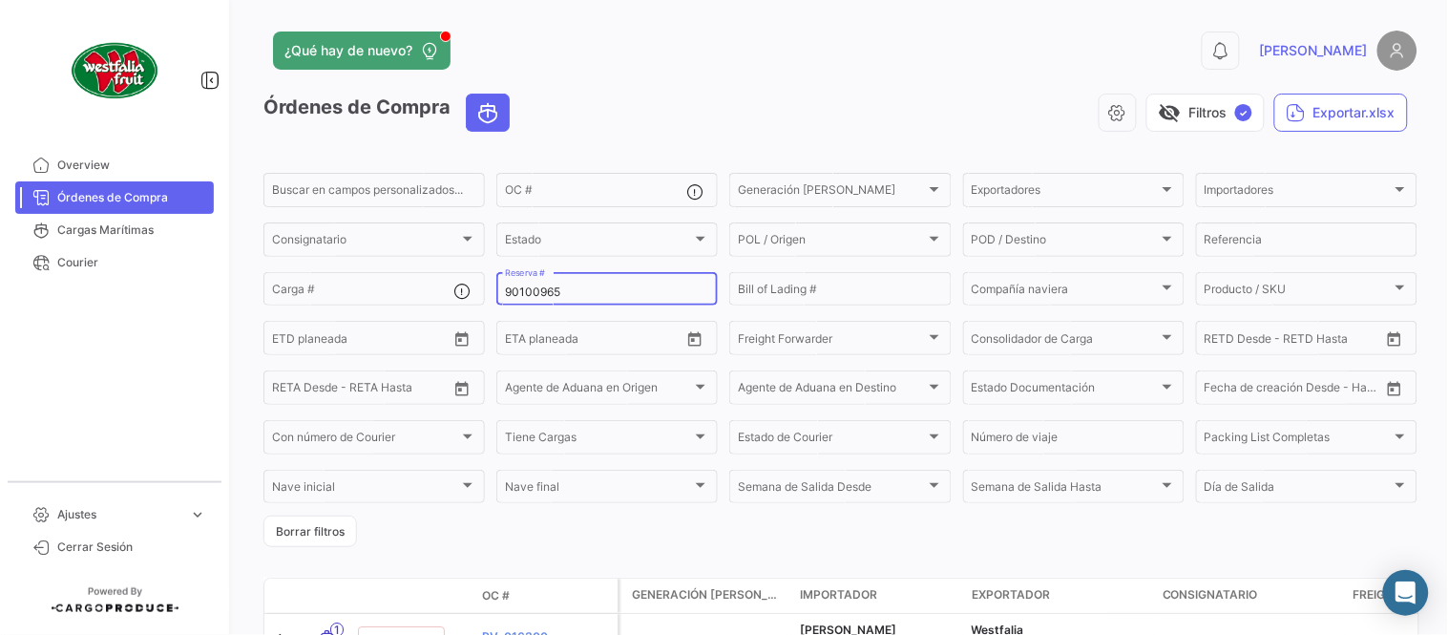
paste input "3289541"
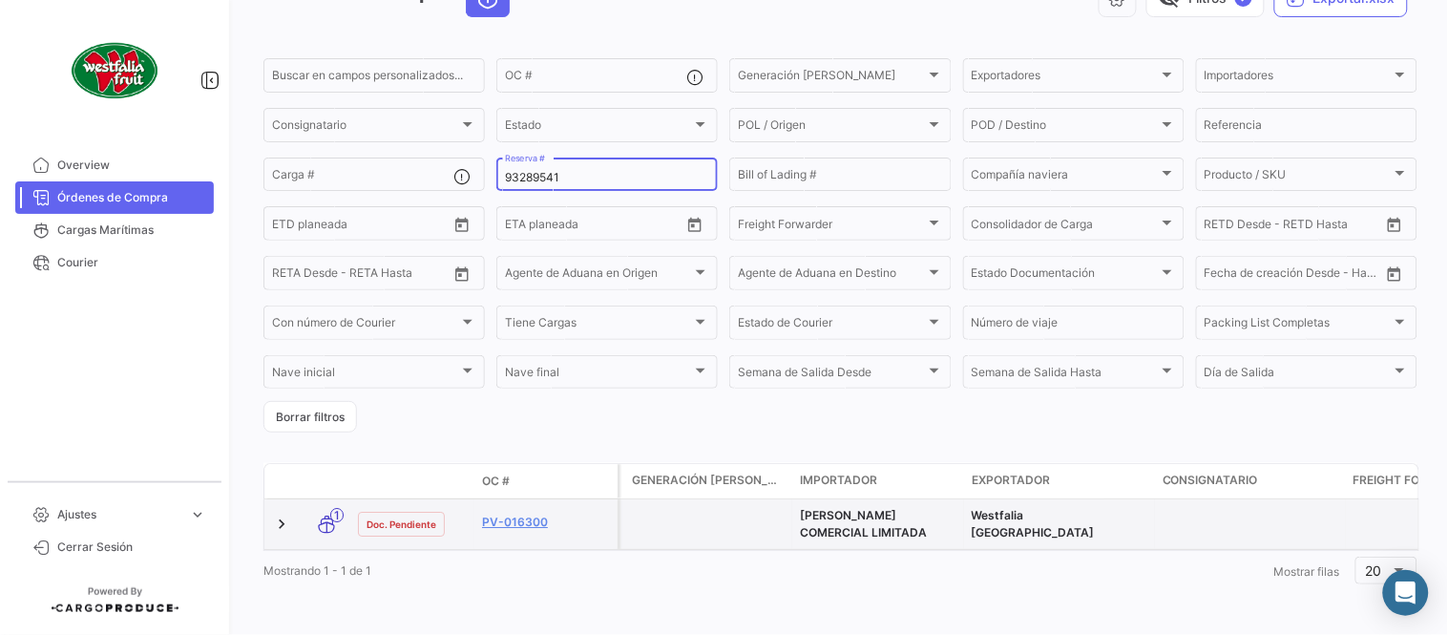
scroll to position [122, 0]
type input "93289541"
click at [517, 517] on link "PV-016312" at bounding box center [546, 521] width 128 height 17
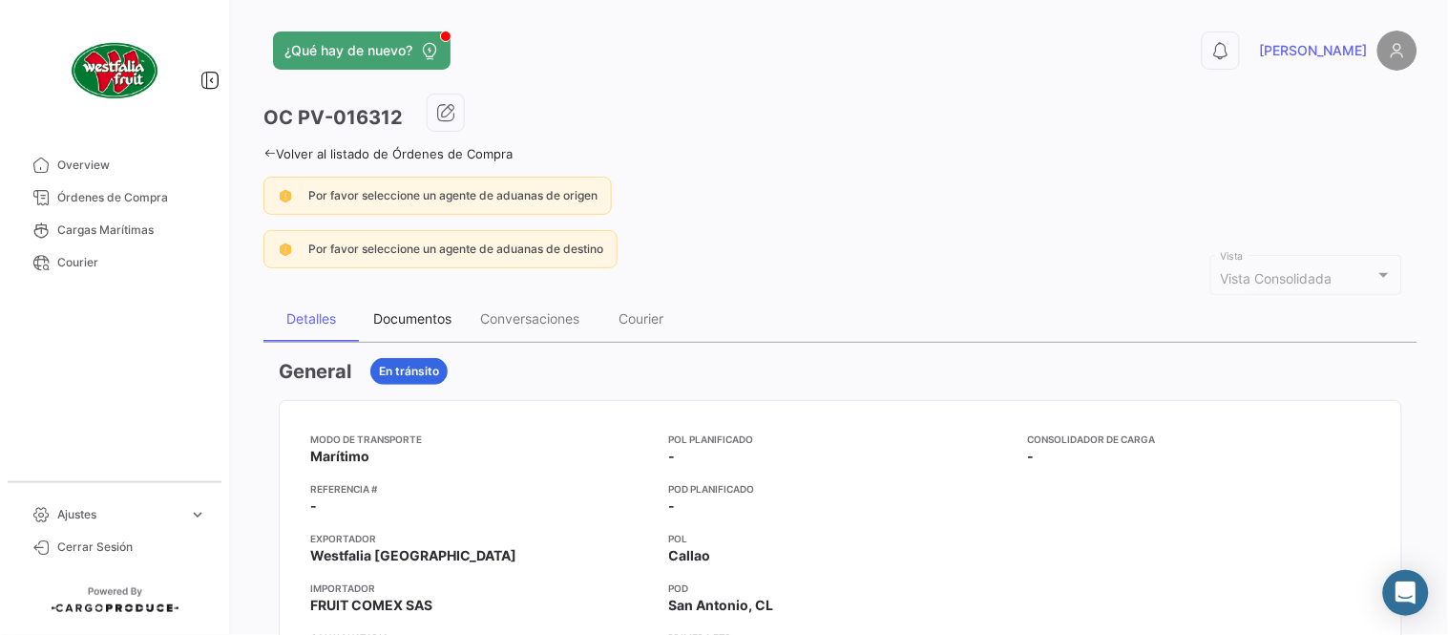
click at [431, 324] on div "Documentos" at bounding box center [412, 318] width 78 height 16
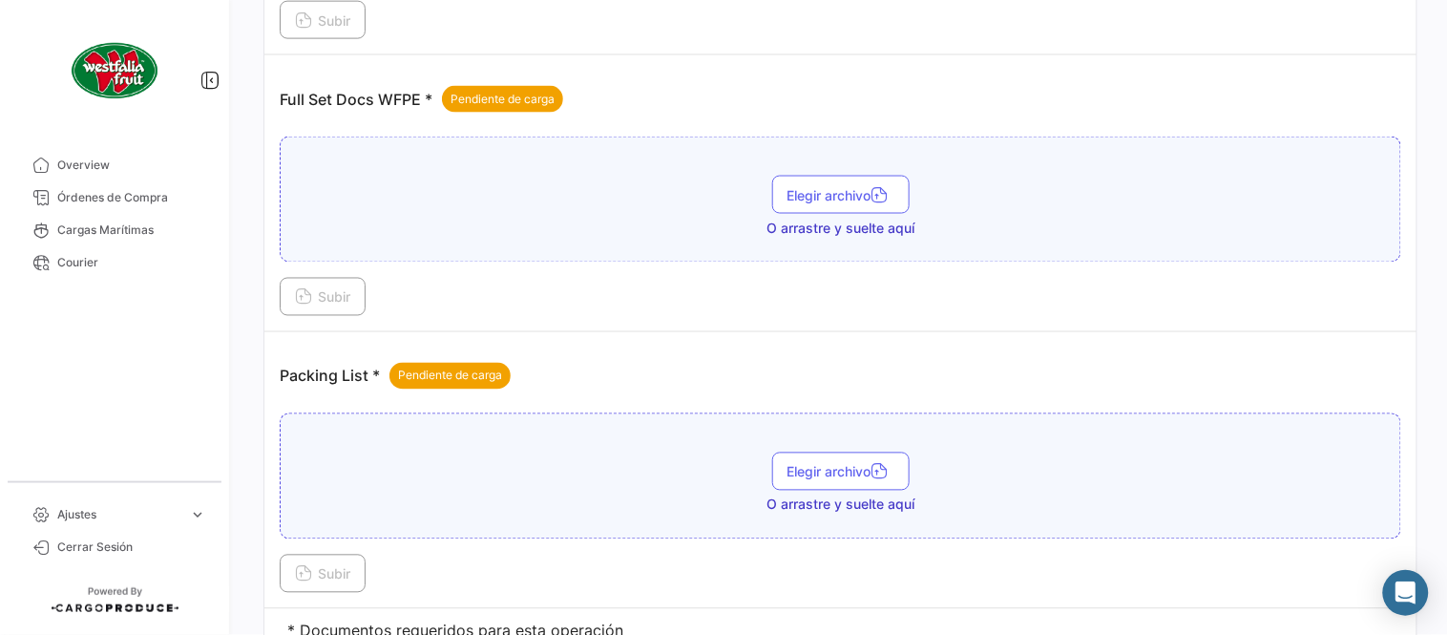
scroll to position [769, 0]
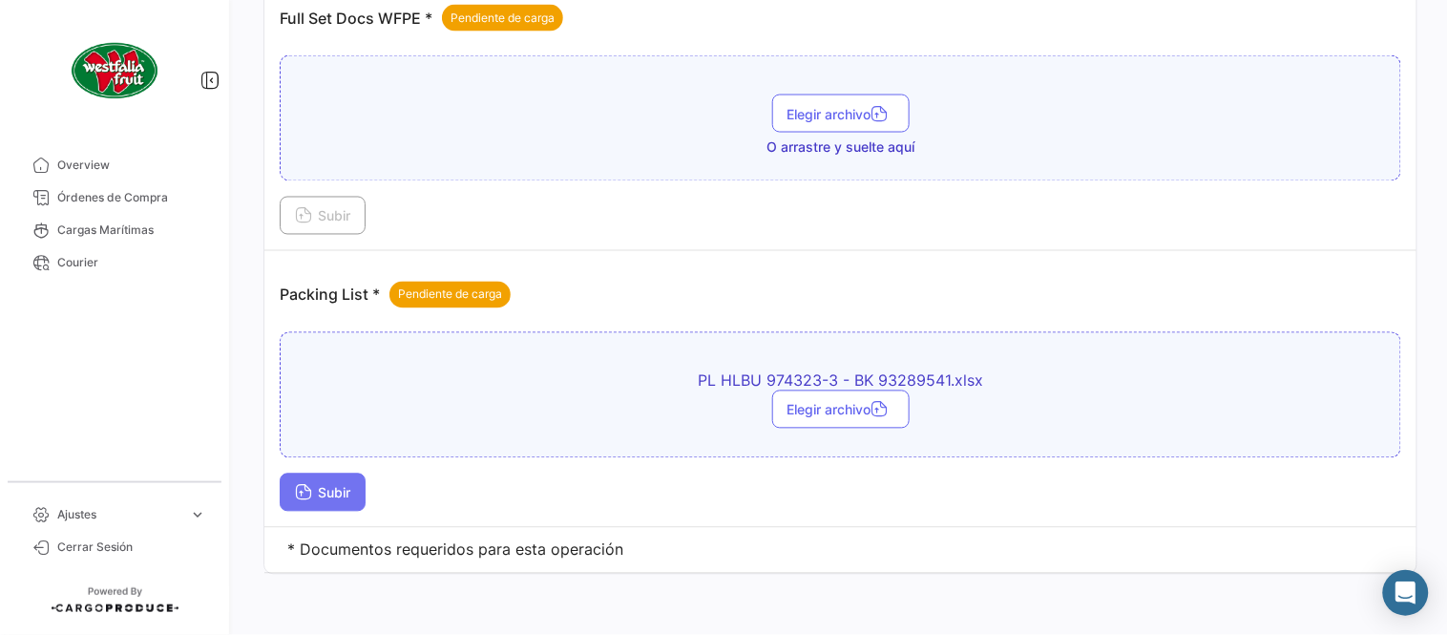
click at [337, 510] on button "Subir" at bounding box center [323, 492] width 86 height 38
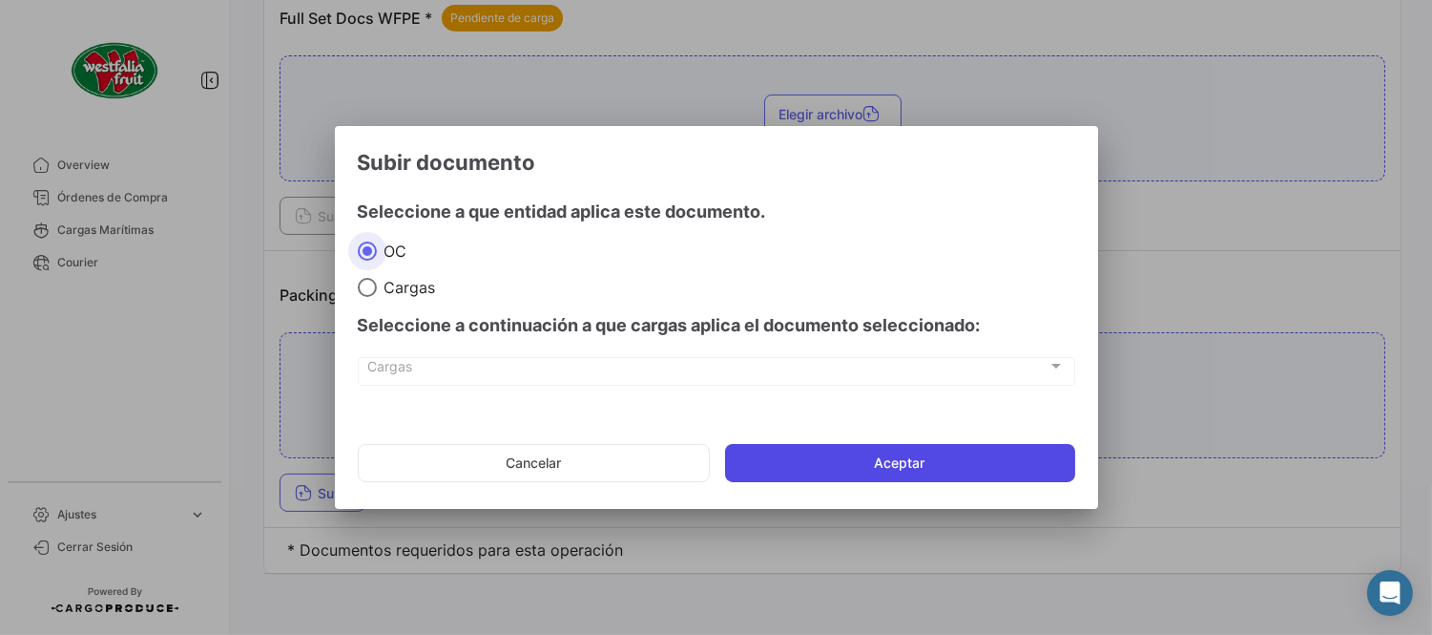
click at [816, 469] on button "Aceptar" at bounding box center [900, 463] width 350 height 38
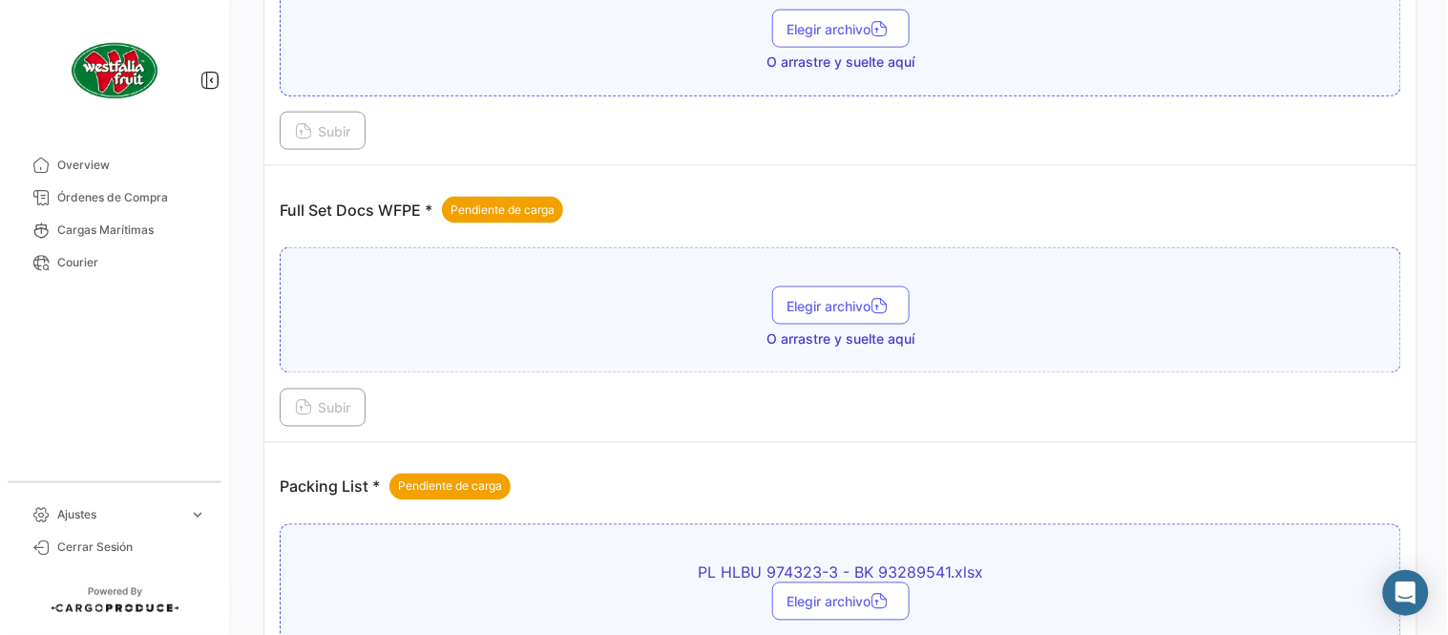
scroll to position [557, 0]
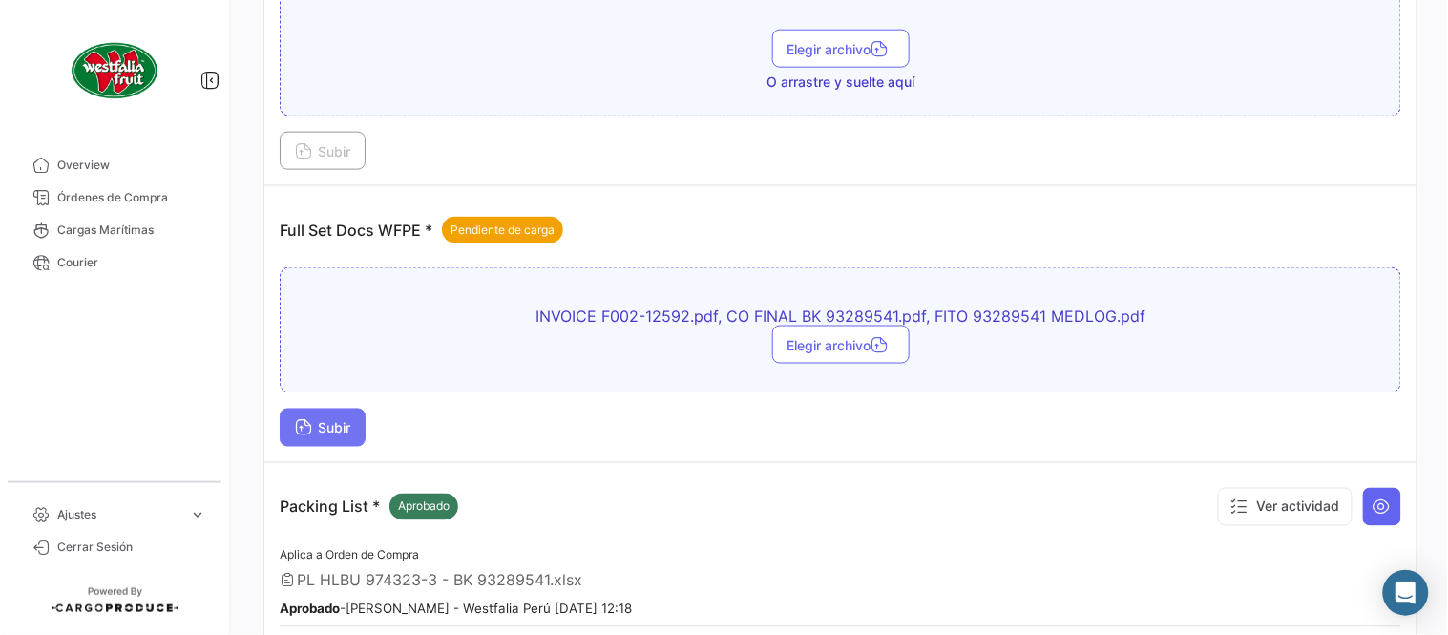
click at [341, 426] on span "Subir" at bounding box center [322, 428] width 55 height 16
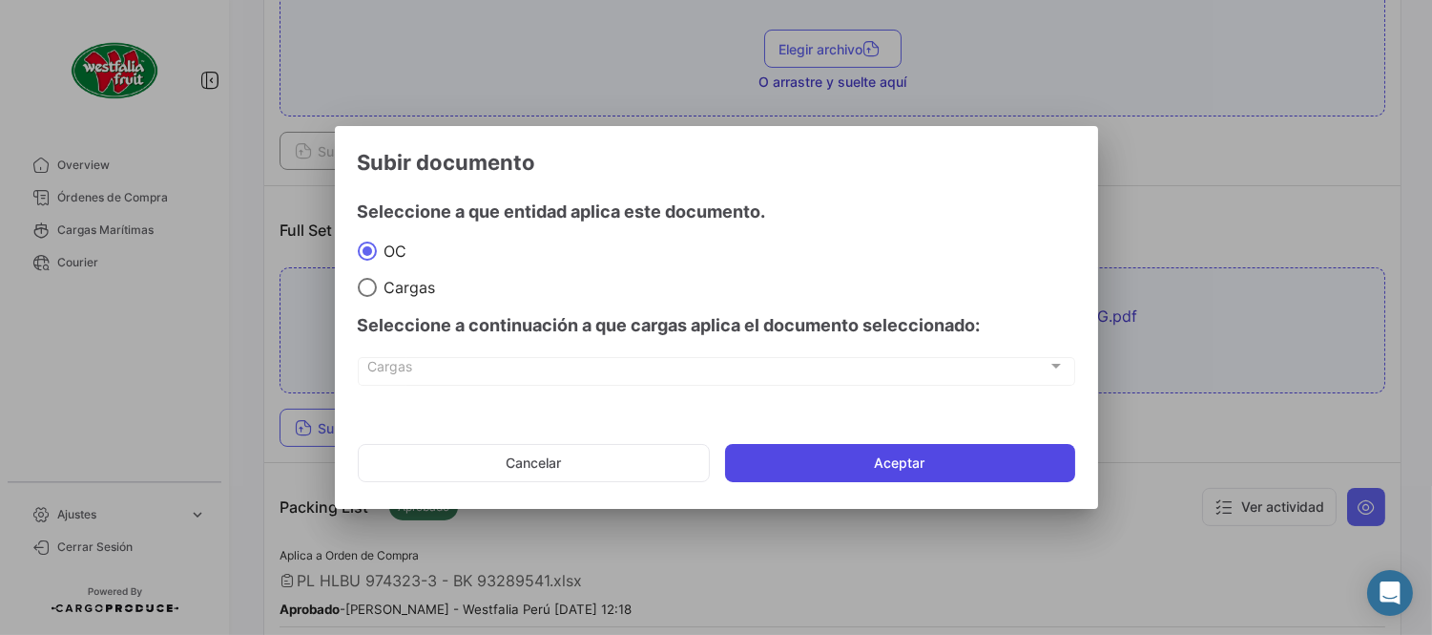
click at [856, 442] on mat-dialog-actions "Cancelar Aceptar" at bounding box center [717, 462] width 718 height 65
click at [865, 452] on button "Aceptar" at bounding box center [900, 463] width 350 height 38
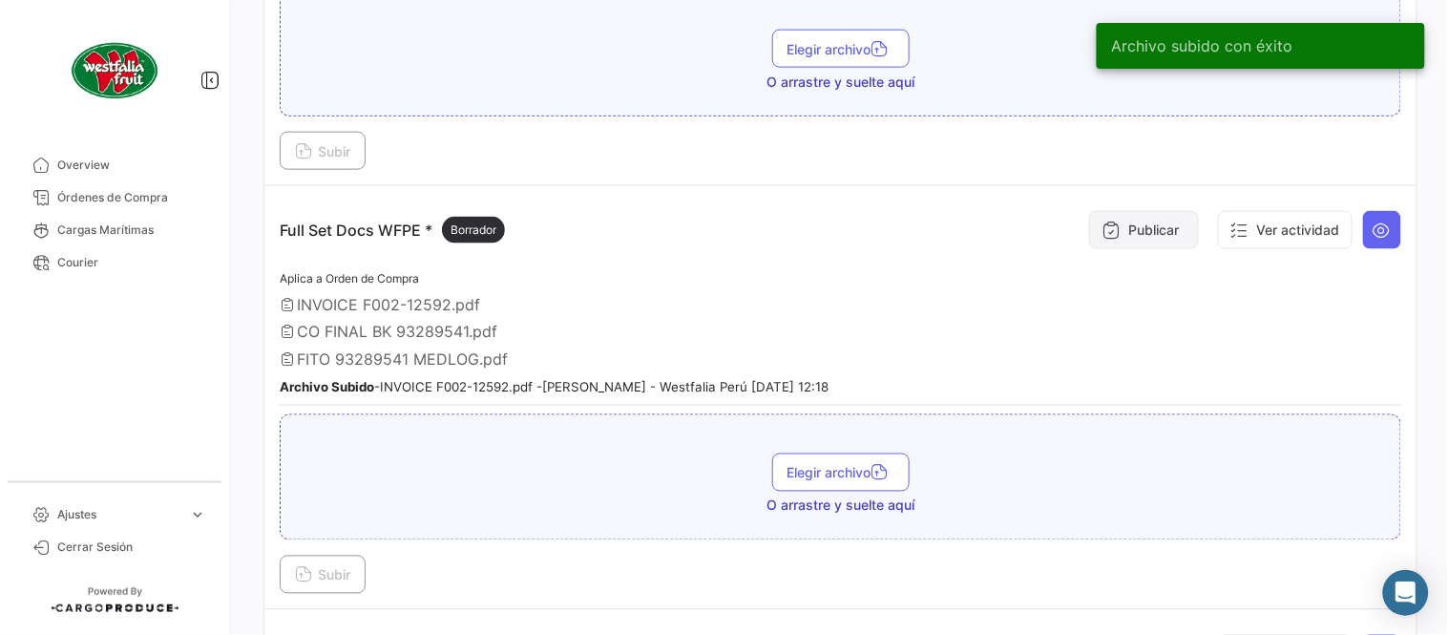
click at [1150, 232] on button "Publicar" at bounding box center [1144, 230] width 110 height 38
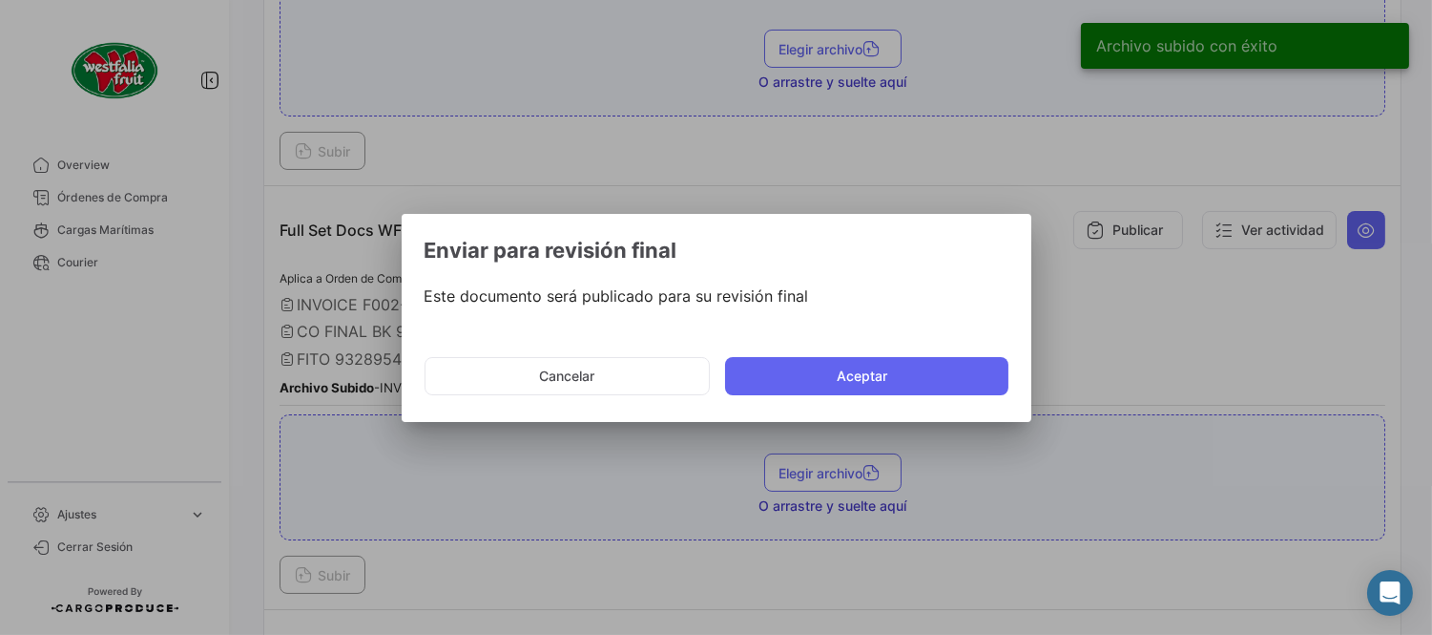
drag, startPoint x: 868, startPoint y: 365, endPoint x: 869, endPoint y: 354, distance: 10.5
click at [868, 366] on button "Aceptar" at bounding box center [866, 376] width 283 height 38
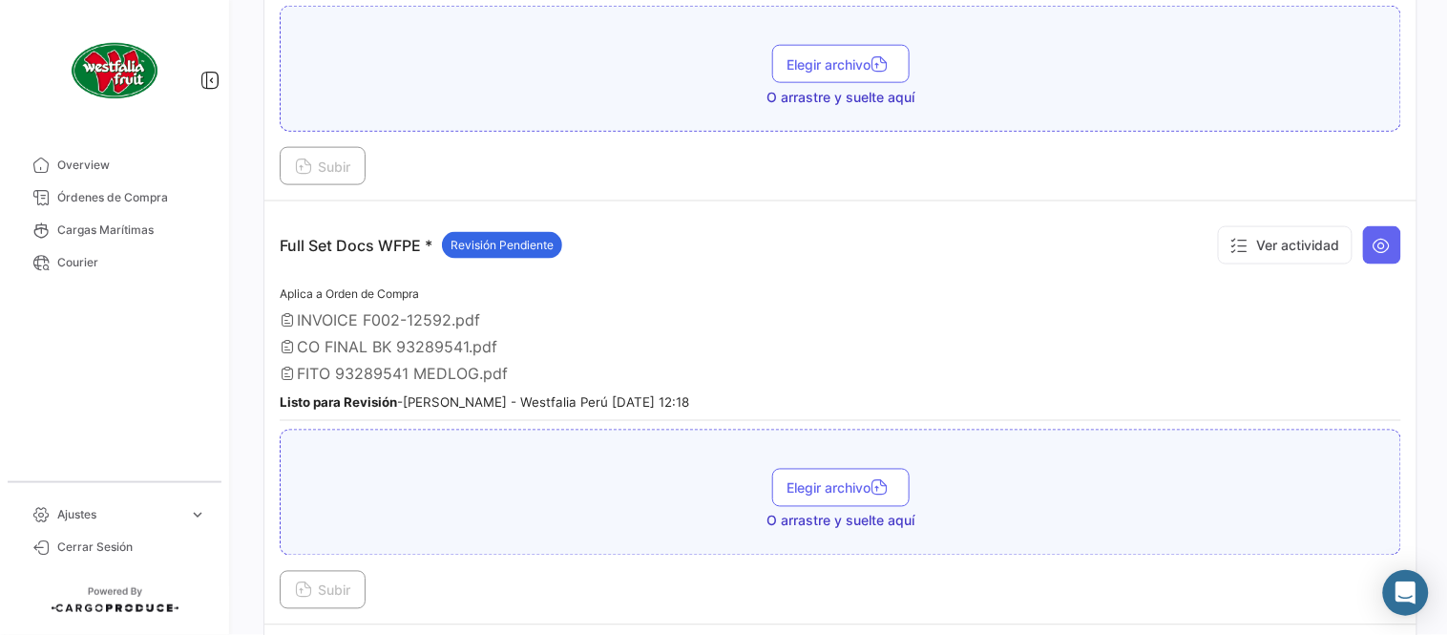
drag, startPoint x: 274, startPoint y: 272, endPoint x: 260, endPoint y: 251, distance: 25.4
click at [275, 272] on td "Full Set Docs WFPE * Revisión Pendiente Ver actividad Aplica a Orden de Compra …" at bounding box center [840, 413] width 1152 height 424
click at [175, 192] on span "Órdenes de Compra" at bounding box center [131, 197] width 149 height 17
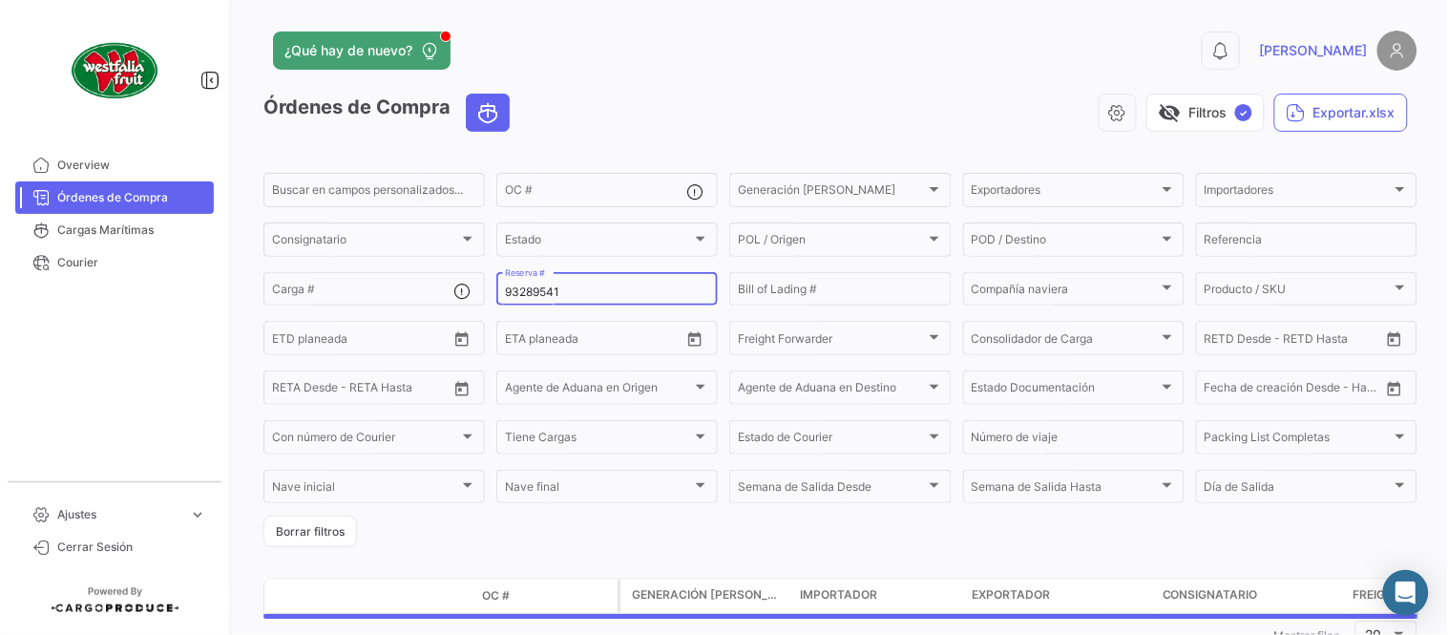
click at [536, 292] on input "93289541" at bounding box center [607, 291] width 204 height 13
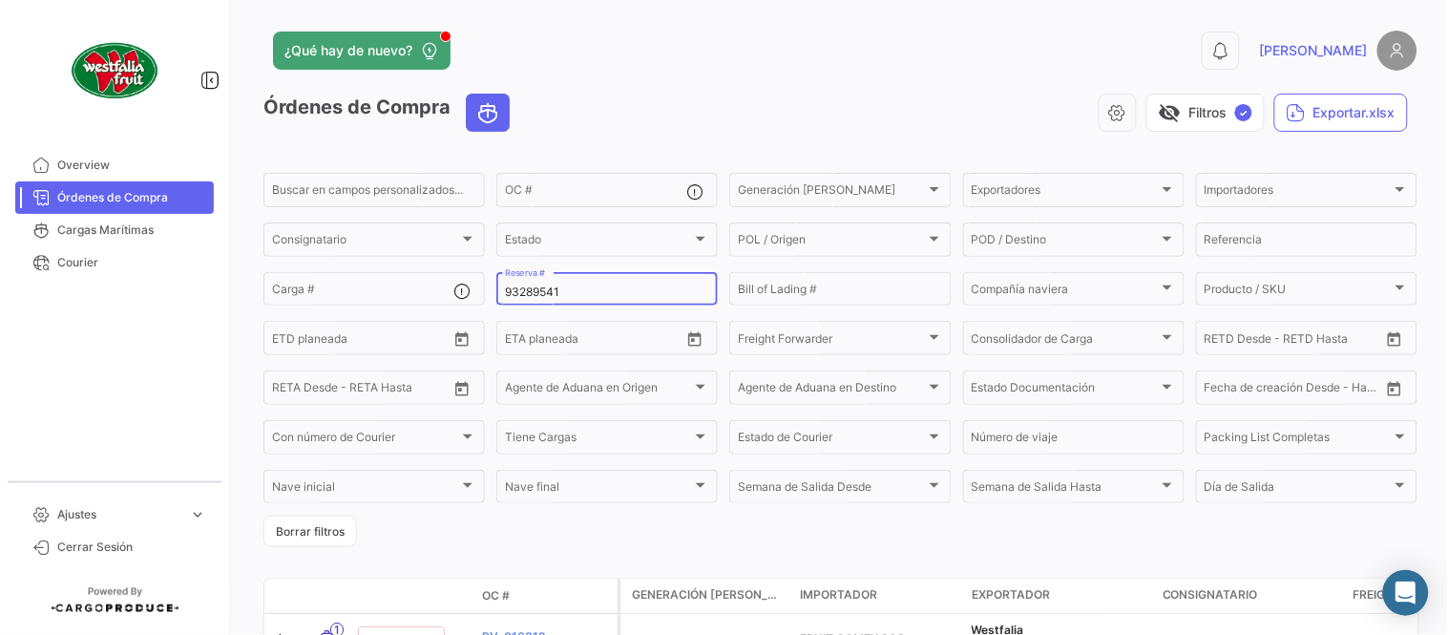
click at [536, 292] on input "93289541" at bounding box center [607, 291] width 204 height 13
paste input "2310625990"
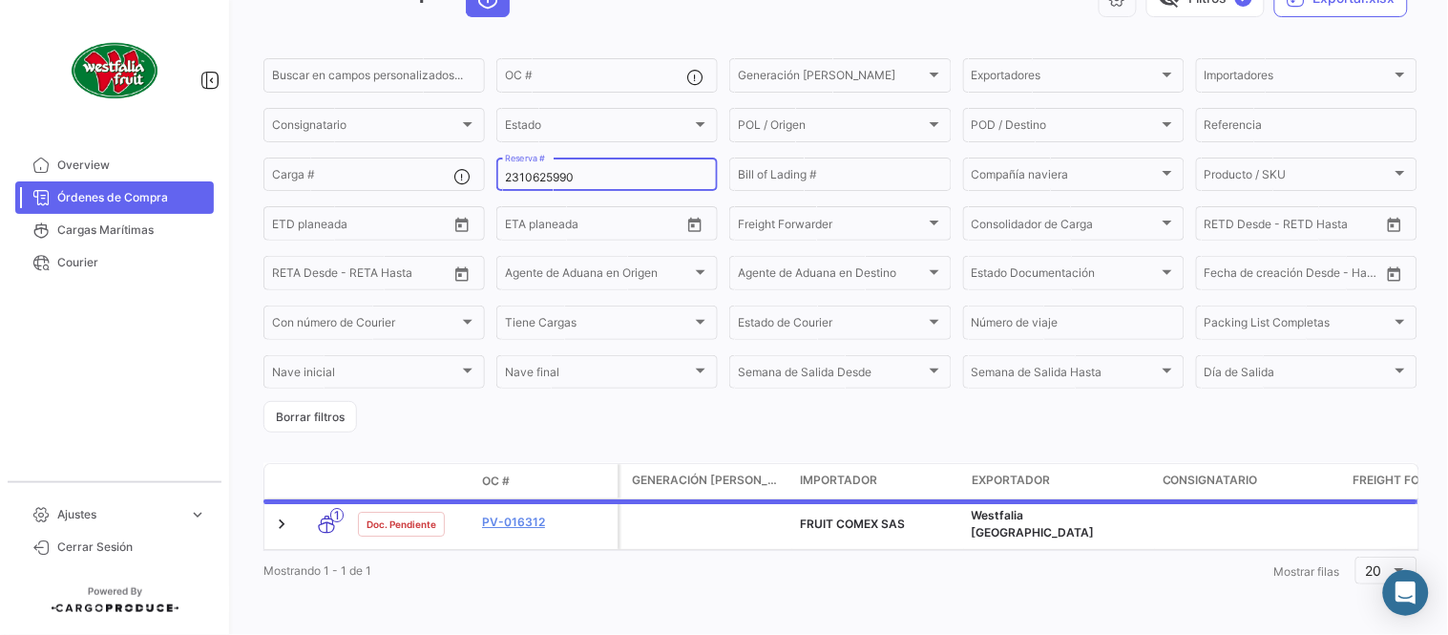
scroll to position [111, 0]
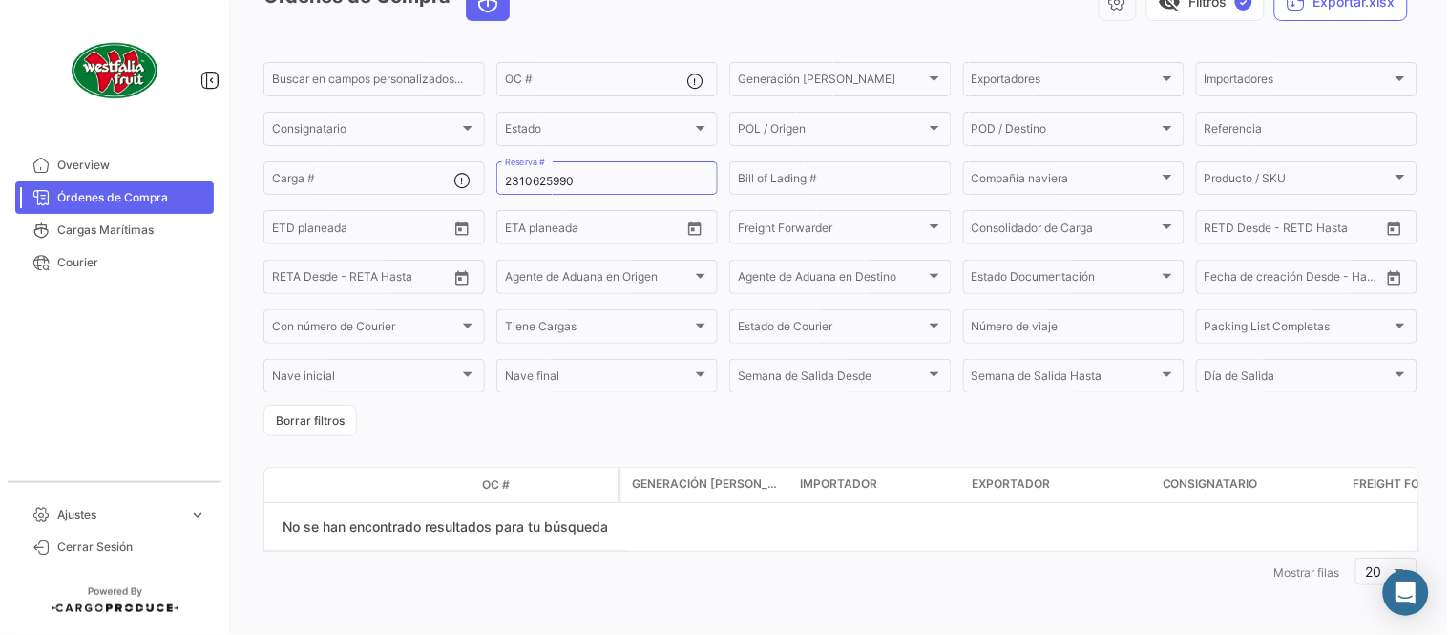
click at [523, 497] on datatable-header-cell "OC #" at bounding box center [545, 485] width 143 height 32
click at [606, 175] on input "2310625990" at bounding box center [607, 181] width 204 height 13
click at [545, 172] on div "2310625990 Reserva #" at bounding box center [607, 176] width 204 height 37
click at [552, 181] on input "2310625990" at bounding box center [607, 181] width 204 height 13
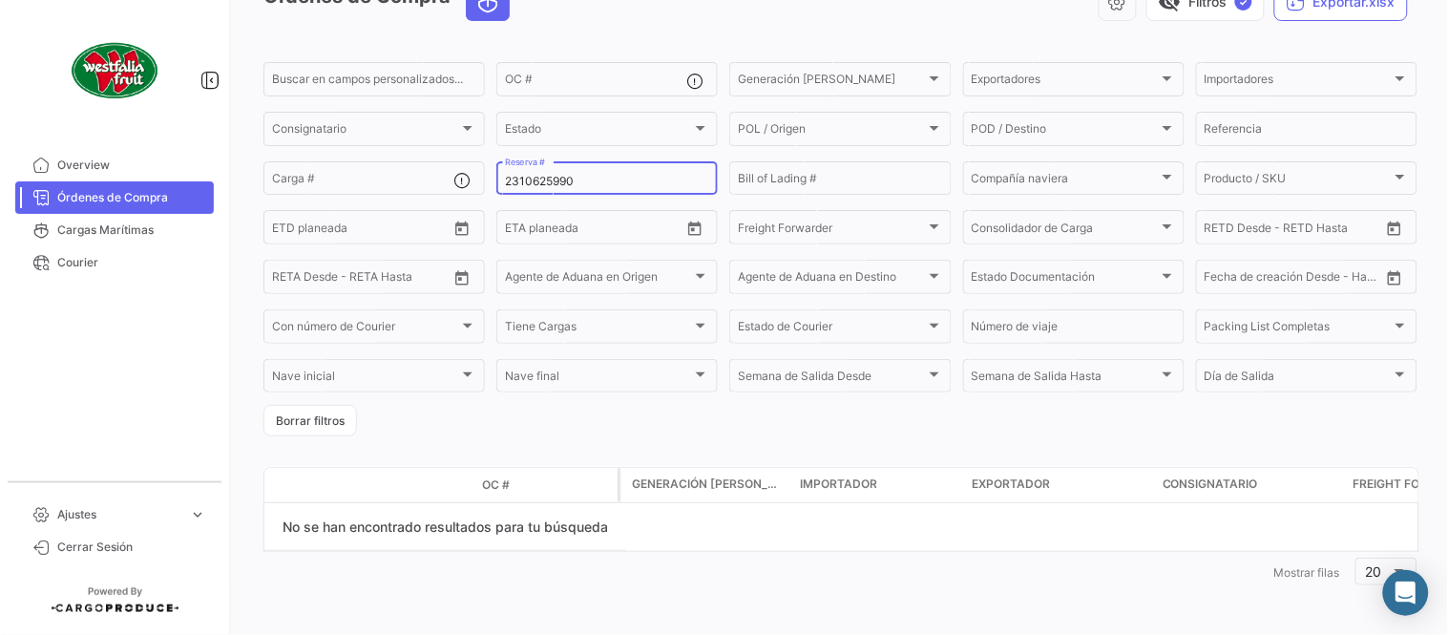
click at [552, 181] on input "2310625990" at bounding box center [607, 181] width 204 height 13
paste input "208674"
type input "22086740"
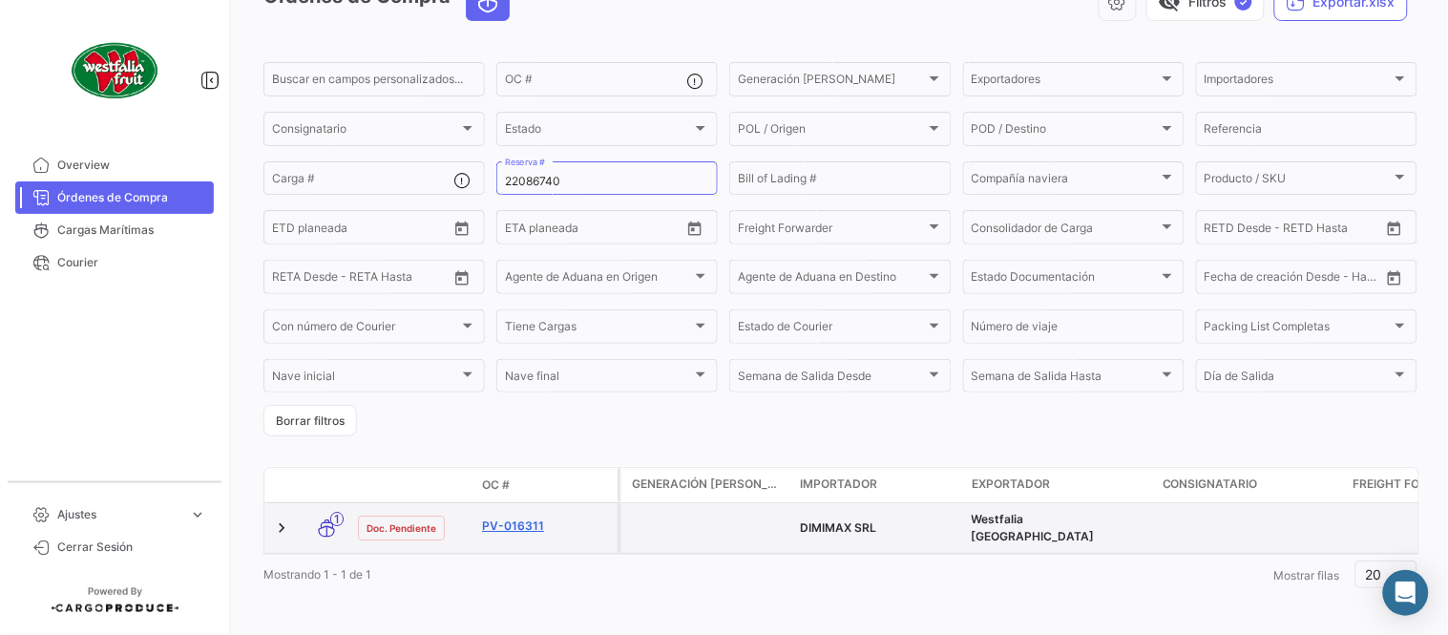
click at [532, 517] on link "PV-016311" at bounding box center [546, 525] width 128 height 17
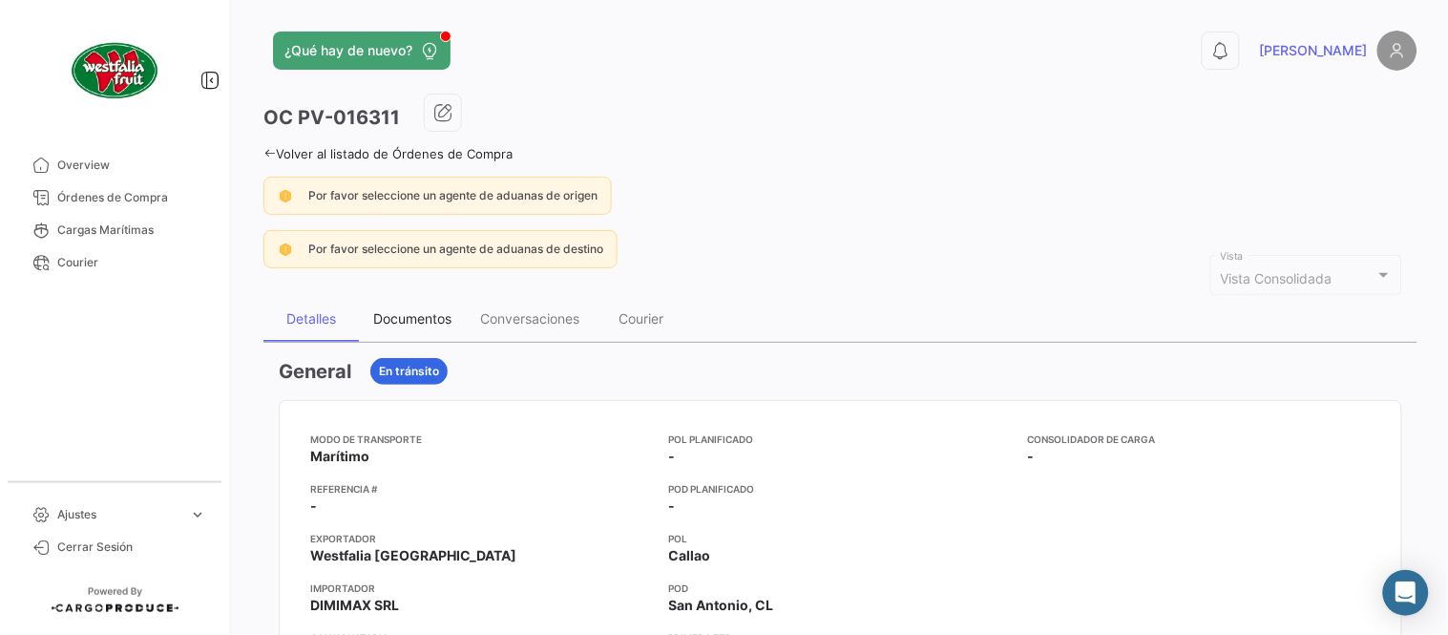
click at [410, 320] on div "Documentos" at bounding box center [412, 318] width 78 height 16
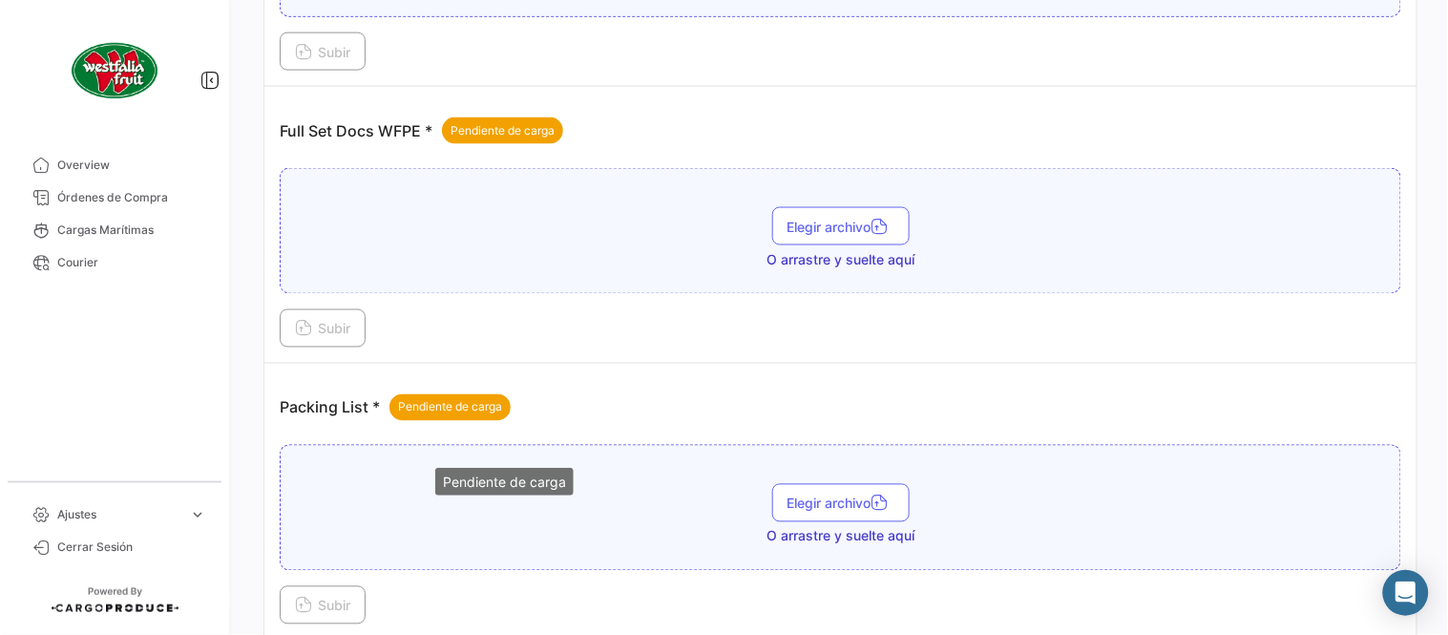
scroll to position [769, 0]
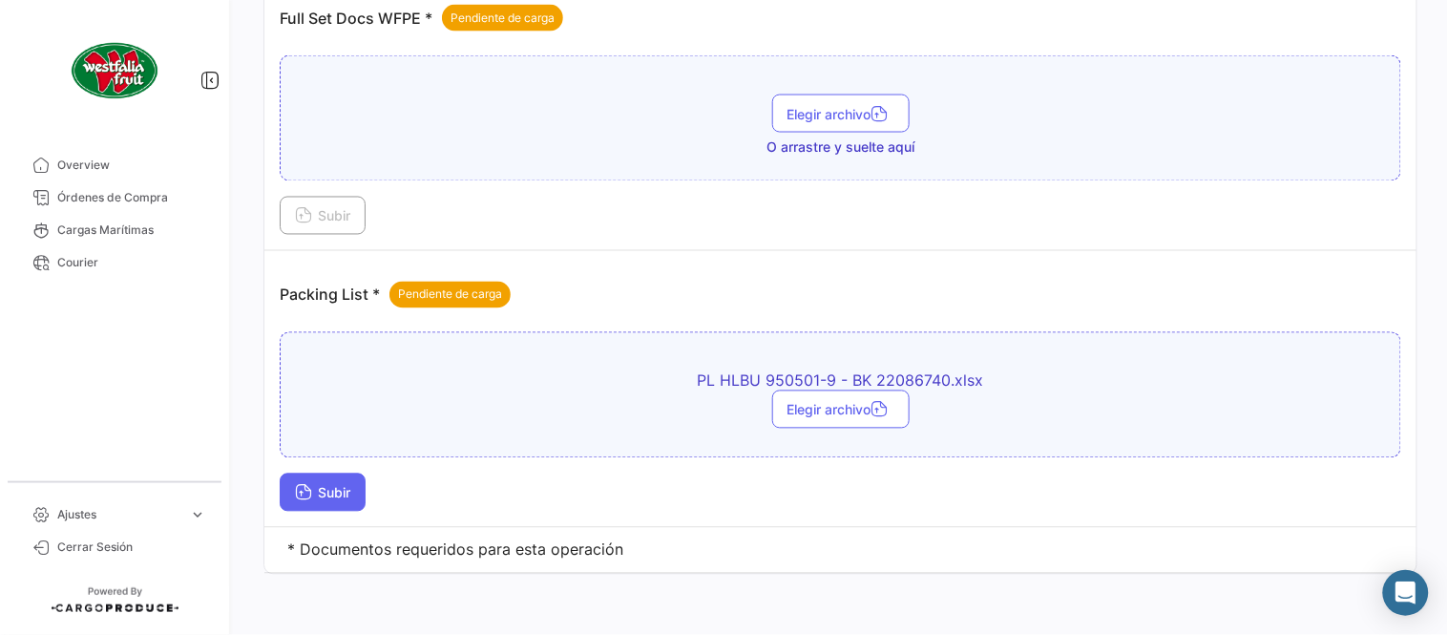
click at [350, 494] on span "Subir" at bounding box center [322, 493] width 55 height 16
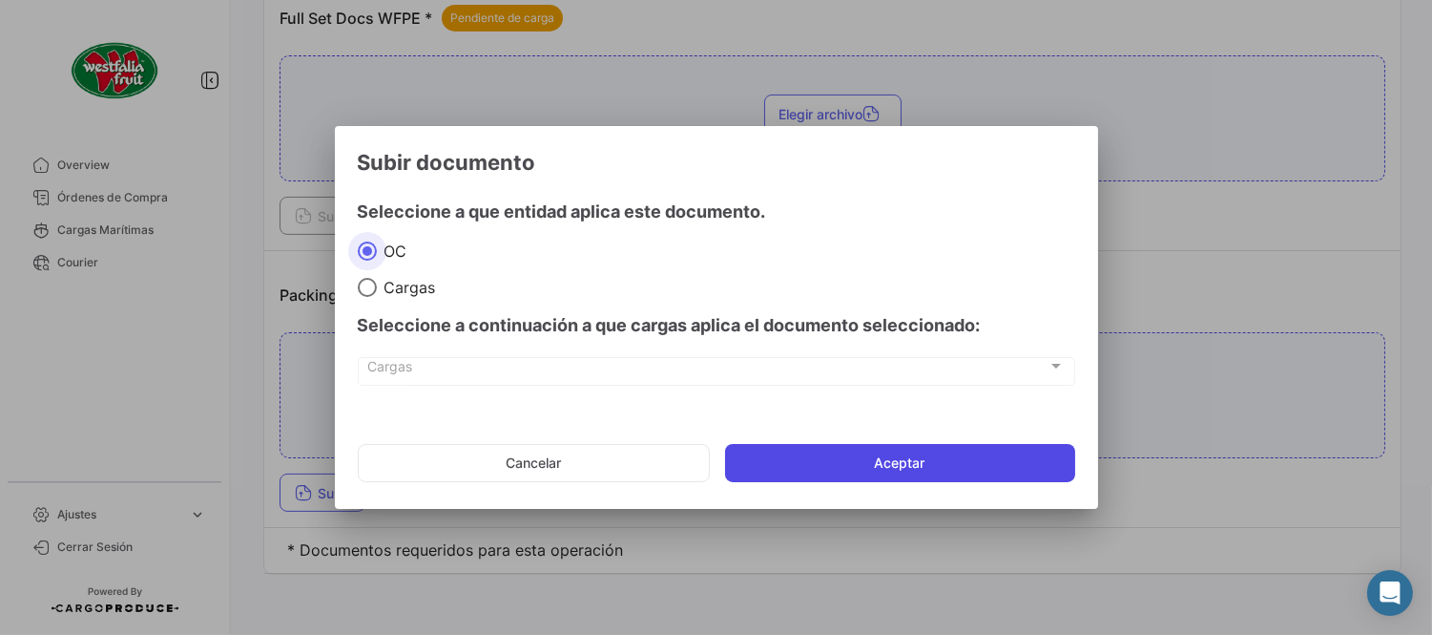
drag, startPoint x: 890, startPoint y: 468, endPoint x: 881, endPoint y: 453, distance: 17.2
click at [890, 469] on button "Aceptar" at bounding box center [900, 463] width 350 height 38
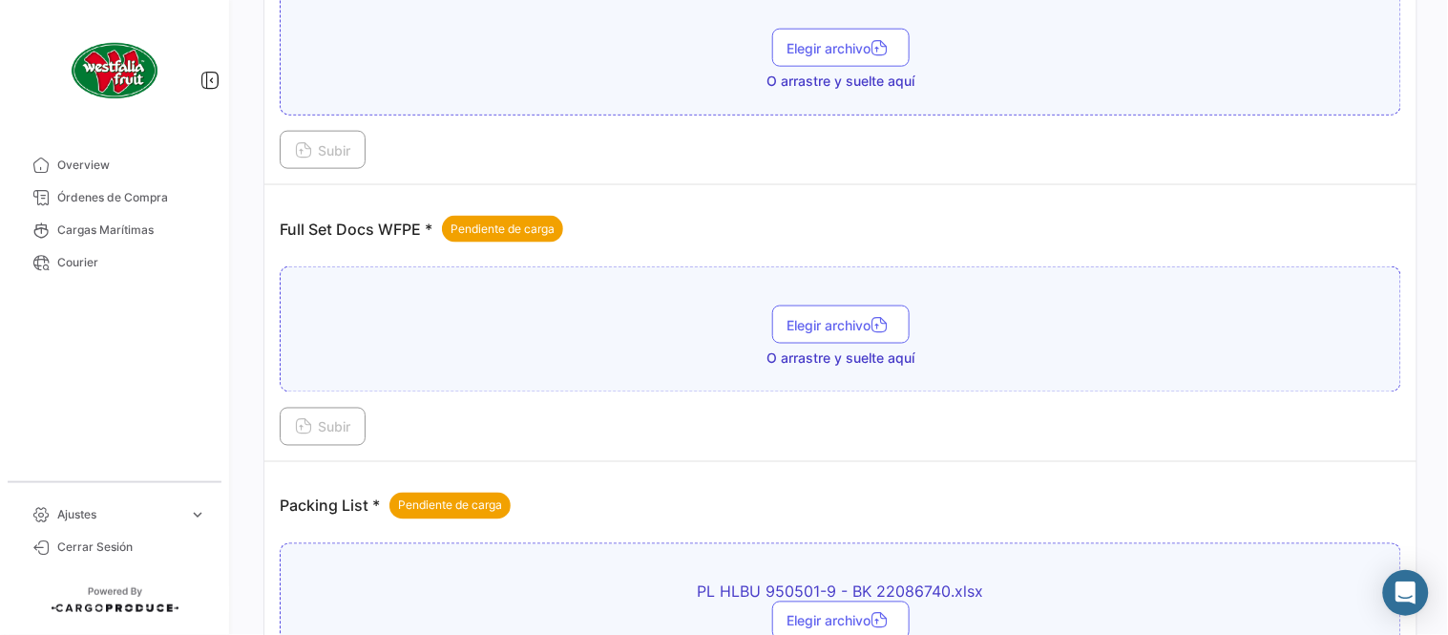
scroll to position [557, 0]
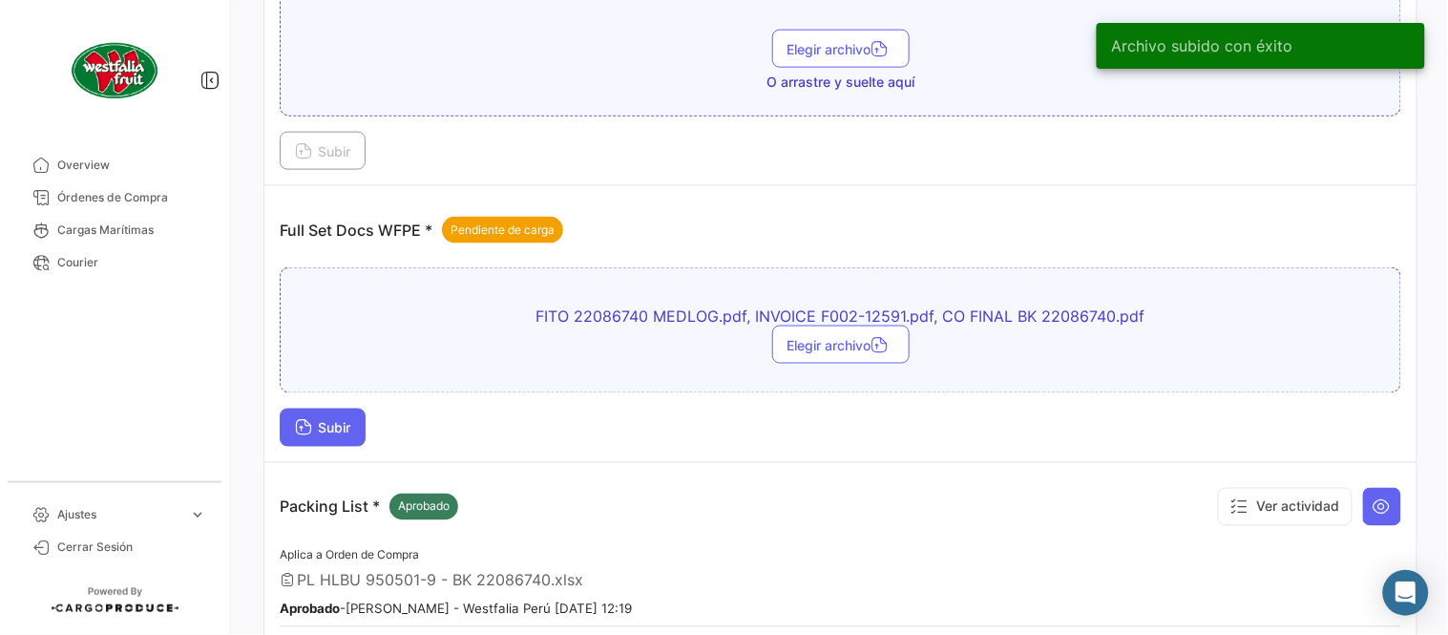
click at [347, 432] on span "Subir" at bounding box center [322, 428] width 55 height 16
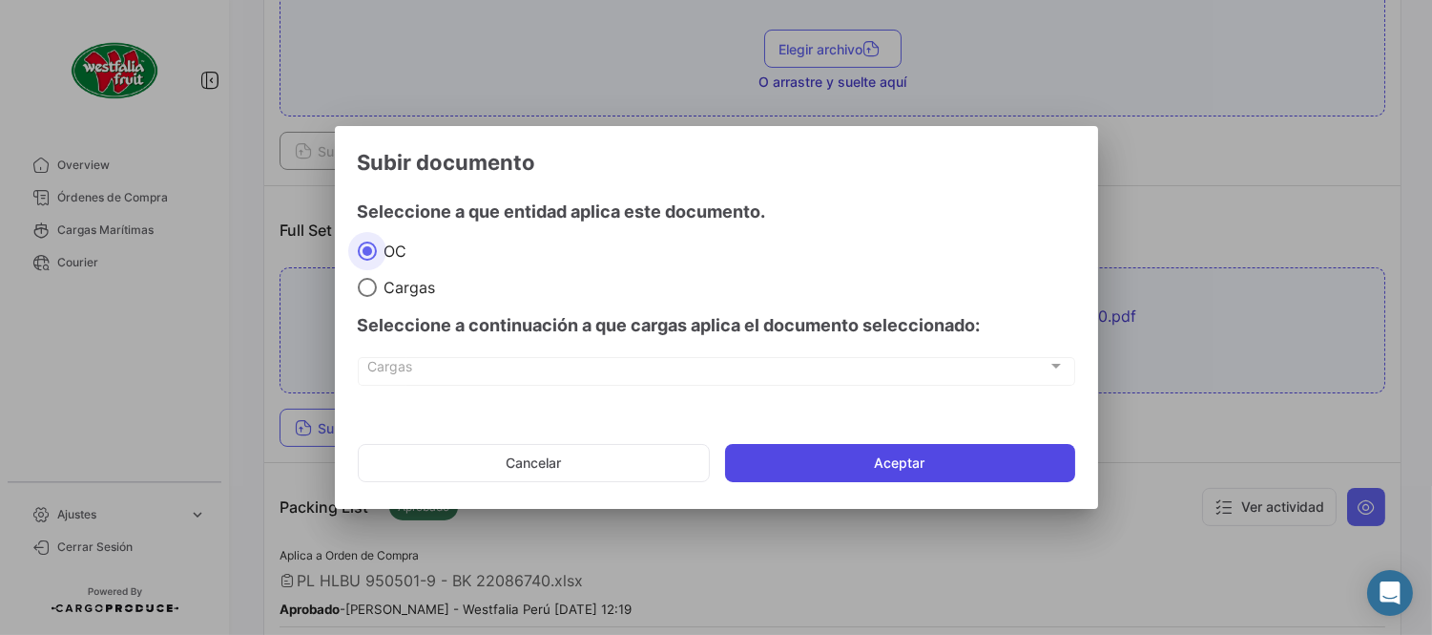
drag, startPoint x: 878, startPoint y: 460, endPoint x: 859, endPoint y: 451, distance: 20.9
click at [878, 461] on button "Aceptar" at bounding box center [900, 463] width 350 height 38
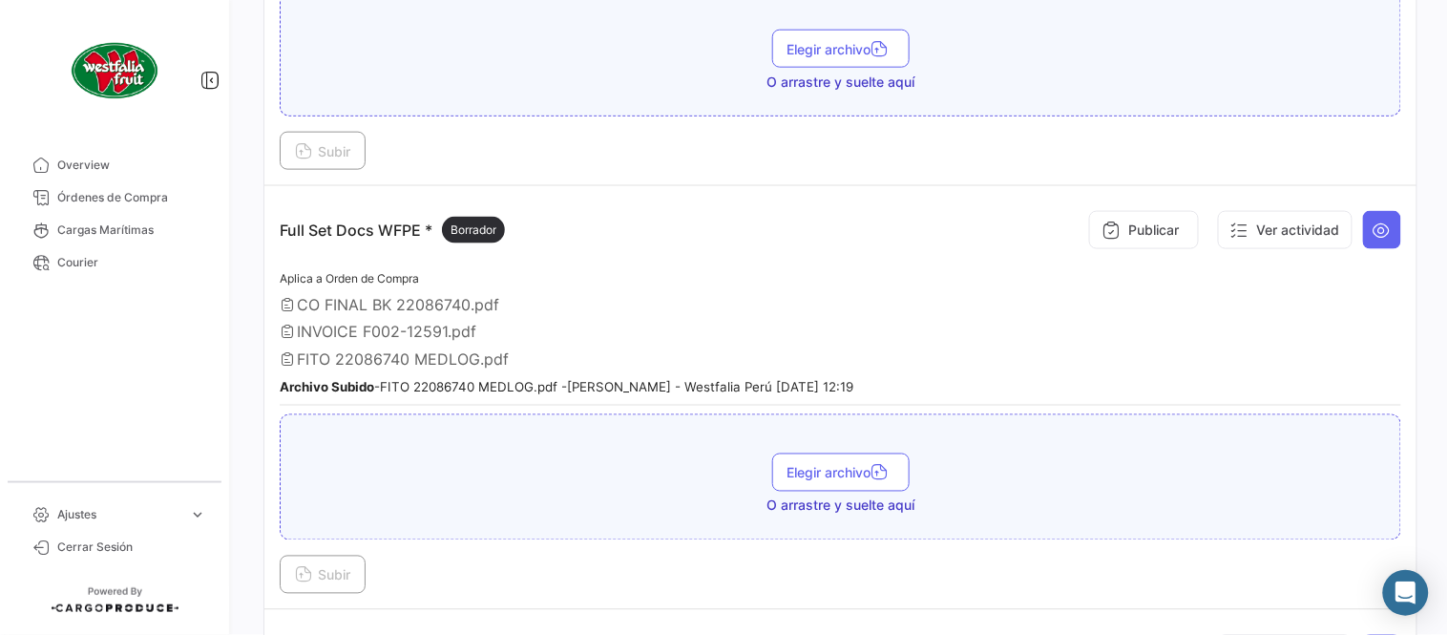
click at [865, 322] on div "INVOICE F002-12591.pdf" at bounding box center [840, 331] width 1121 height 19
click at [1164, 225] on button "Publicar" at bounding box center [1144, 230] width 110 height 38
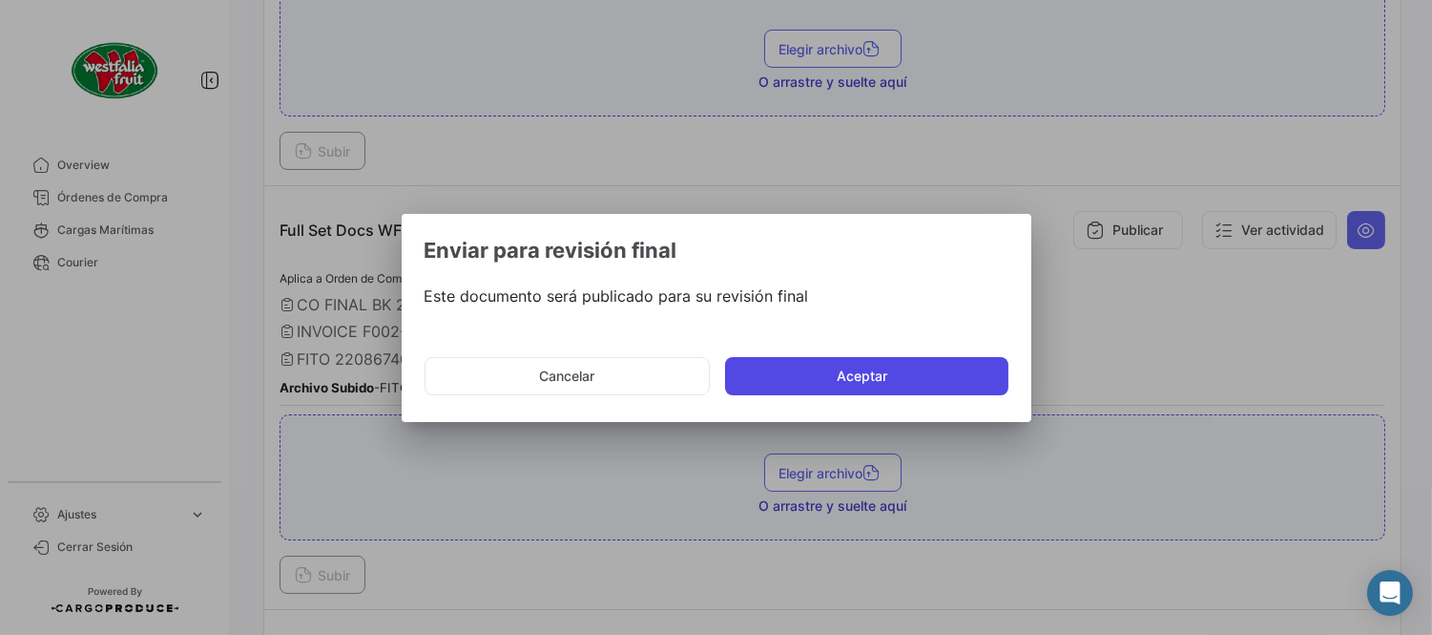
click at [866, 391] on button "Aceptar" at bounding box center [866, 376] width 283 height 38
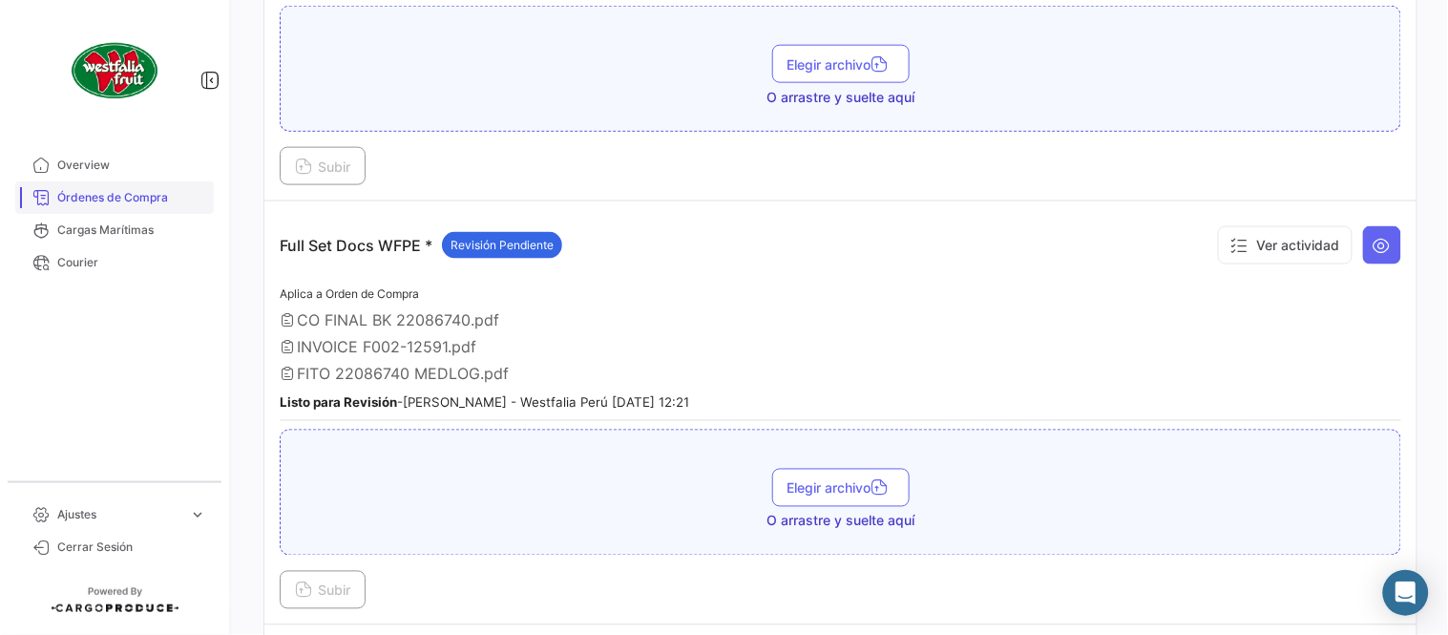
click at [163, 203] on span "Órdenes de Compra" at bounding box center [131, 197] width 149 height 17
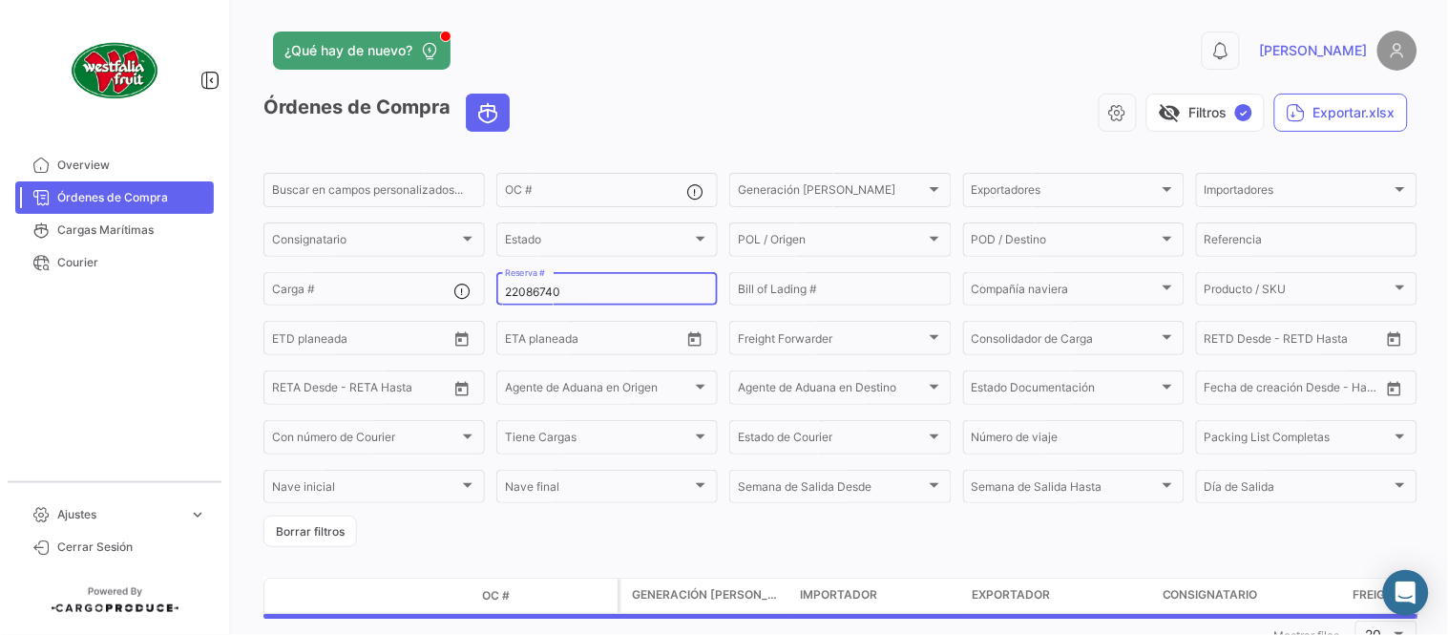
click at [573, 282] on div "22086740 Reserva #" at bounding box center [607, 287] width 204 height 37
click at [556, 287] on input "22086740" at bounding box center [607, 291] width 204 height 13
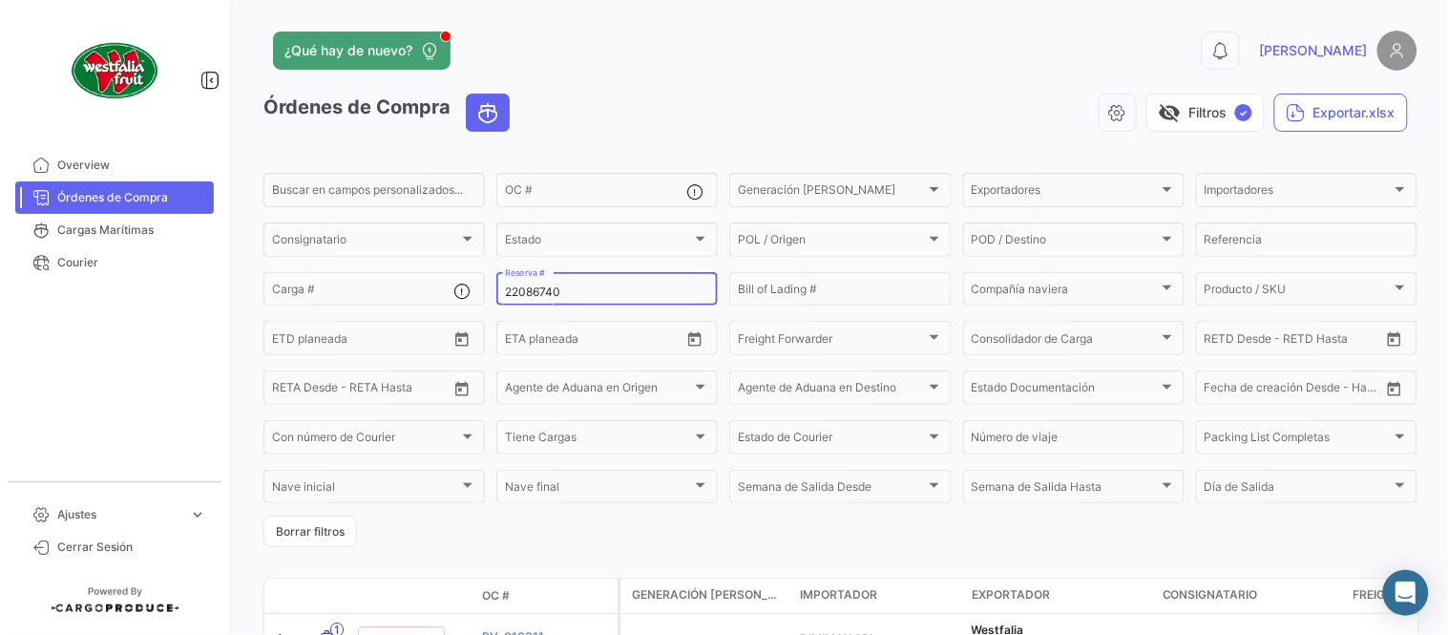
click at [556, 287] on input "22086740" at bounding box center [607, 291] width 204 height 13
paste input "8956478"
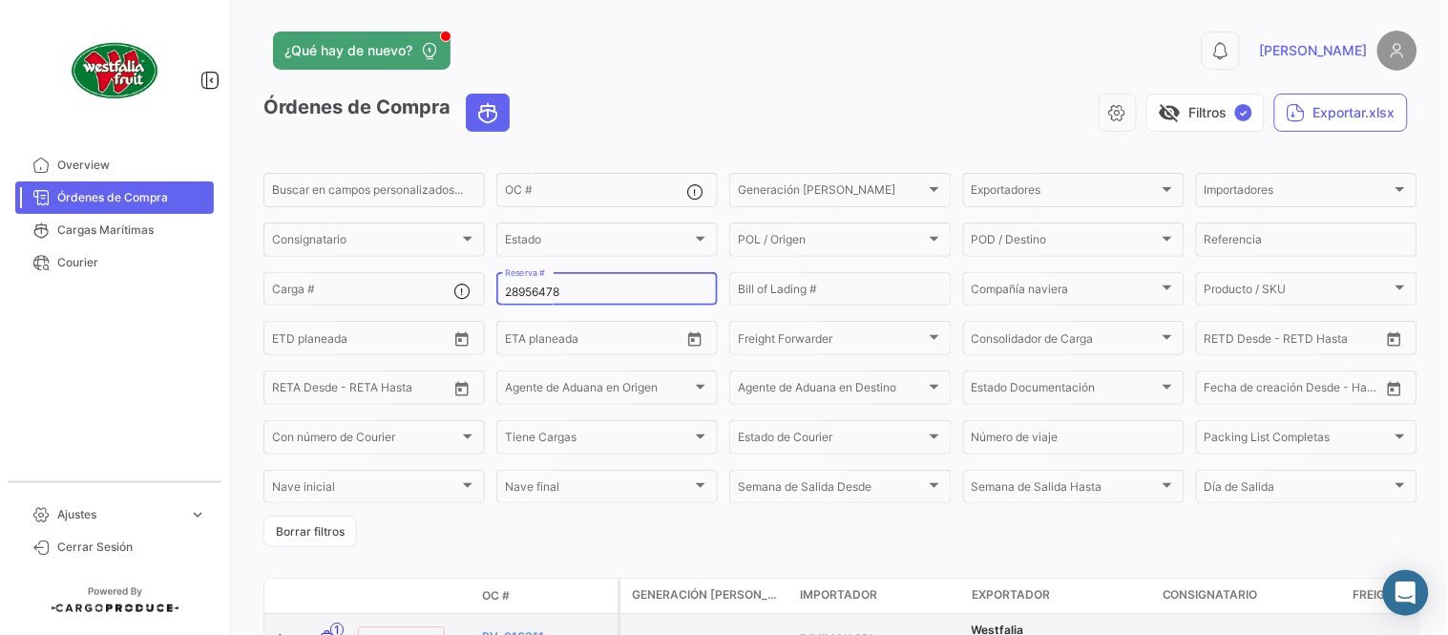
type input "28956478"
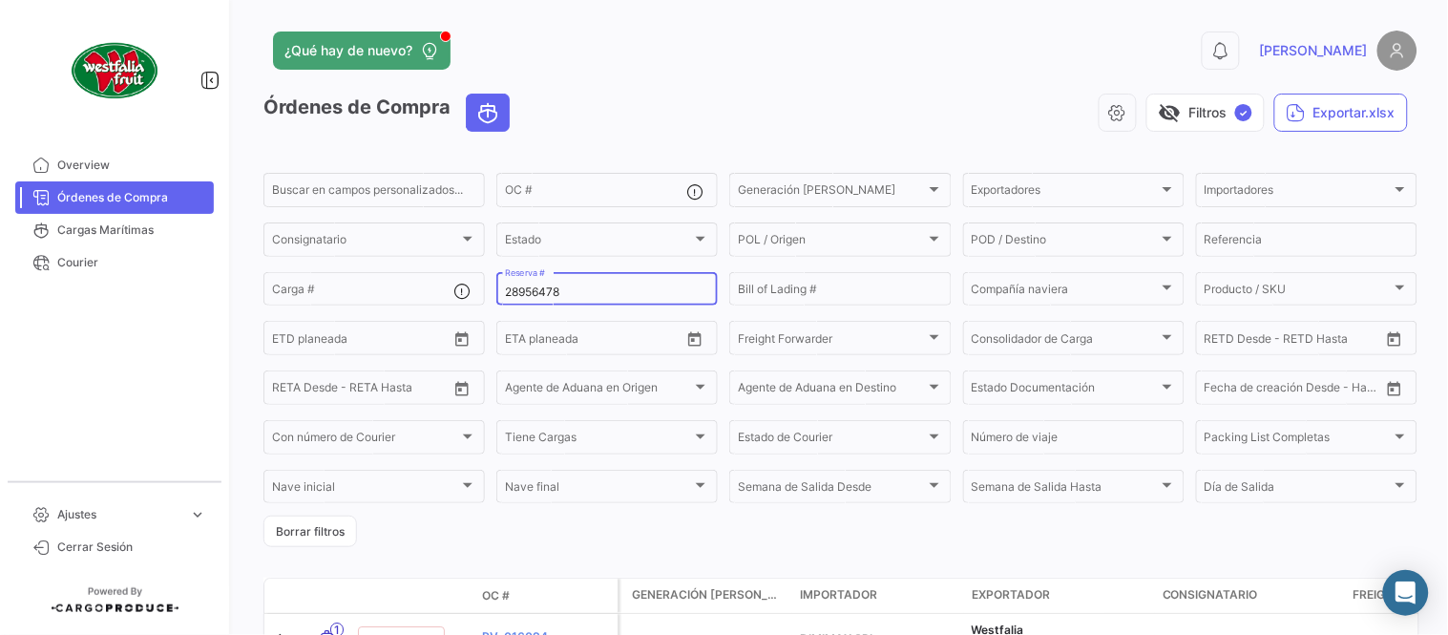
drag, startPoint x: 635, startPoint y: 105, endPoint x: 678, endPoint y: 288, distance: 188.4
click at [635, 106] on div "visibility_off Filtros ✓ Exportar.xlsx" at bounding box center [971, 113] width 892 height 38
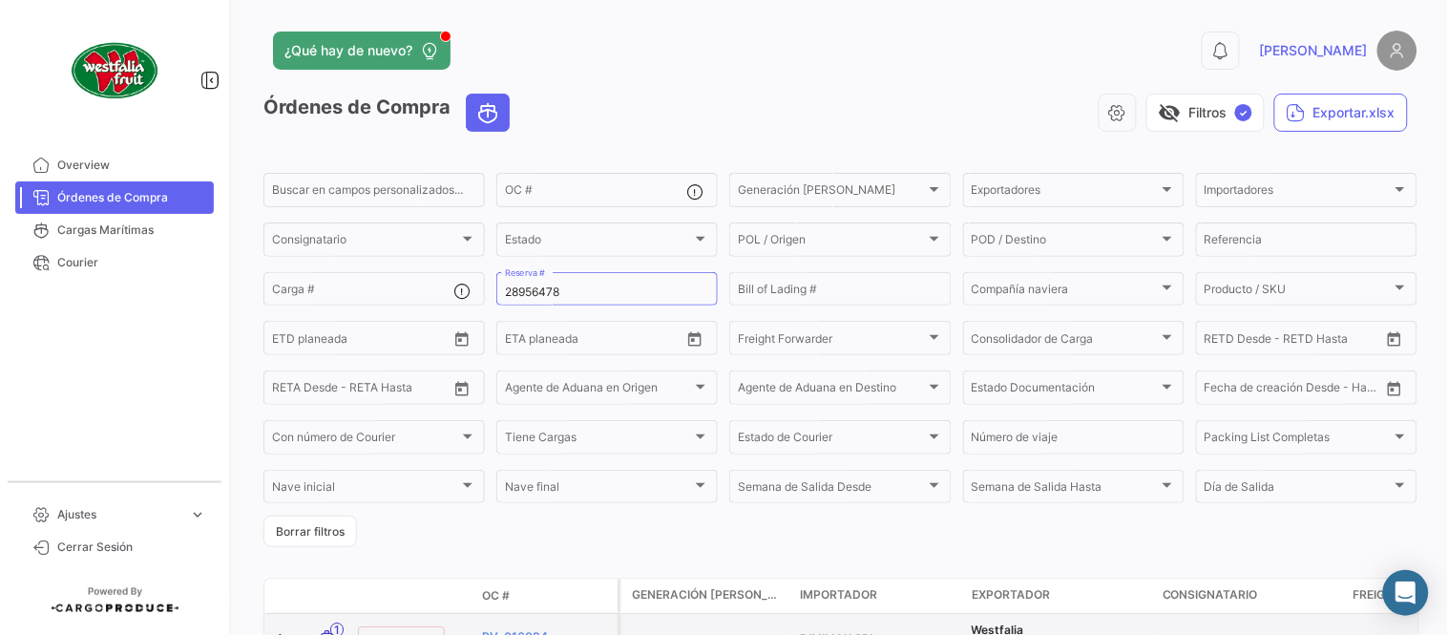
scroll to position [122, 0]
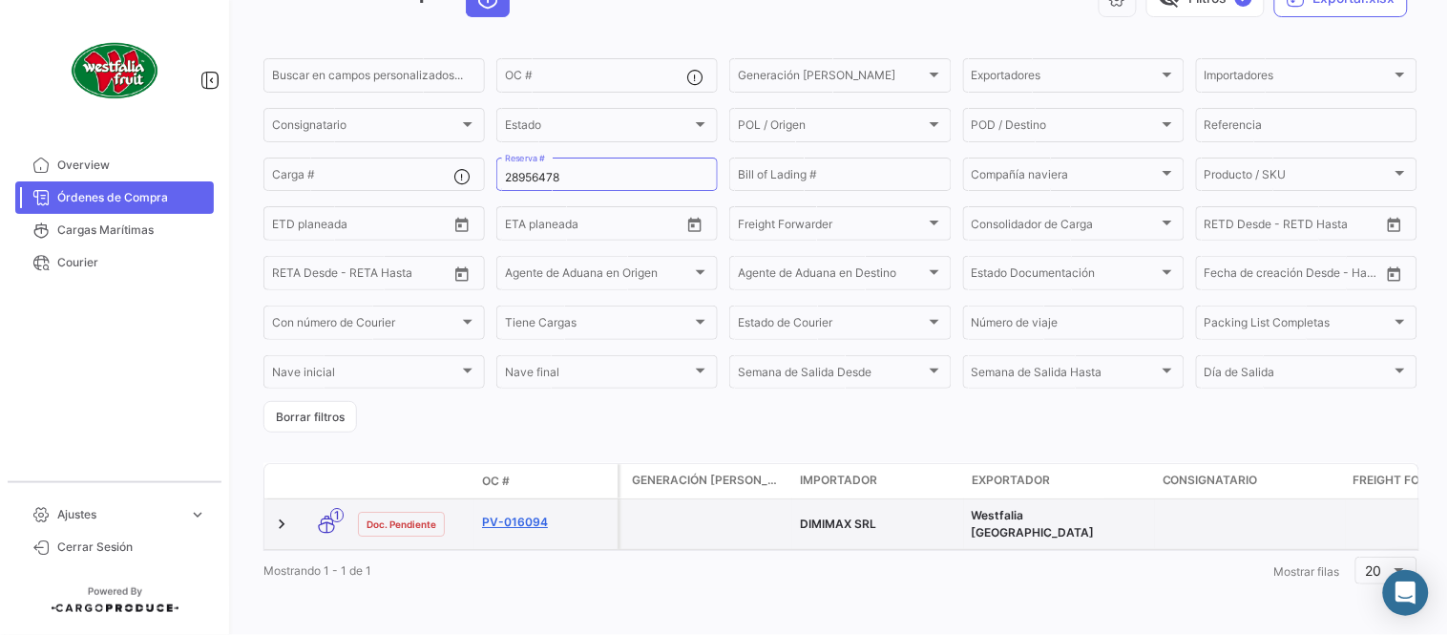
click at [500, 513] on link "PV-016094" at bounding box center [546, 521] width 128 height 17
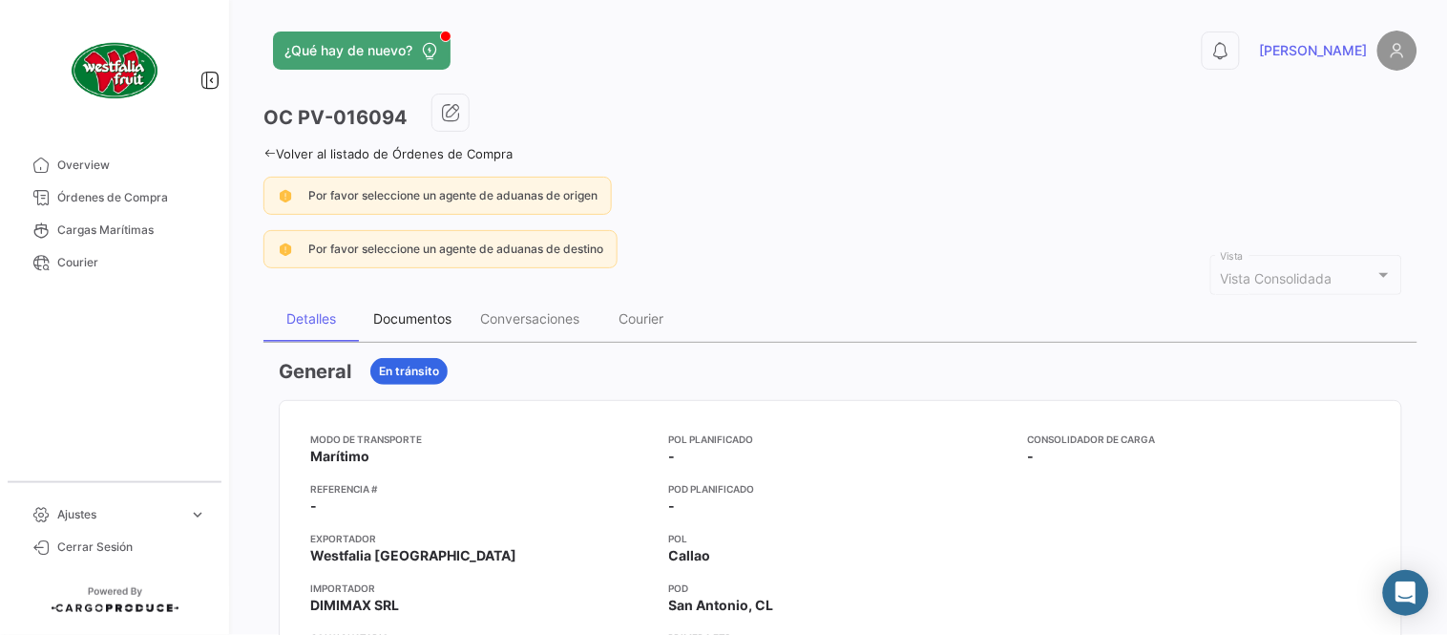
click at [420, 318] on div "Documentos" at bounding box center [412, 318] width 78 height 16
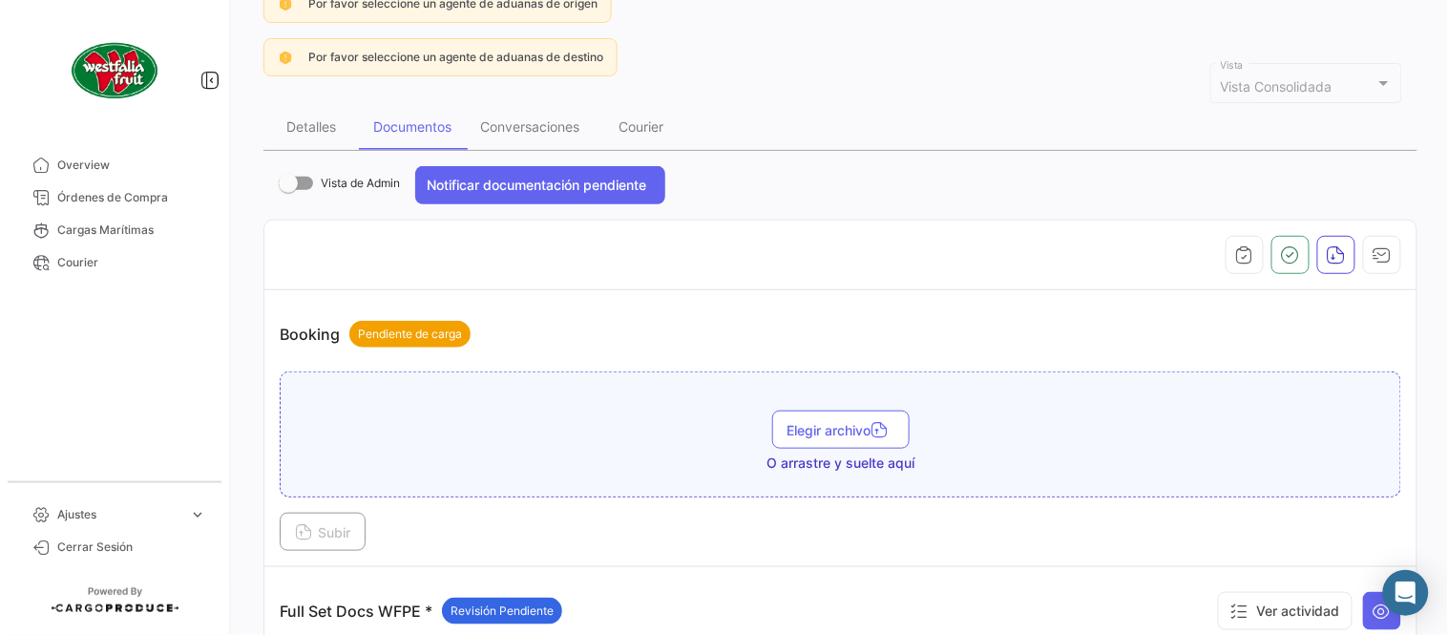
scroll to position [530, 0]
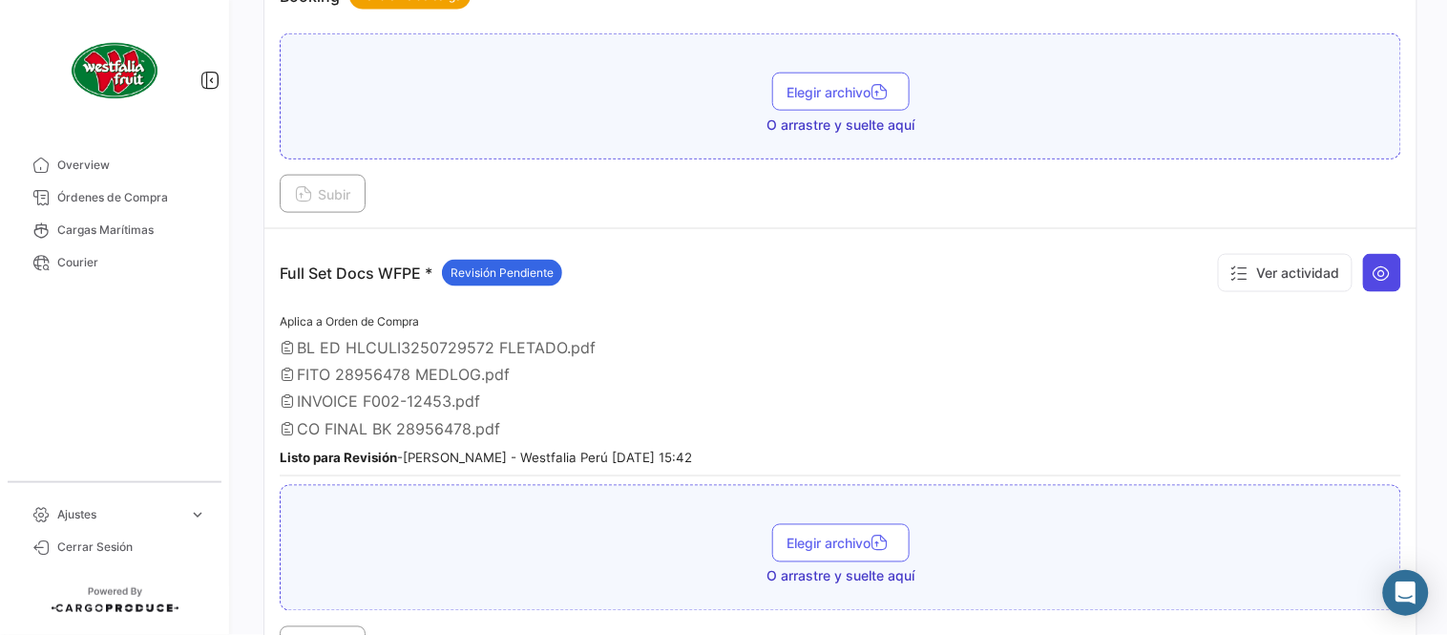
click at [1379, 274] on icon at bounding box center [1381, 272] width 19 height 19
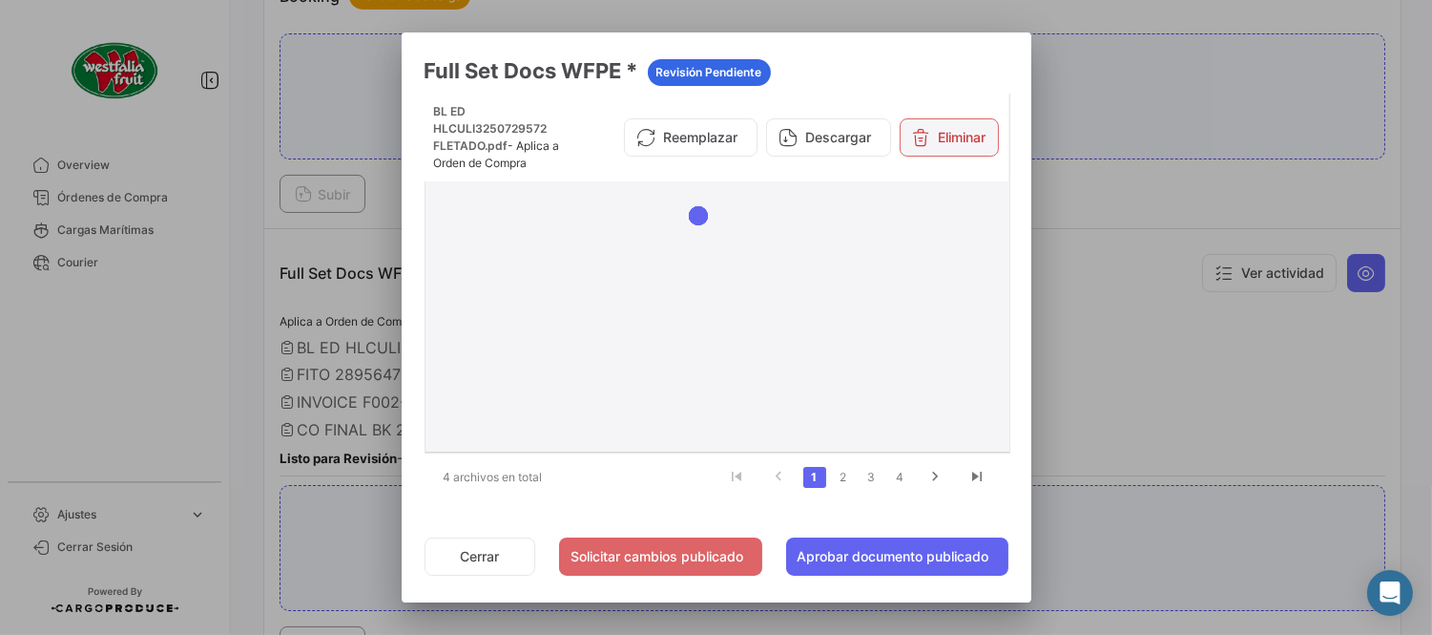
click at [950, 145] on button "Eliminar" at bounding box center [949, 137] width 99 height 38
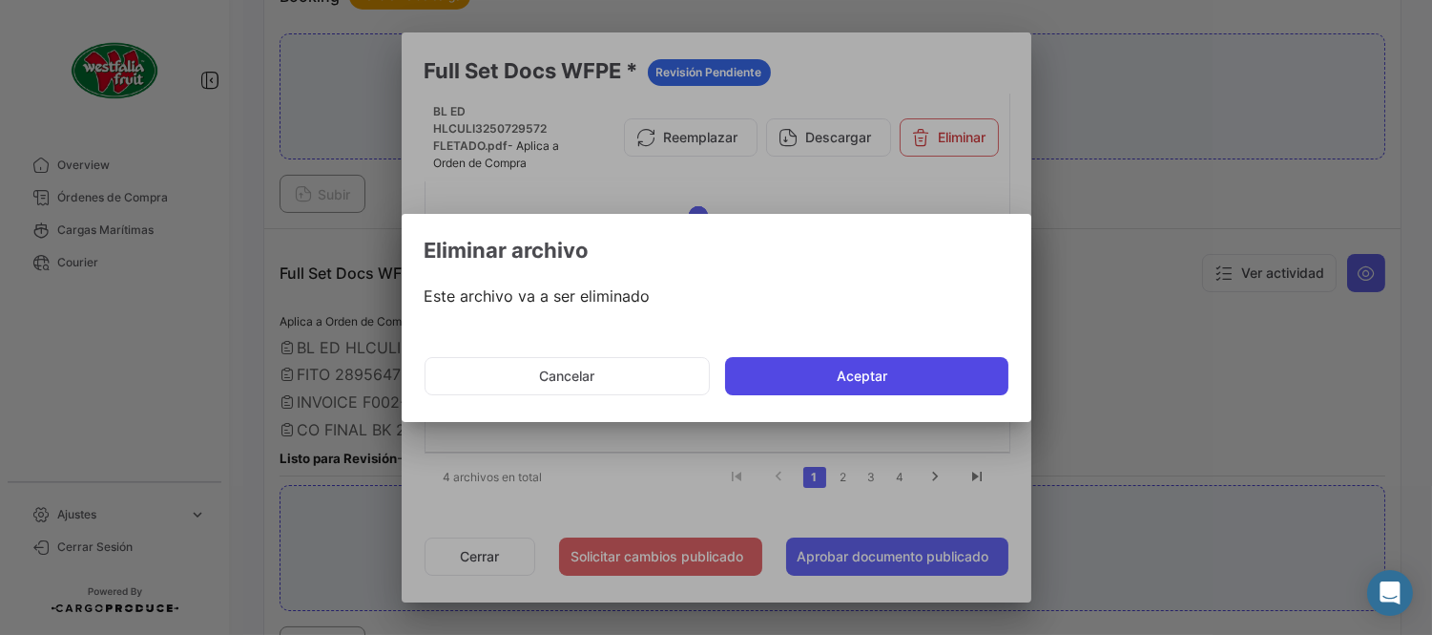
drag, startPoint x: 834, startPoint y: 383, endPoint x: 835, endPoint y: 511, distance: 128.8
click at [834, 384] on button "Aceptar" at bounding box center [866, 376] width 283 height 38
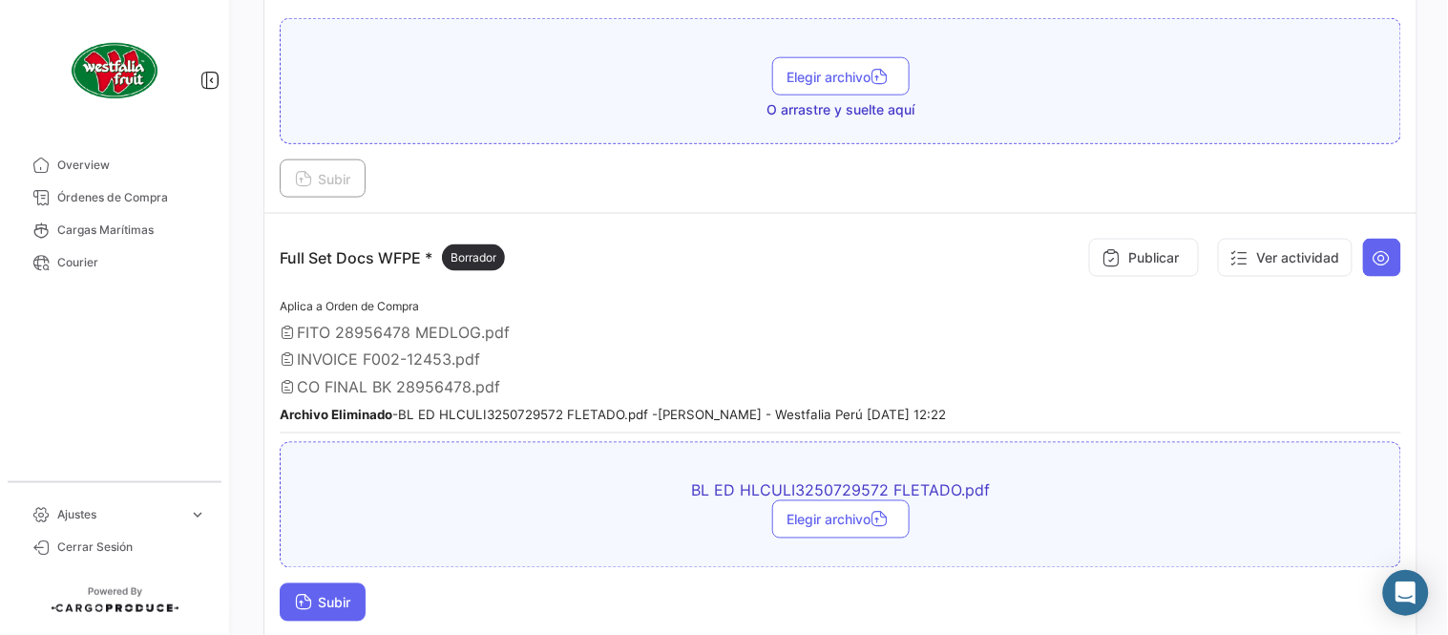
click at [357, 609] on button "Subir" at bounding box center [323, 602] width 86 height 38
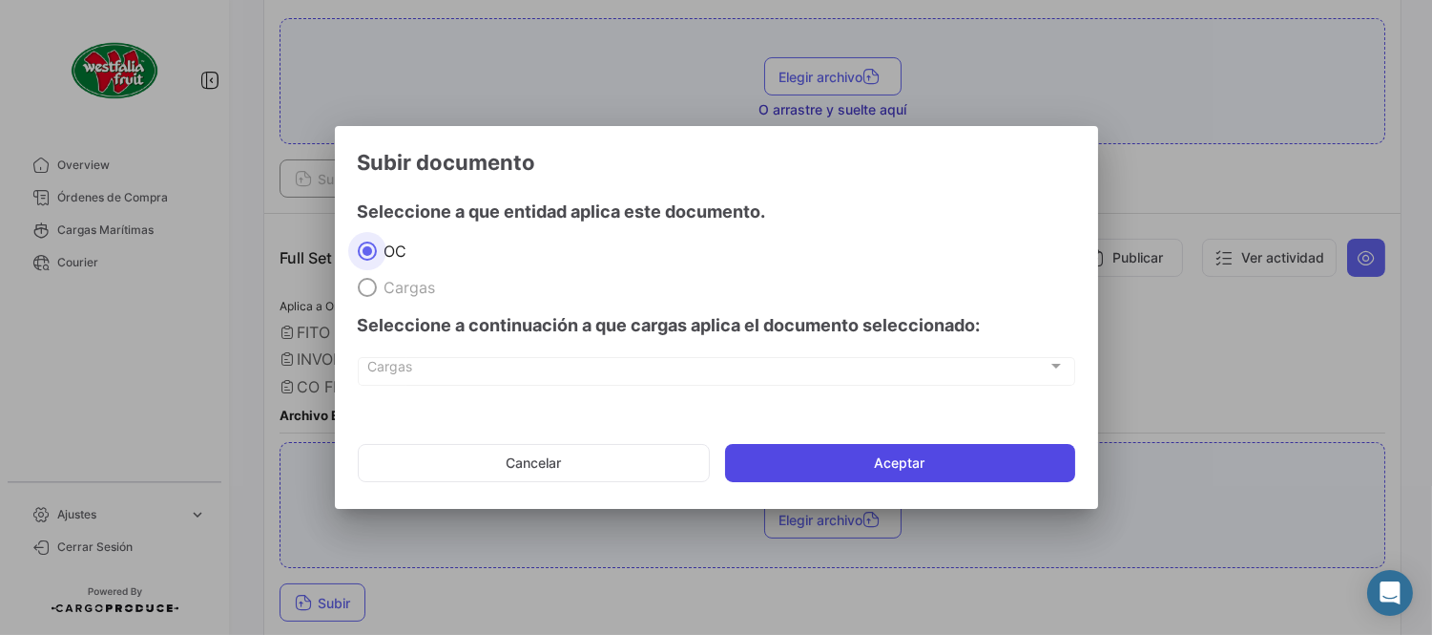
click at [846, 479] on button "Aceptar" at bounding box center [900, 463] width 350 height 38
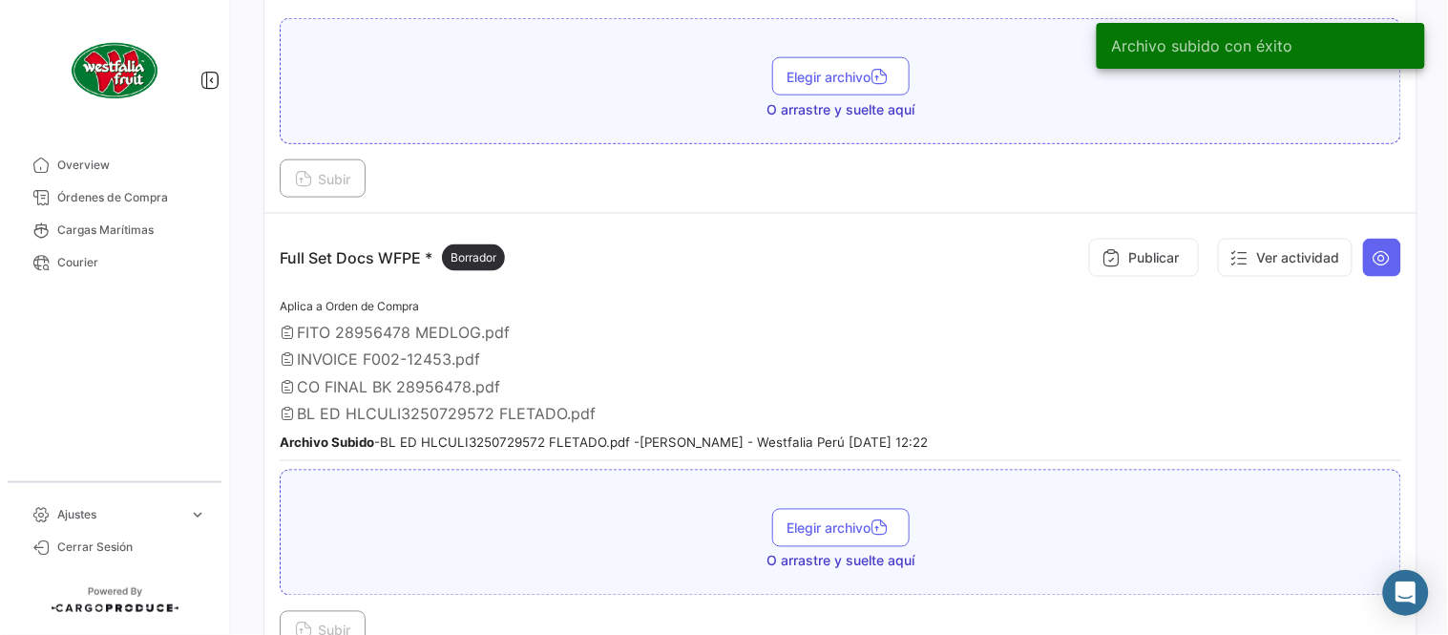
click at [1151, 264] on button "Publicar" at bounding box center [1144, 258] width 110 height 38
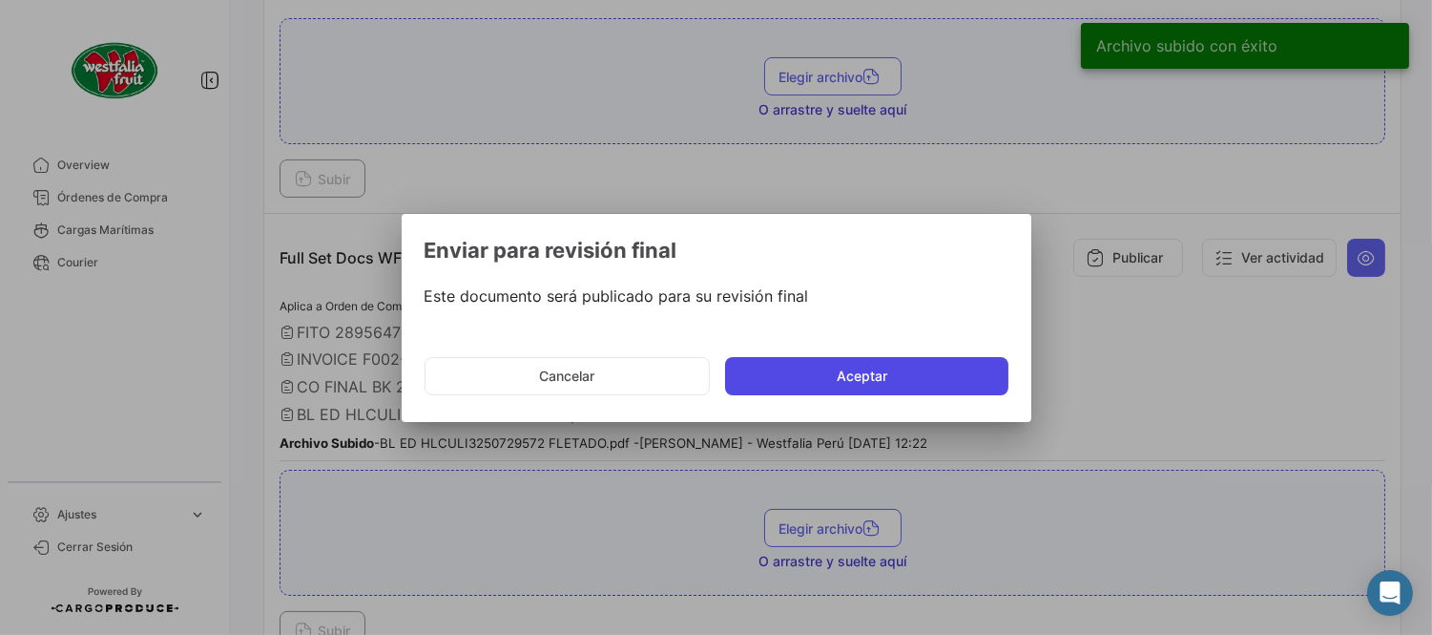
click at [920, 377] on button "Aceptar" at bounding box center [866, 376] width 283 height 38
